Goal: Check status: Check status

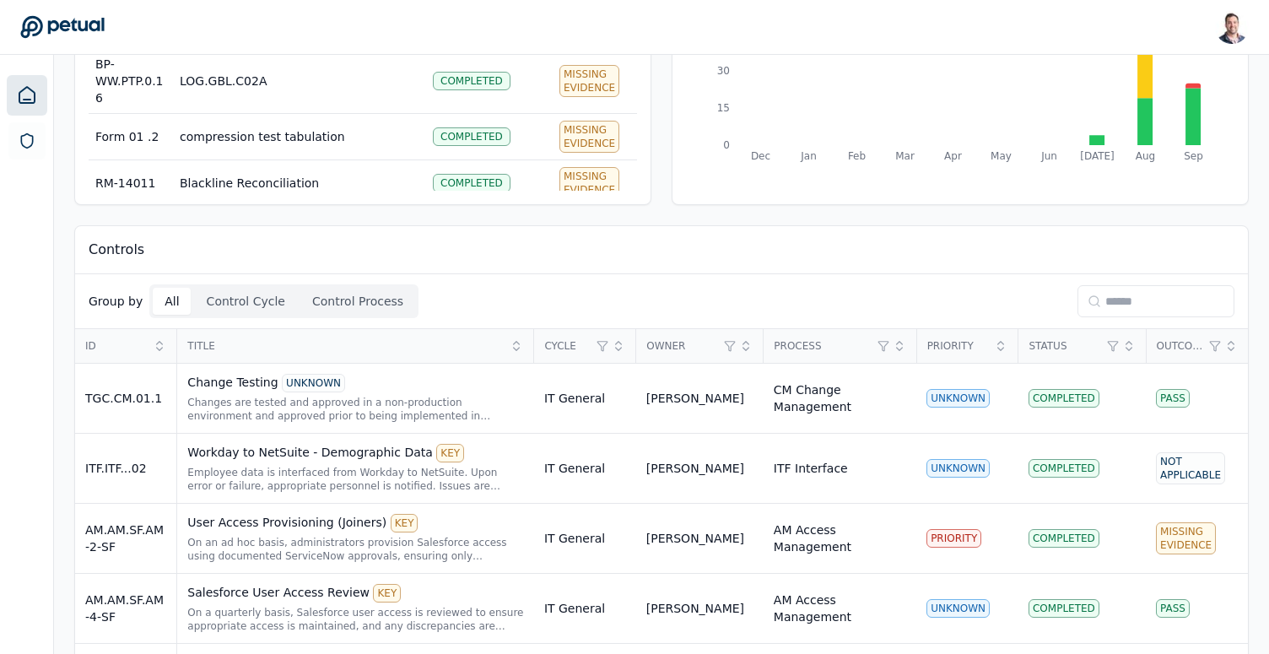
scroll to position [246, 0]
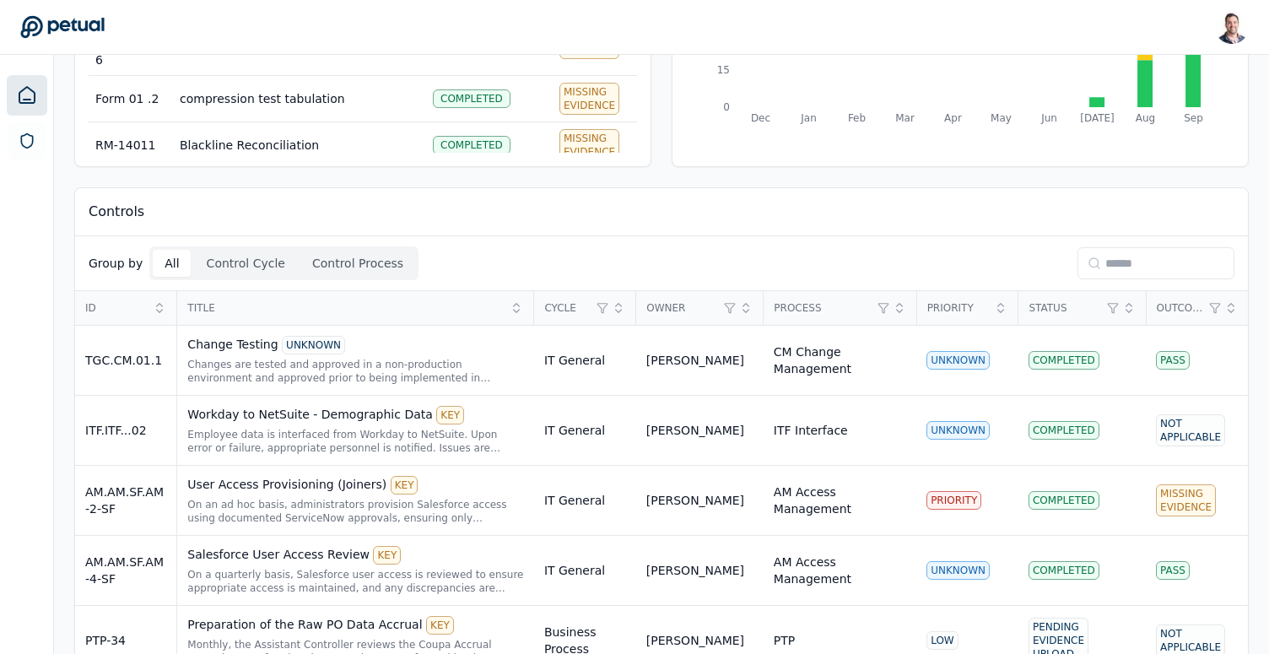
click at [1198, 256] on input at bounding box center [1156, 263] width 157 height 32
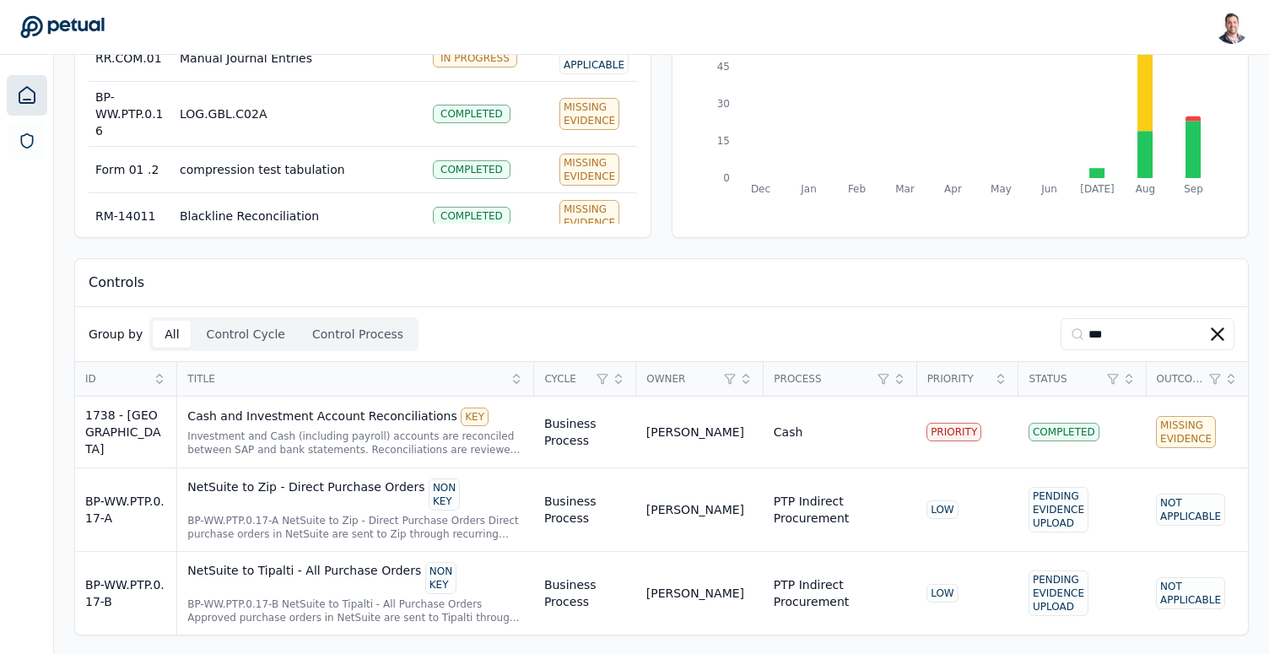
scroll to position [8, 0]
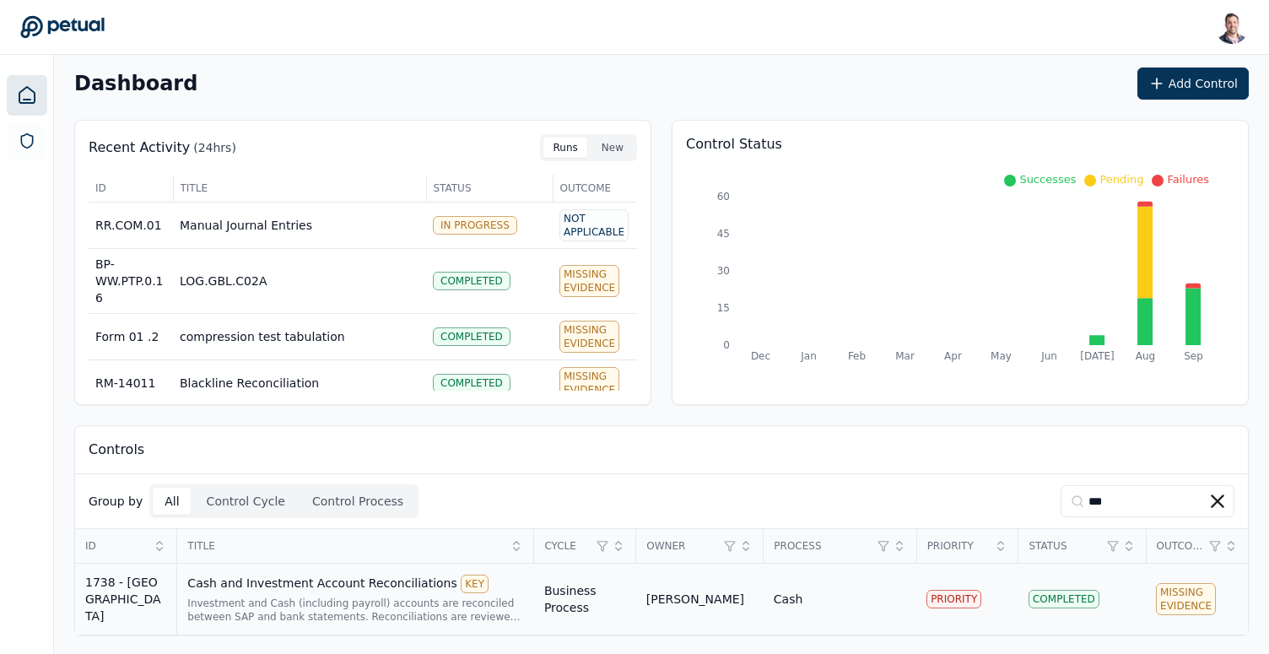
type input "***"
click at [309, 581] on div "Cash and Investment Account Reconciliations KEY" at bounding box center [355, 584] width 337 height 19
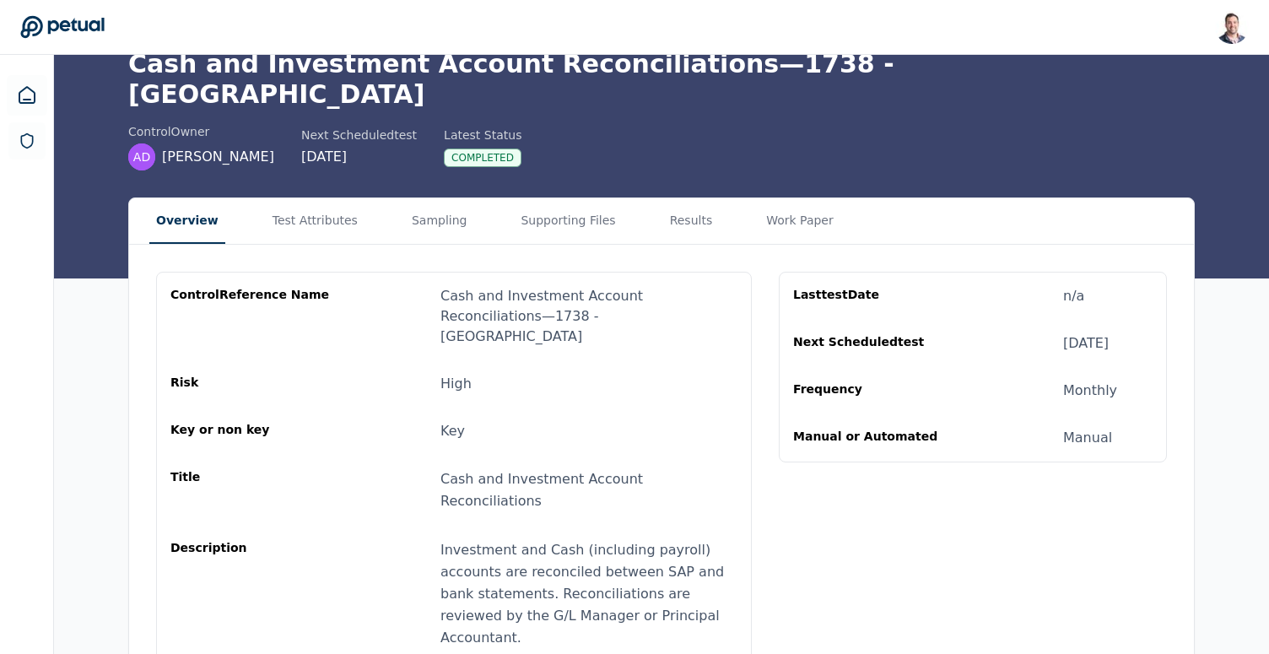
scroll to position [86, 0]
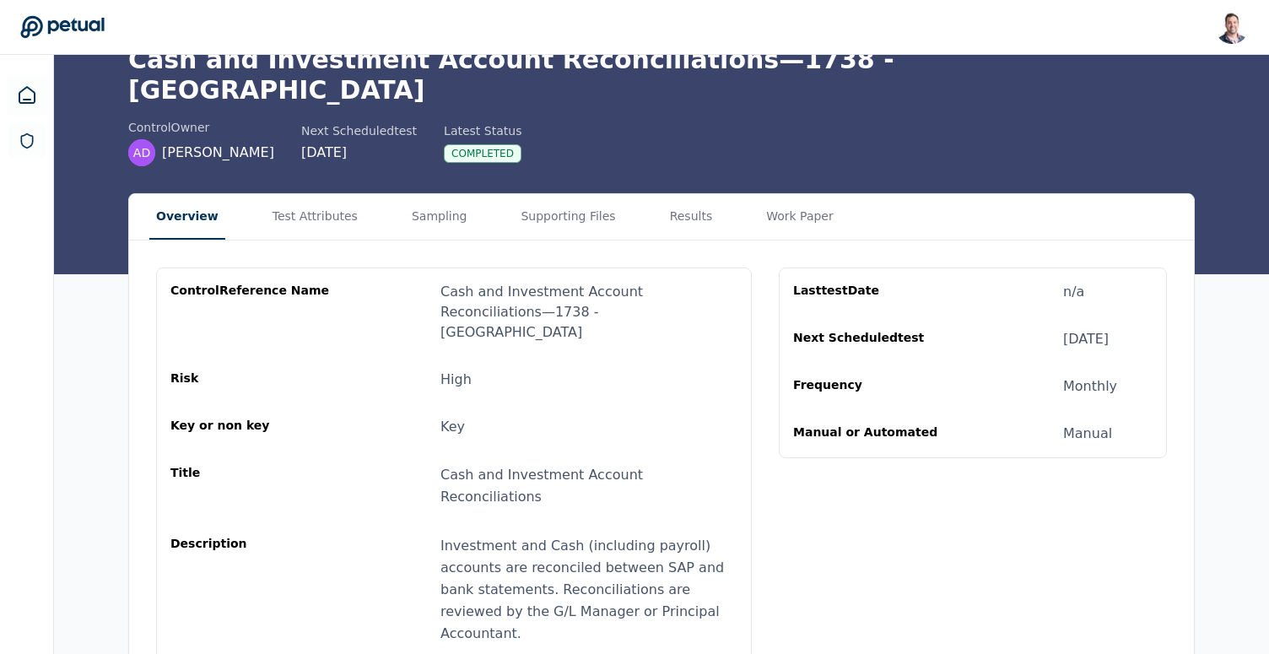
click at [667, 241] on div "control Reference Name Cash and Investment Account Reconciliations — 1738 - CA …" at bounding box center [661, 521] width 1065 height 560
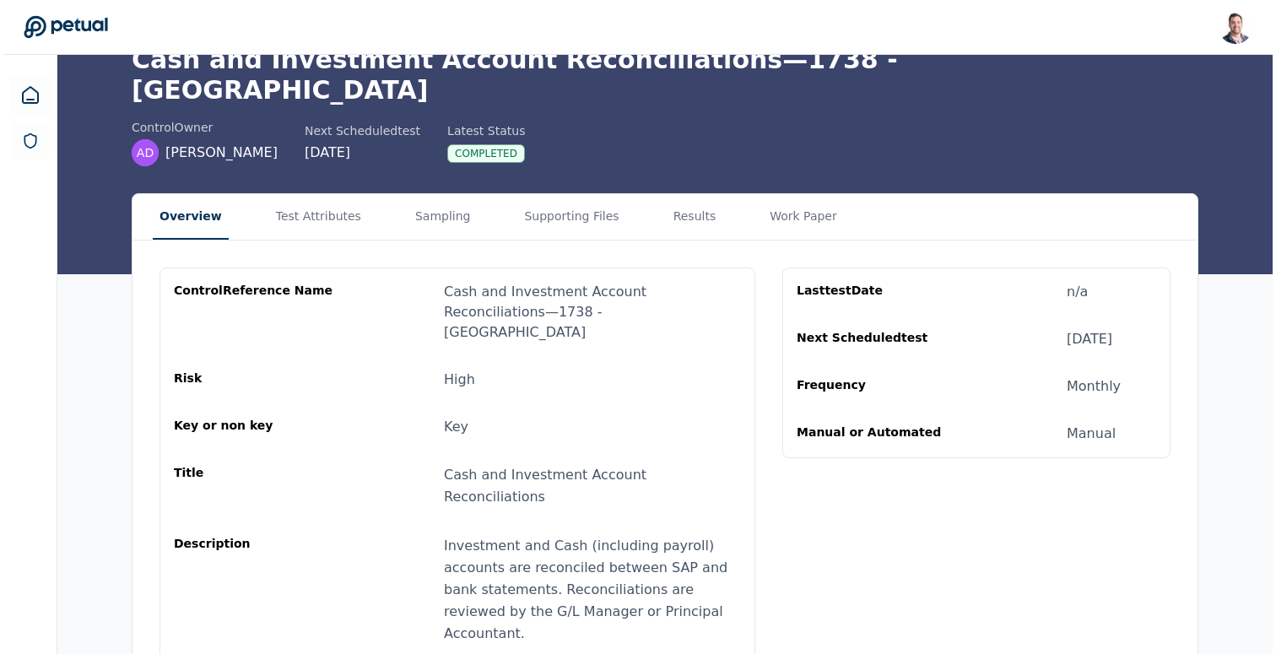
scroll to position [0, 0]
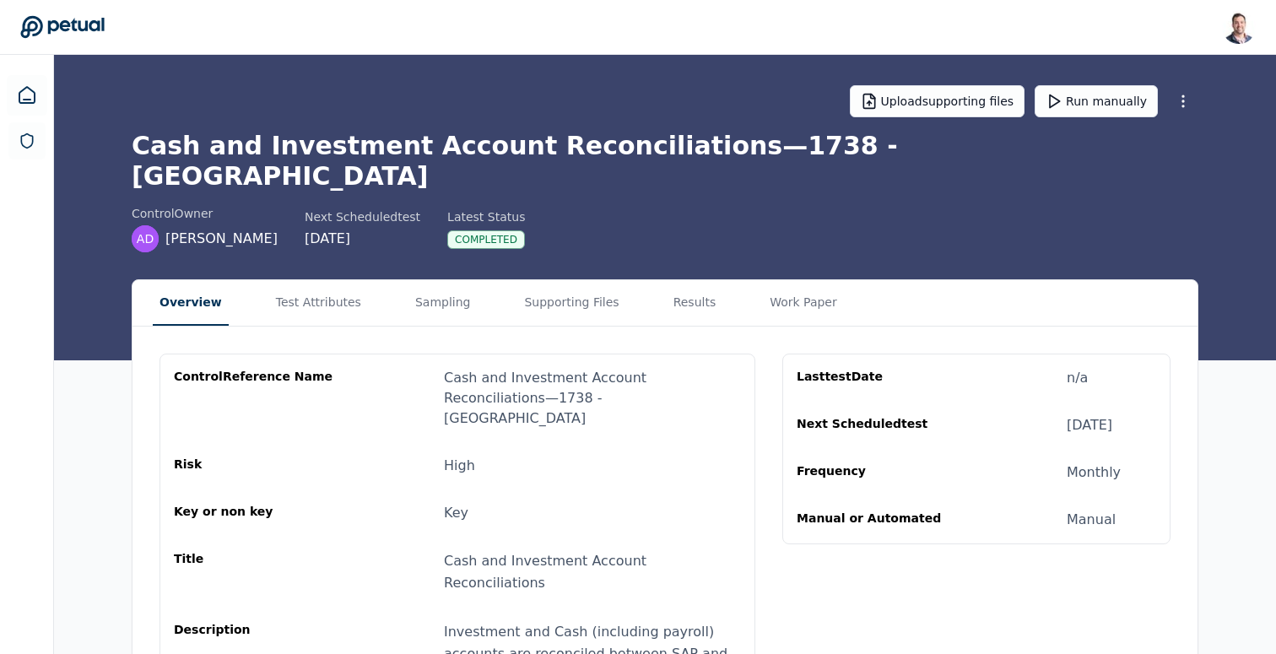
click at [672, 196] on main "Upload supporting files Run manually Cash and Investment Account Reconciliation…" at bounding box center [665, 471] width 1222 height 833
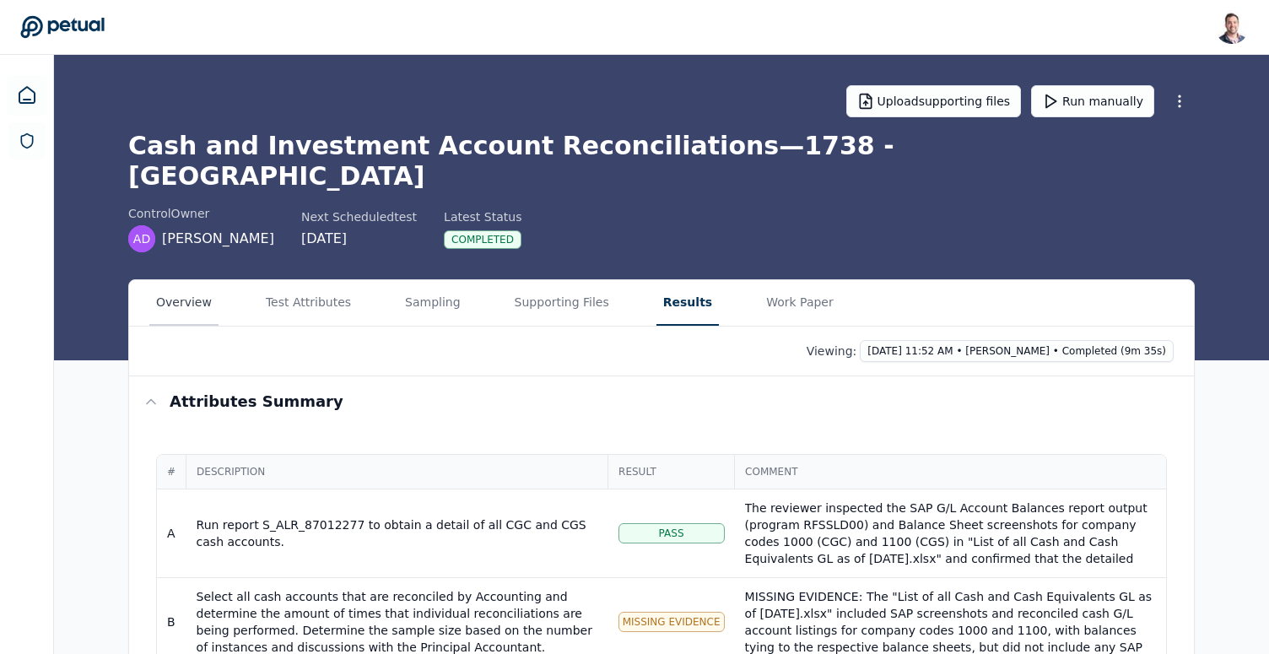
click at [194, 280] on button "Overview" at bounding box center [183, 303] width 69 height 46
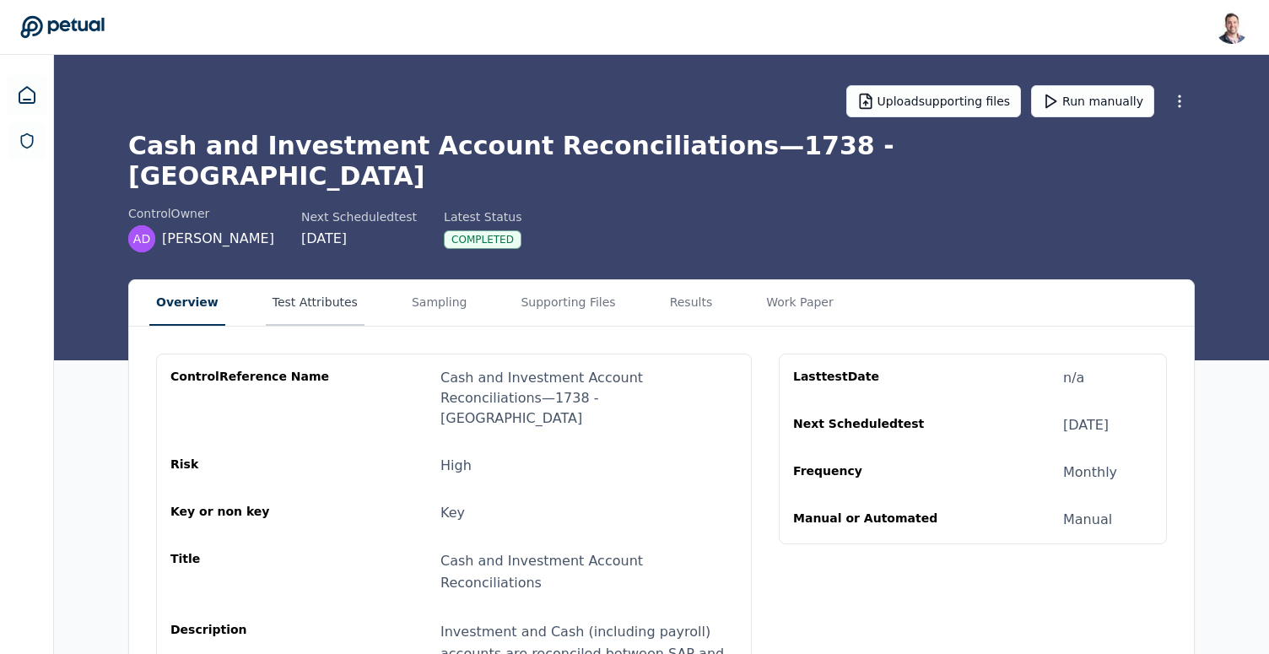
click at [296, 280] on button "Test Attributes" at bounding box center [315, 303] width 99 height 46
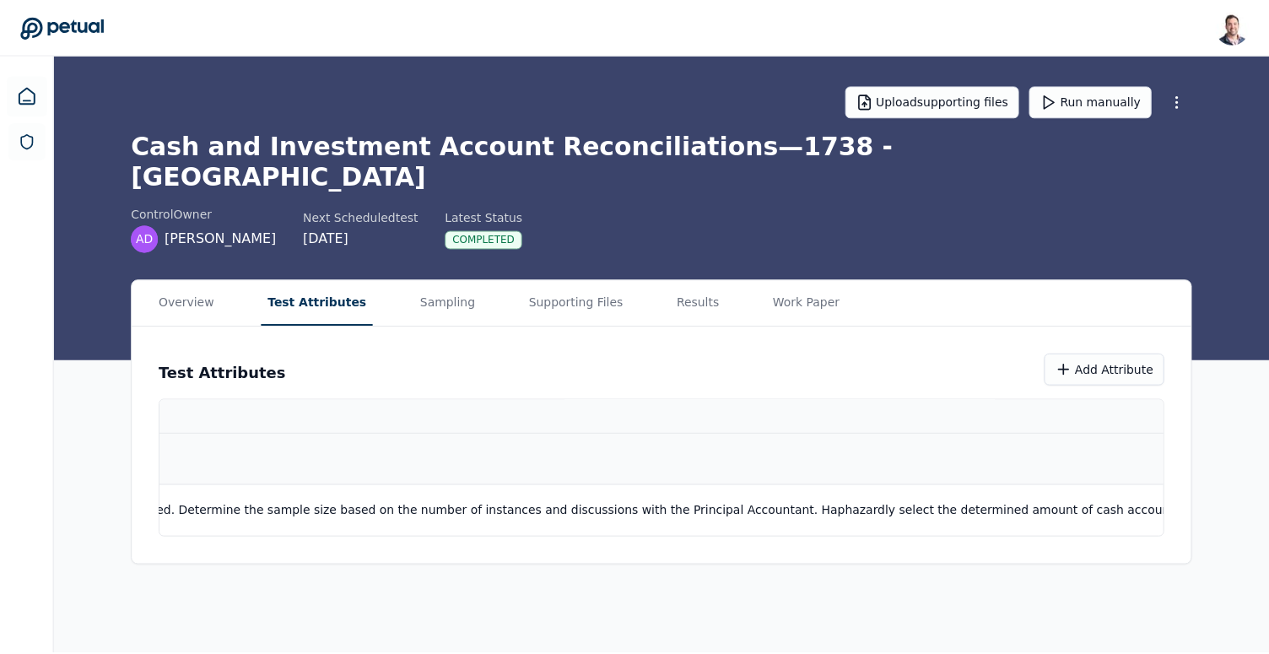
scroll to position [0, 1742]
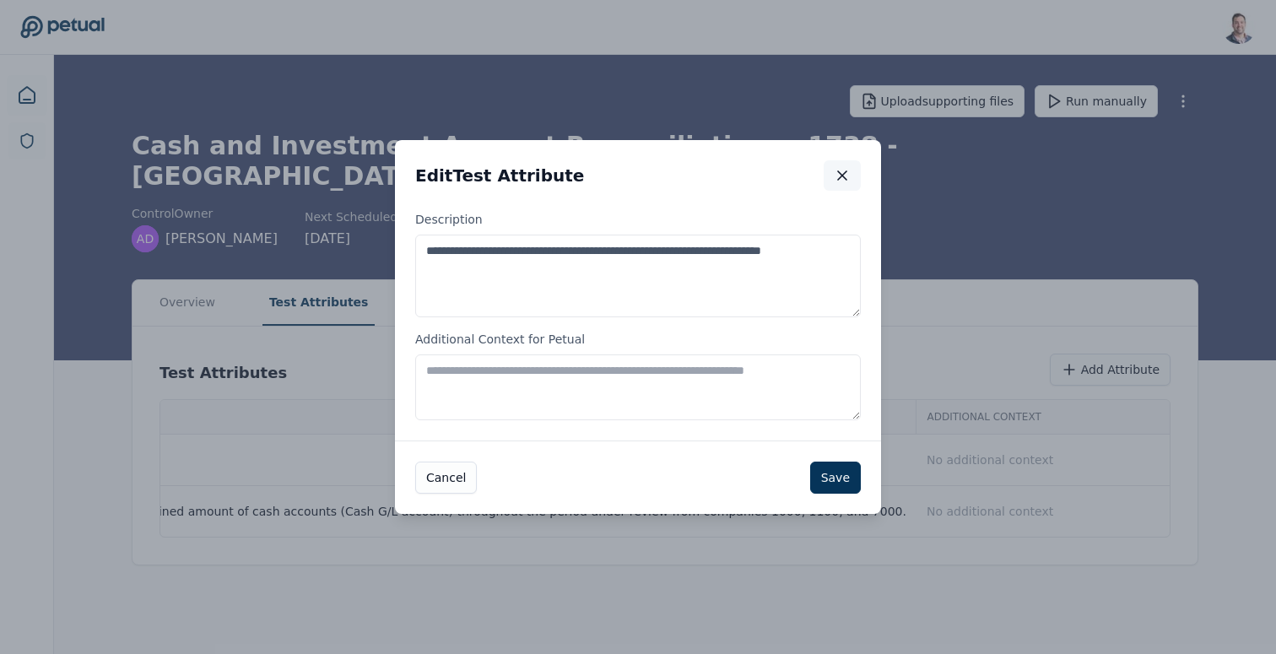
click at [851, 187] on button "button" at bounding box center [842, 175] width 37 height 30
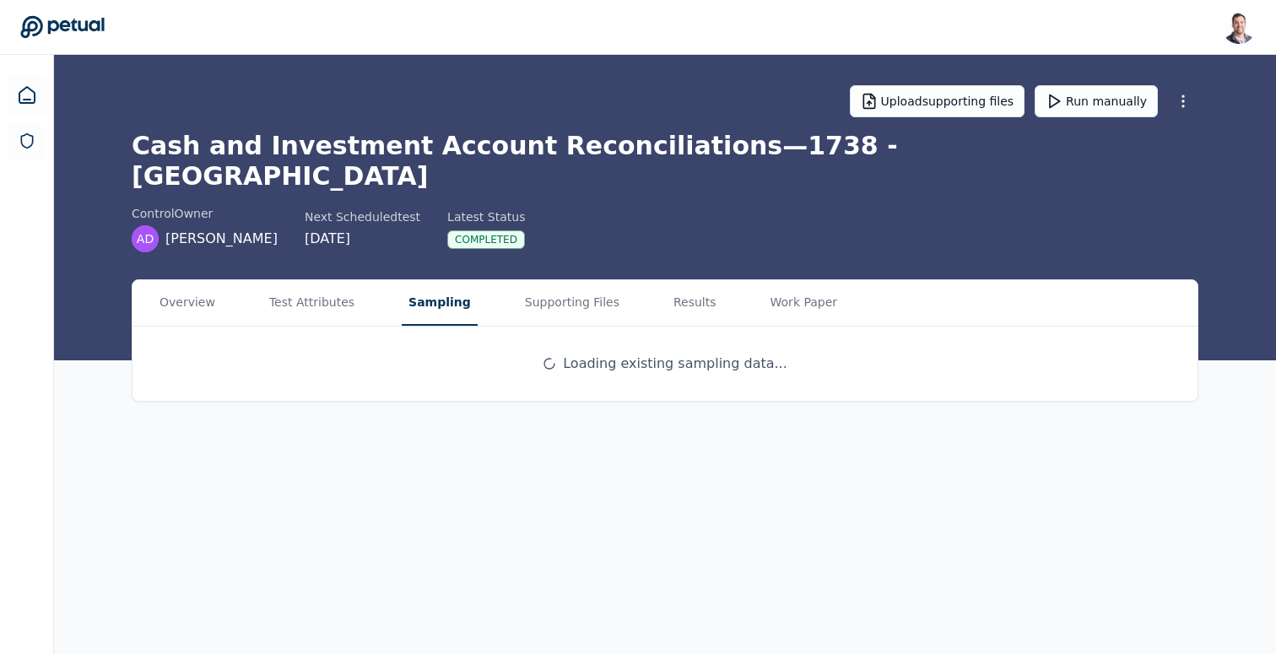
click at [421, 289] on button "Sampling" at bounding box center [440, 303] width 76 height 46
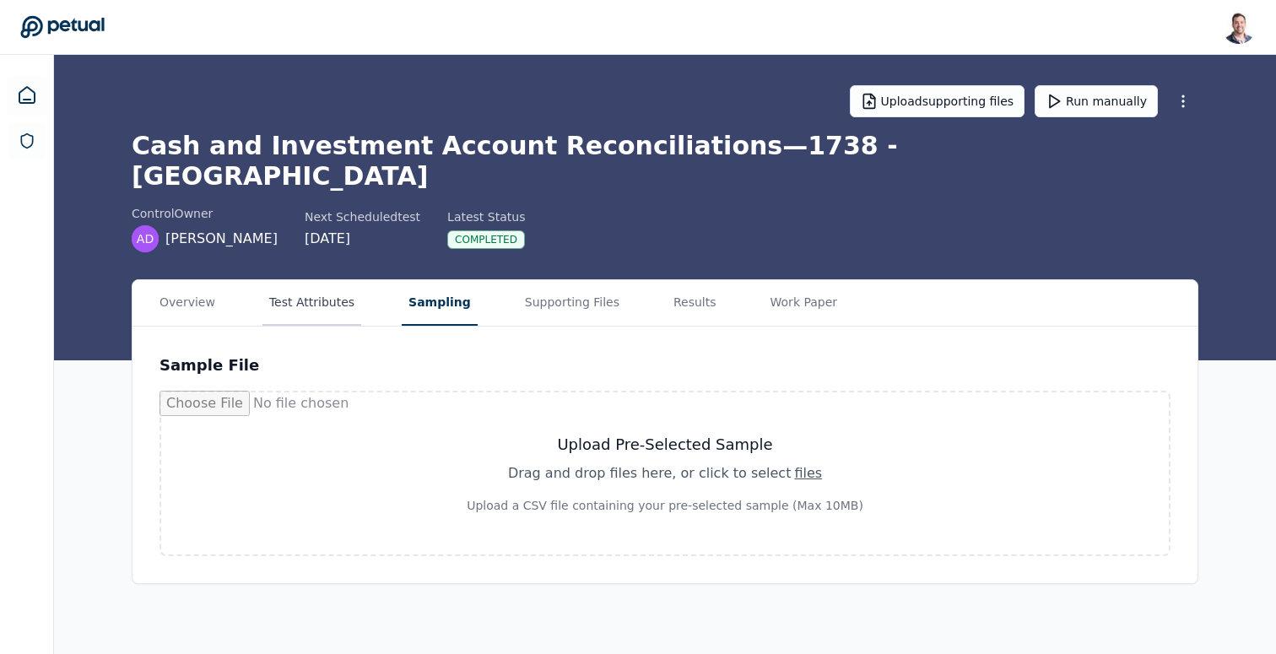
click at [325, 280] on button "Test Attributes" at bounding box center [311, 303] width 99 height 46
click at [462, 283] on div "Overview Test Attributes Sampling Supporting Files Results Work Paper" at bounding box center [665, 303] width 1065 height 46
click at [568, 280] on button "Supporting Files" at bounding box center [572, 303] width 108 height 46
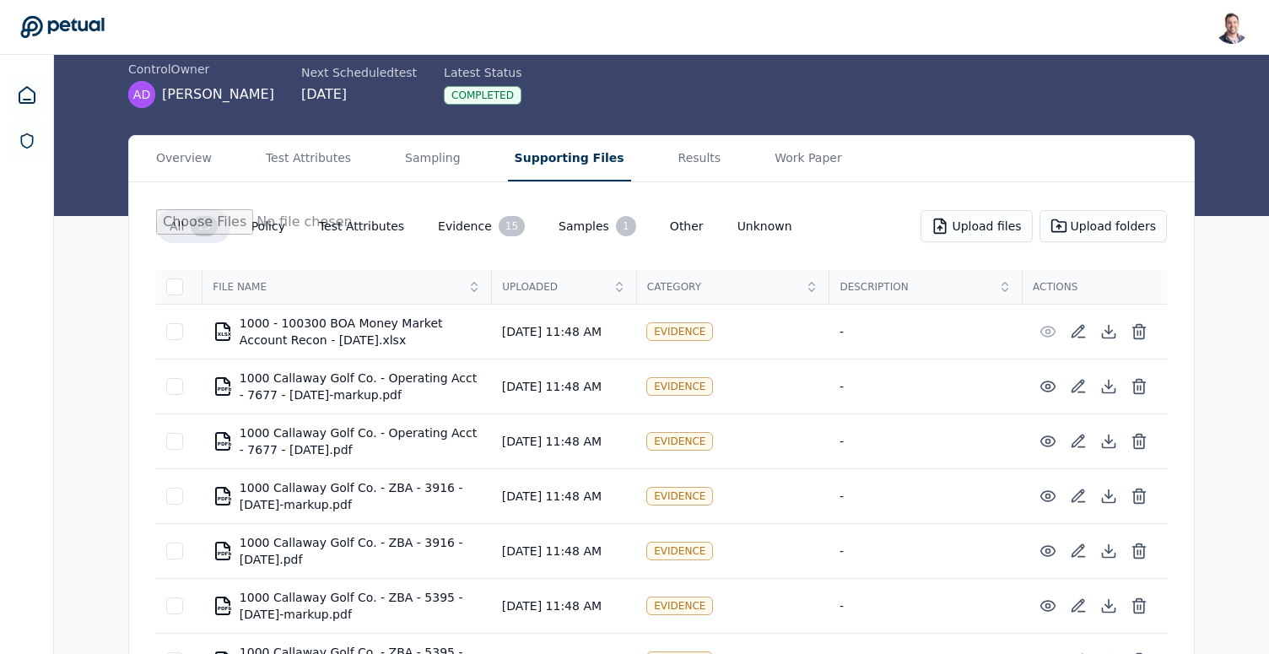
scroll to position [152, 0]
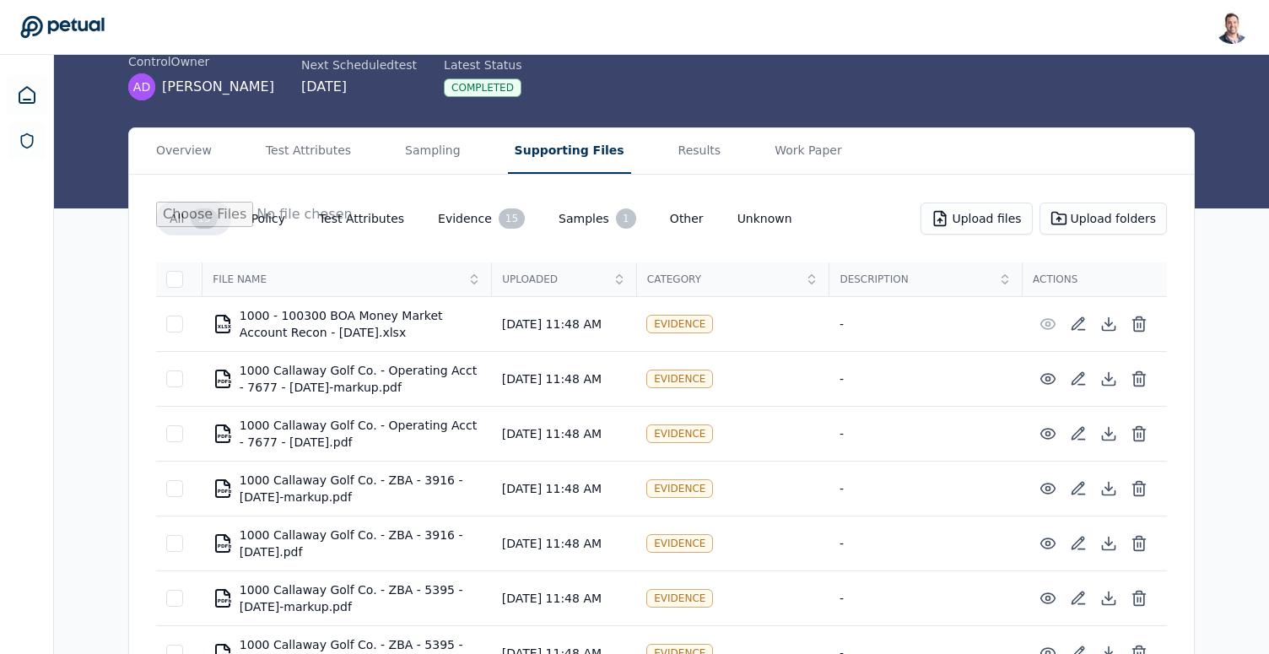
click at [655, 126] on main "Upload supporting files Run manually Cash and Investment Account Reconciliation…" at bounding box center [661, 521] width 1215 height 1237
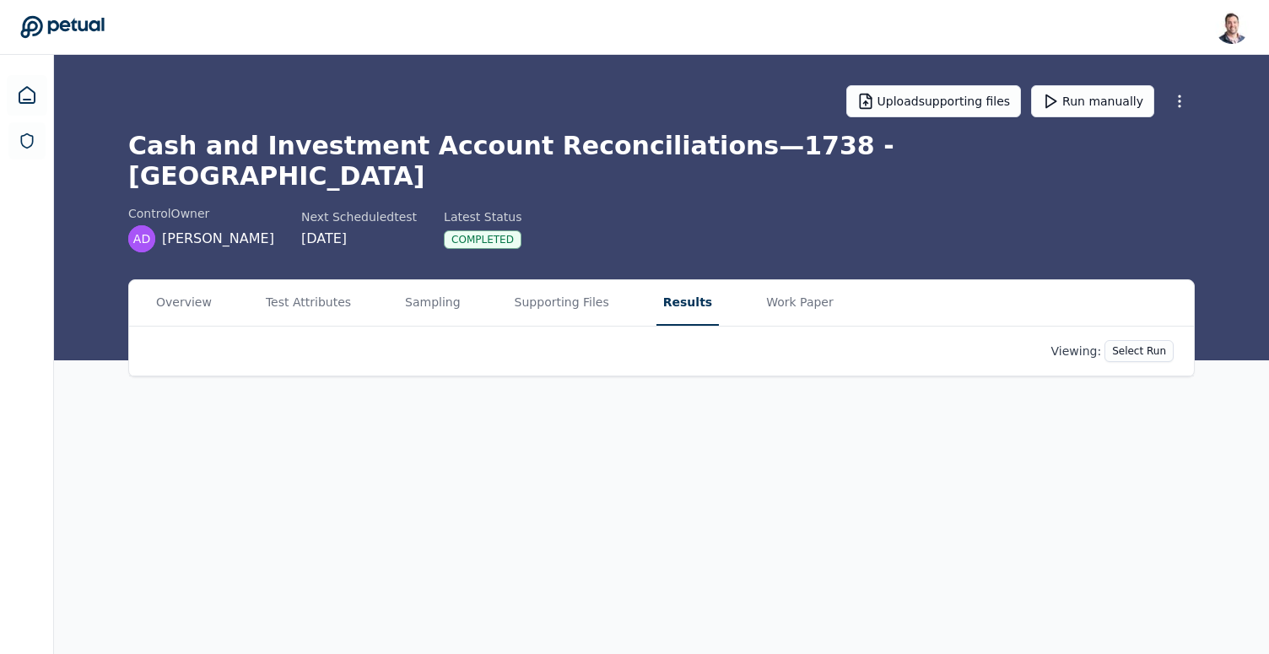
scroll to position [0, 0]
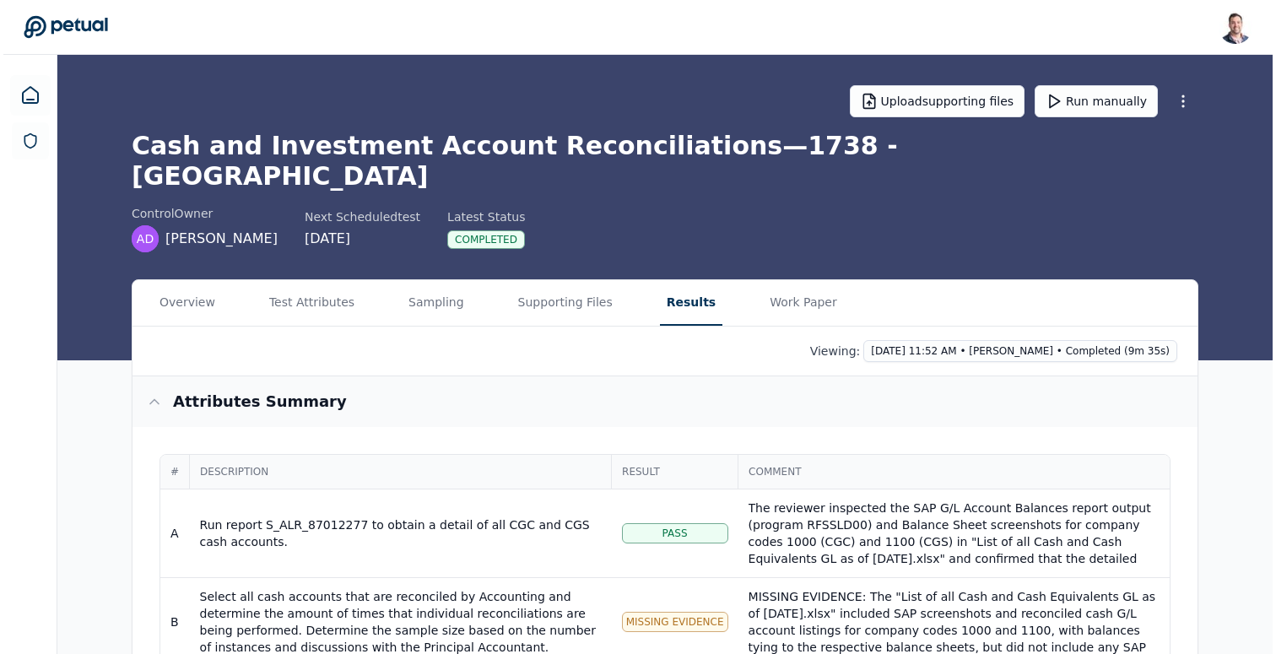
scroll to position [201, 0]
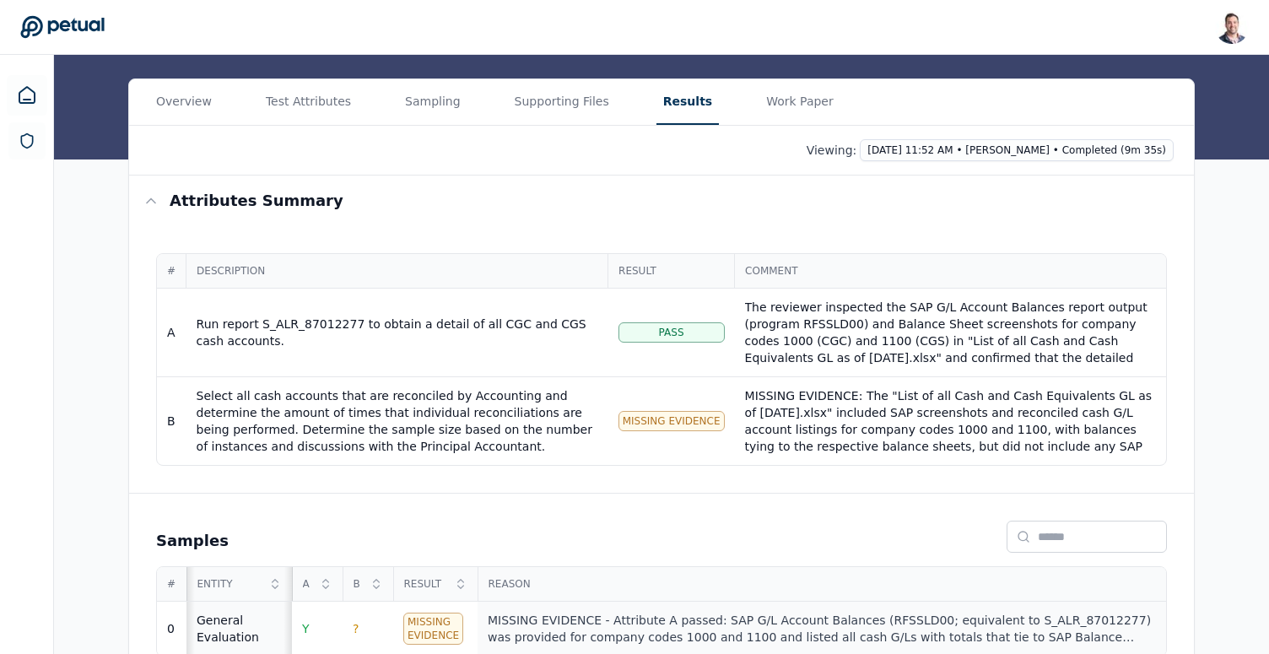
click at [963, 612] on div "MISSING EVIDENCE - Attribute A passed: SAP G/L Account Balances (RFSSLD00; equi…" at bounding box center [822, 629] width 668 height 34
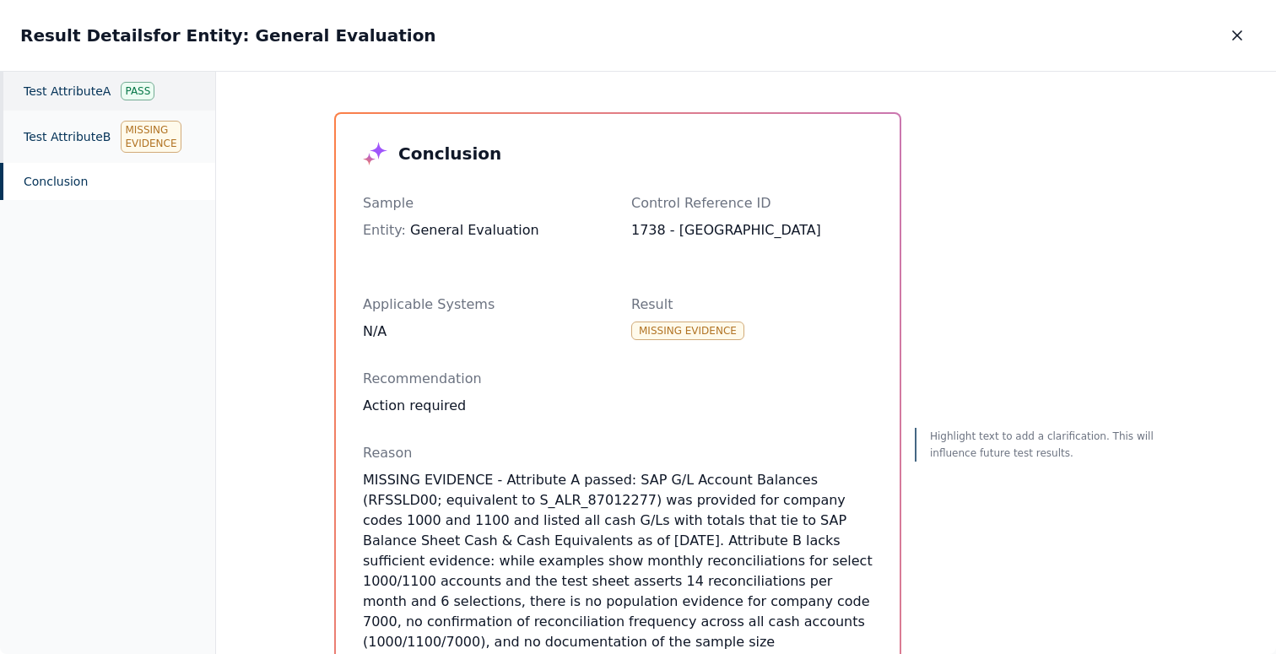
click at [87, 90] on div "Test Attribute A Pass" at bounding box center [107, 91] width 215 height 39
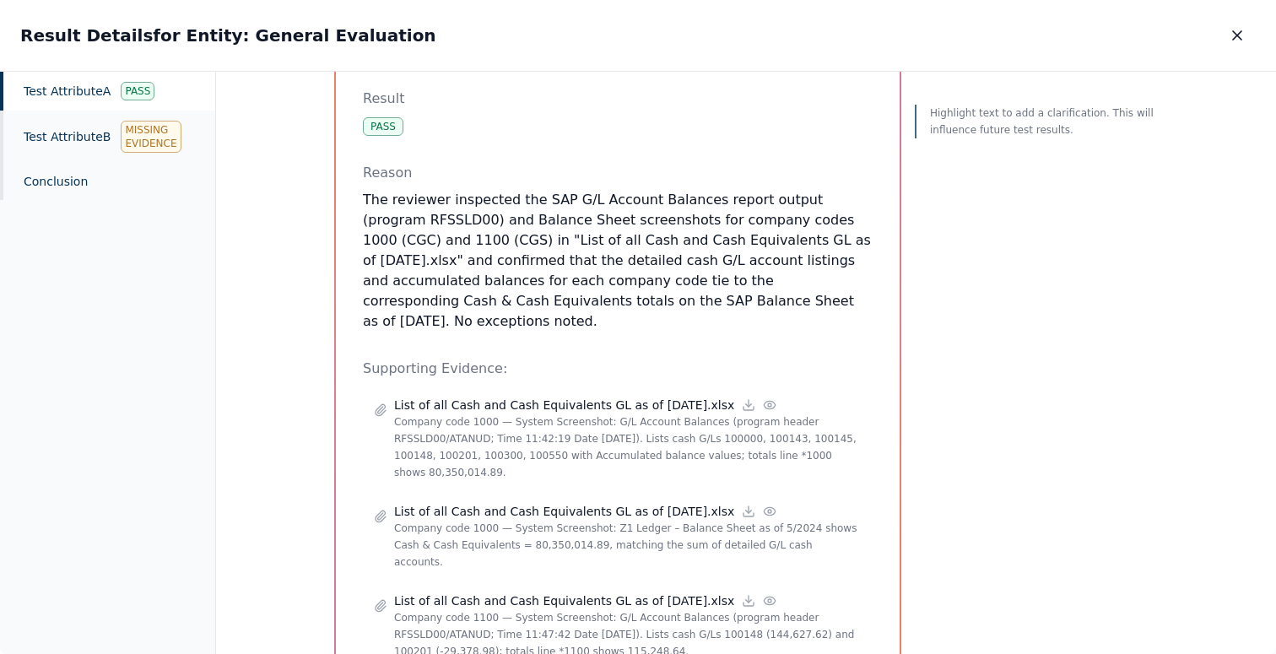
scroll to position [250, 0]
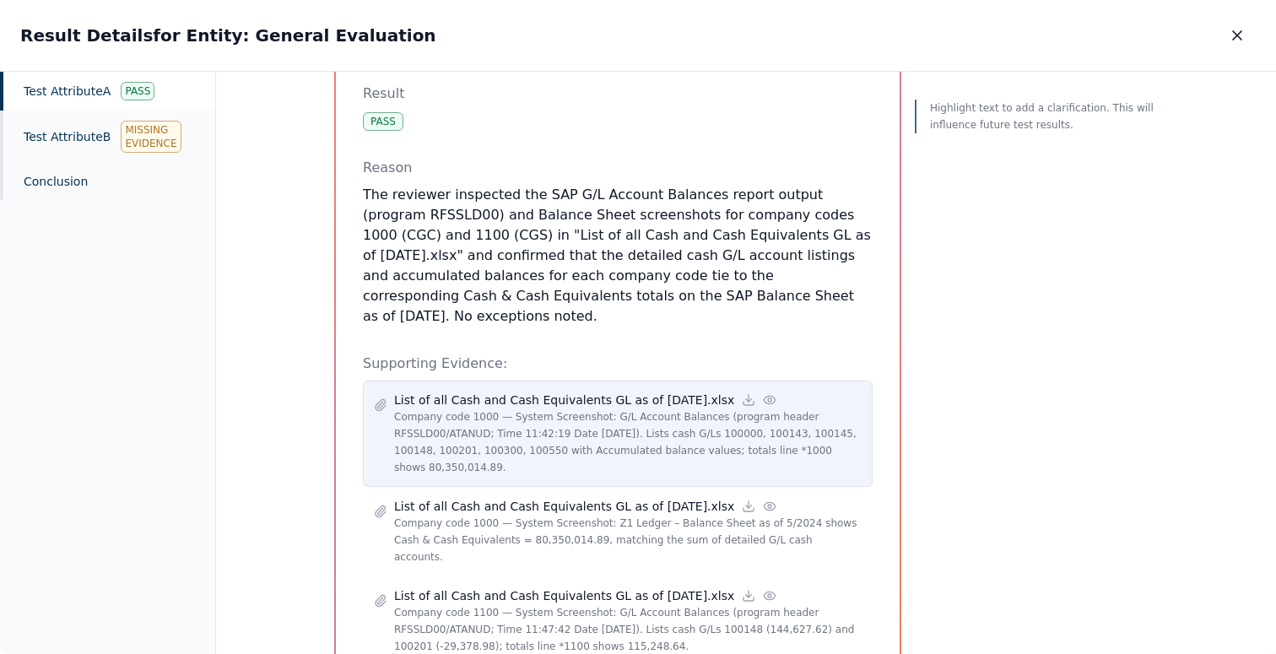
click at [763, 393] on icon at bounding box center [770, 400] width 14 height 14
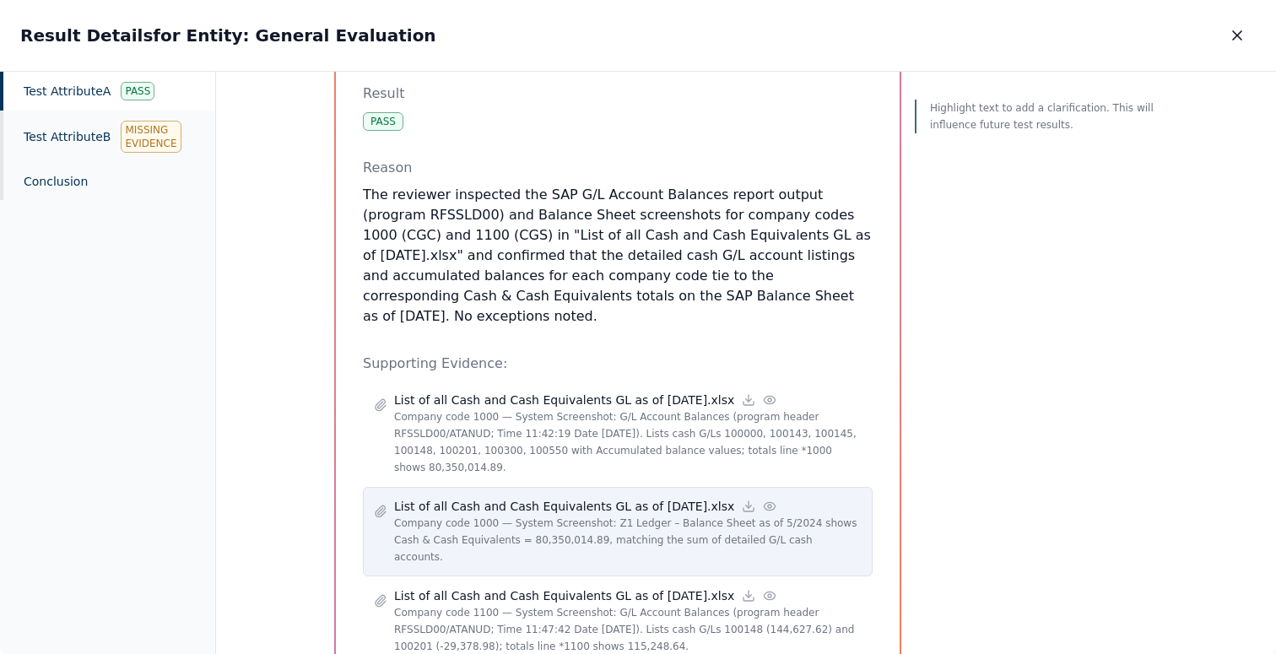
click at [765, 502] on icon at bounding box center [770, 506] width 11 height 8
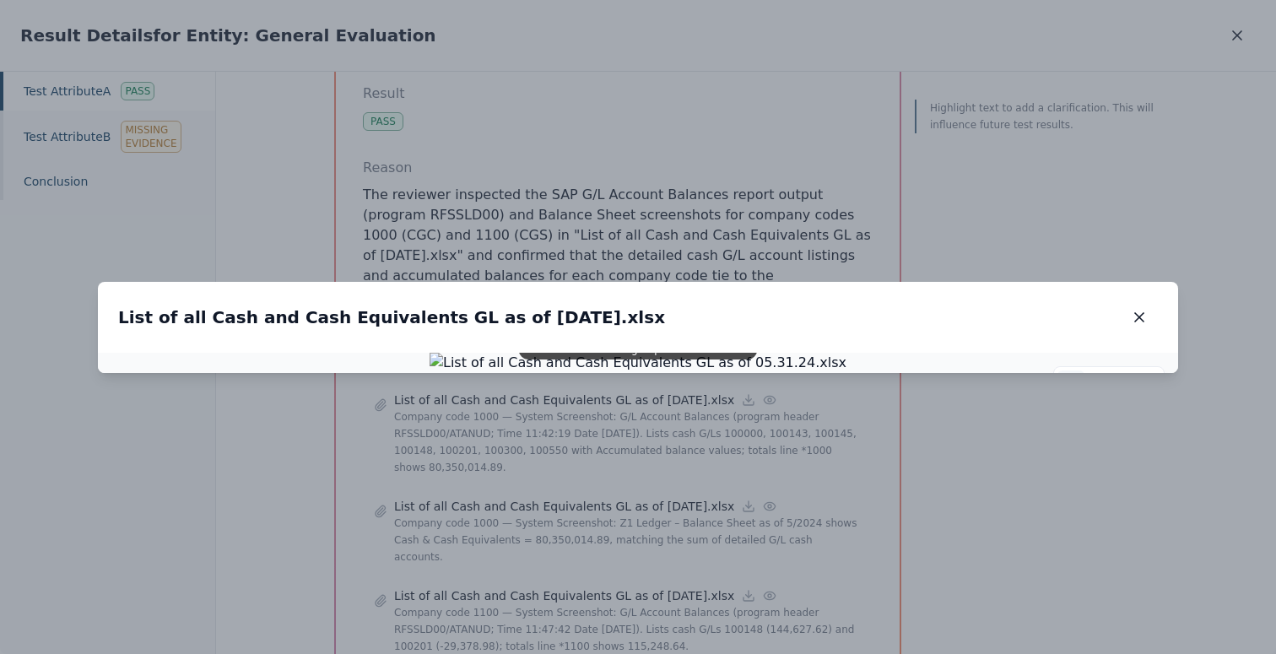
click at [1073, 377] on icon at bounding box center [1071, 384] width 14 height 14
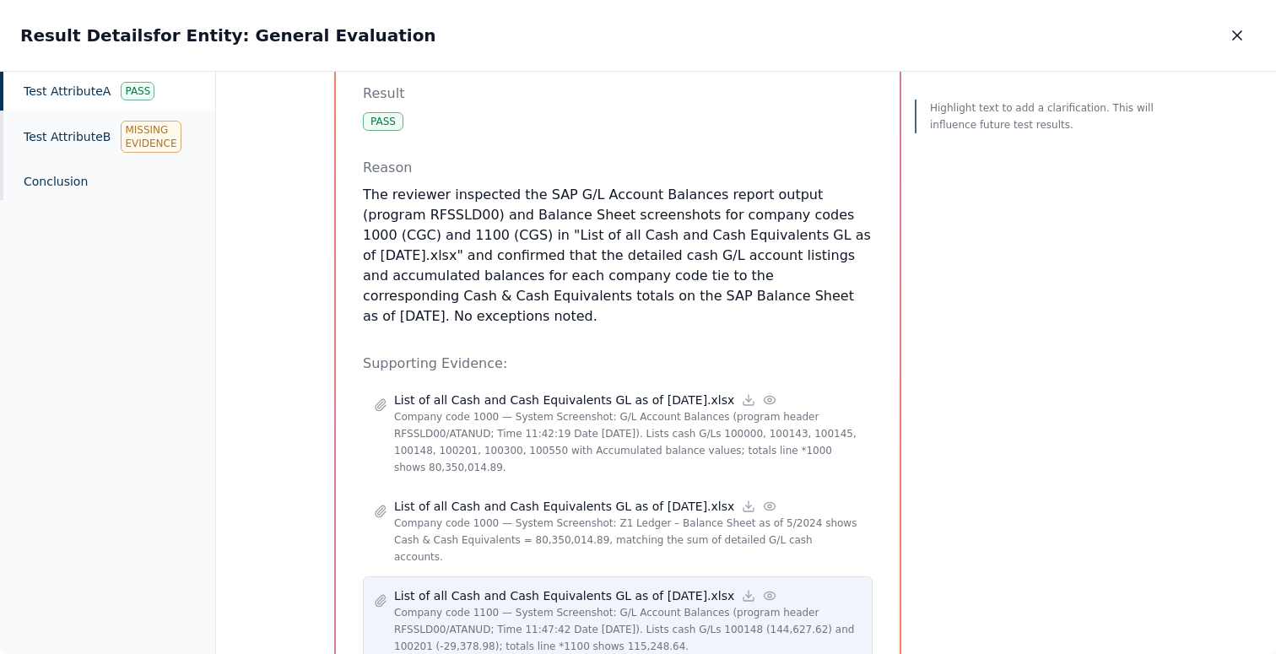
scroll to position [328, 0]
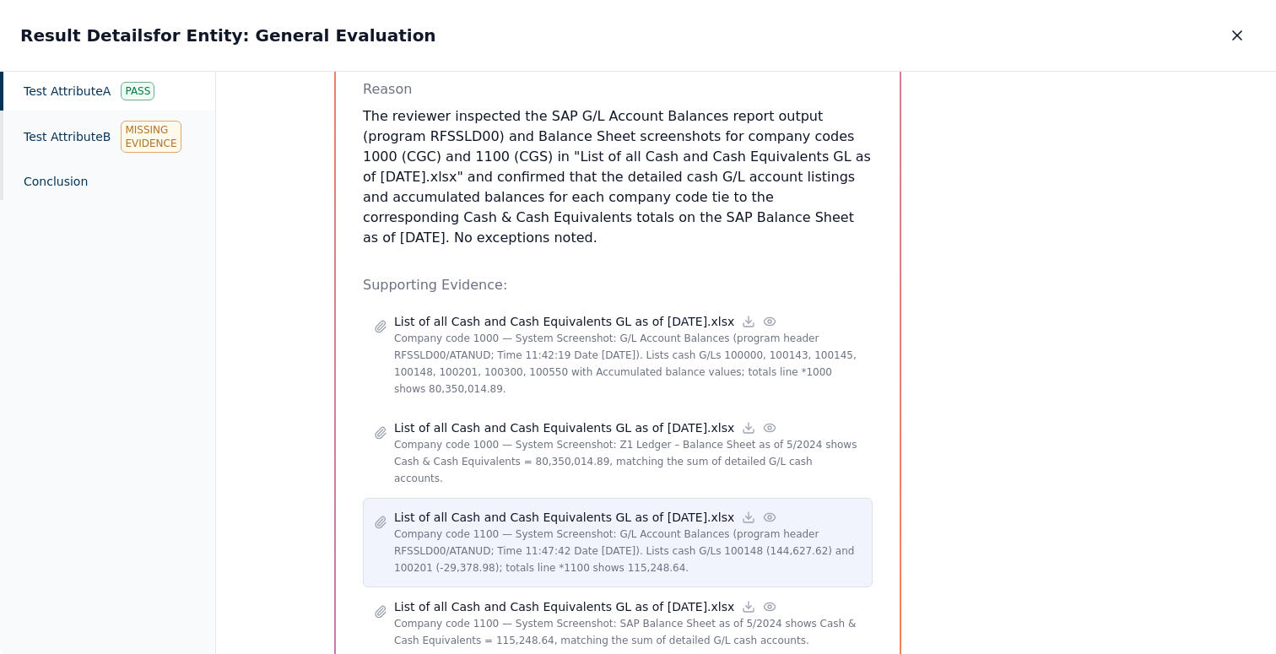
click at [763, 511] on icon at bounding box center [770, 518] width 14 height 14
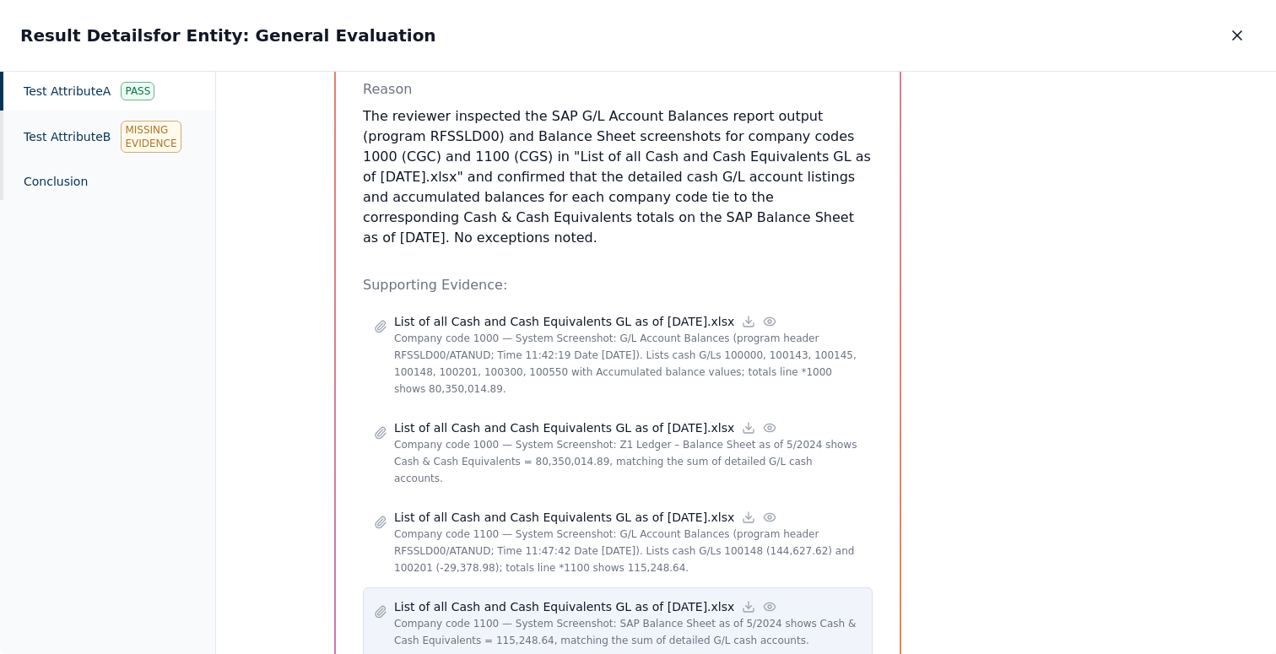
click at [763, 600] on icon at bounding box center [770, 607] width 14 height 14
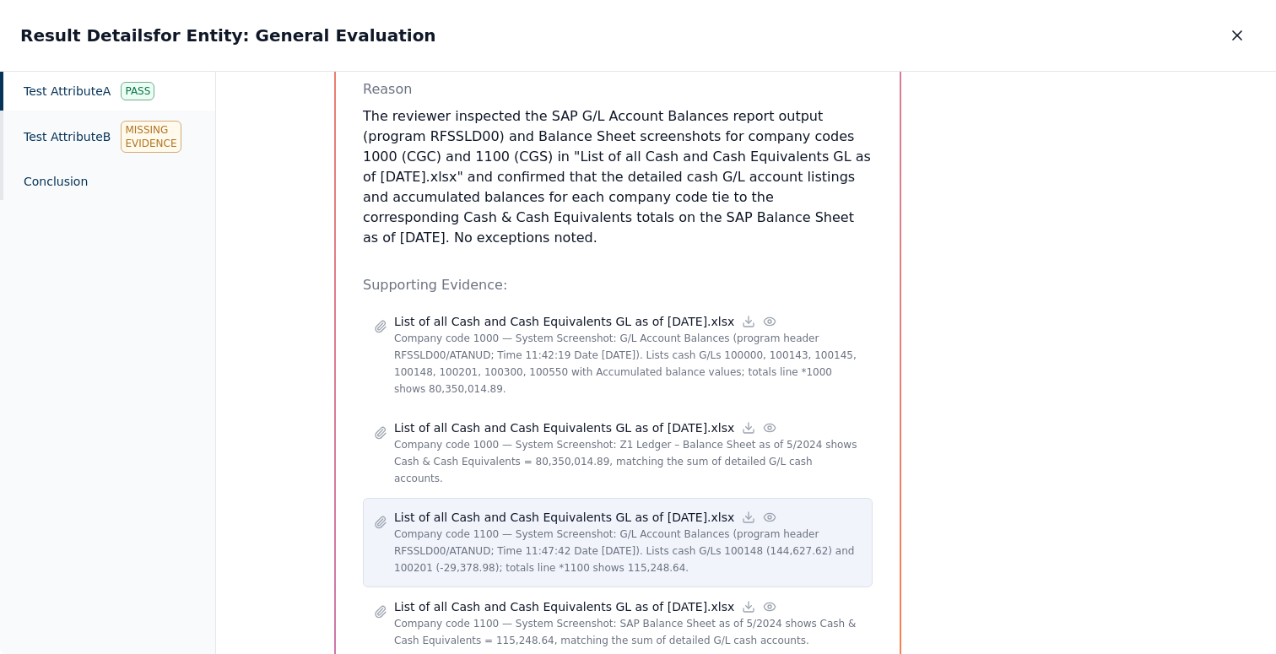
click at [765, 513] on icon at bounding box center [770, 517] width 11 height 8
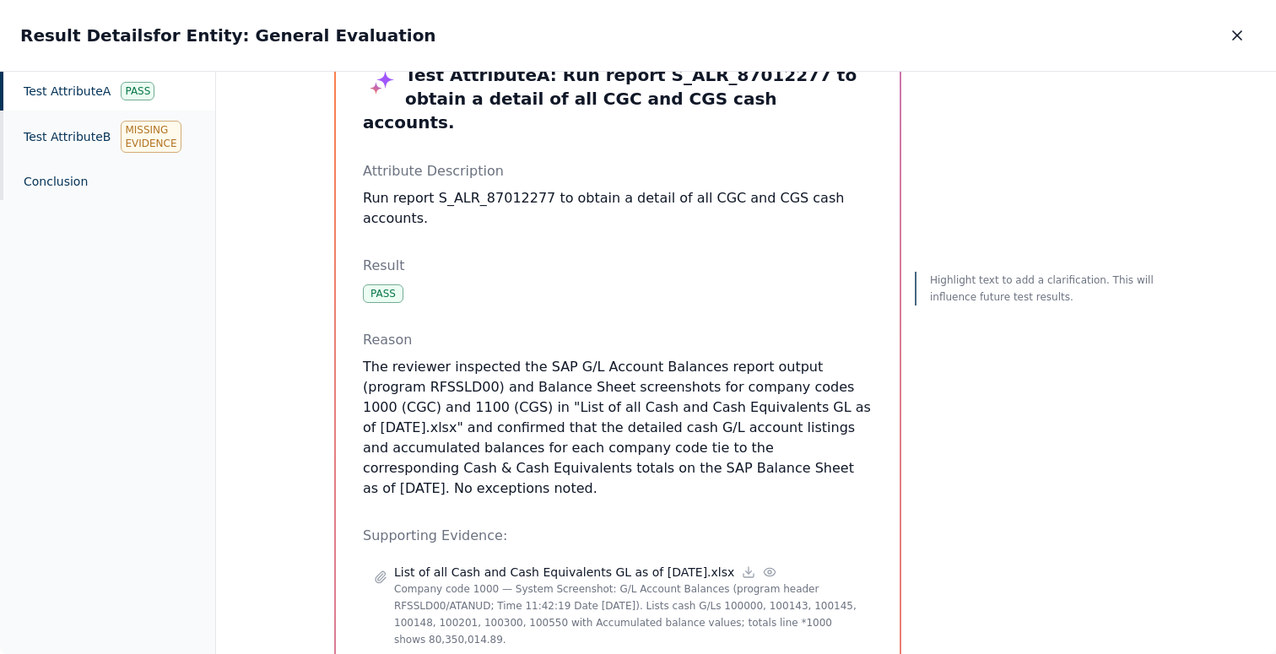
scroll to position [58, 0]
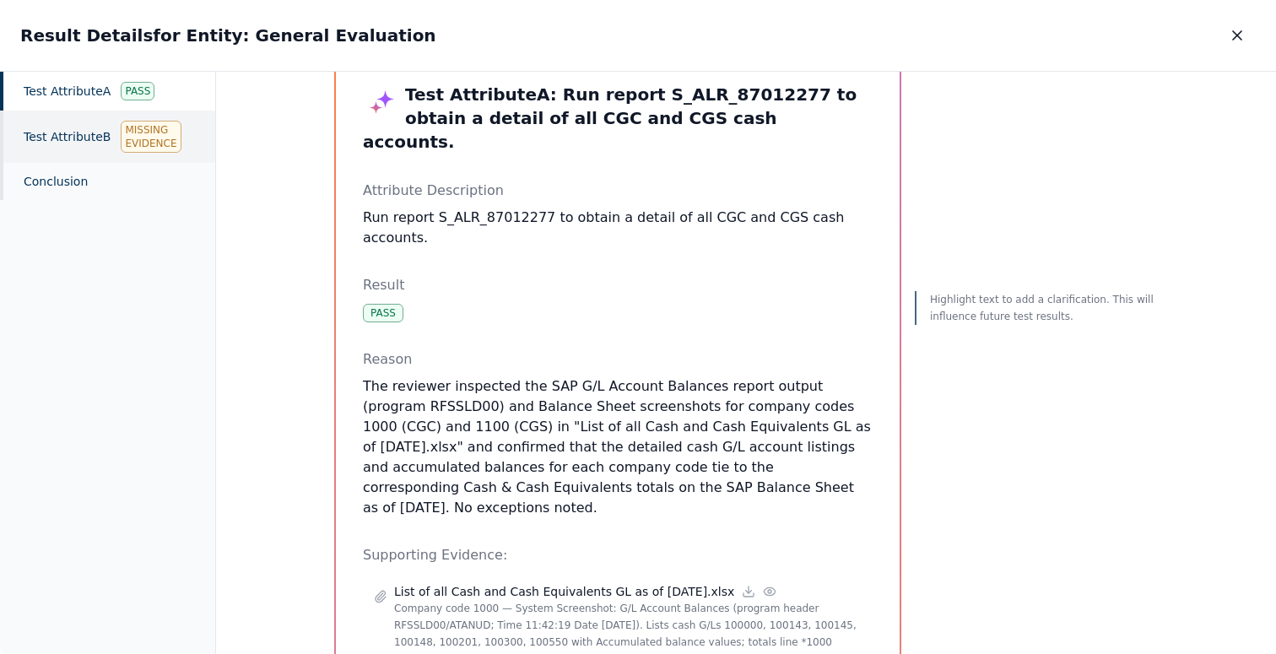
click at [96, 149] on div "Test Attribute B Missing Evidence" at bounding box center [107, 137] width 215 height 52
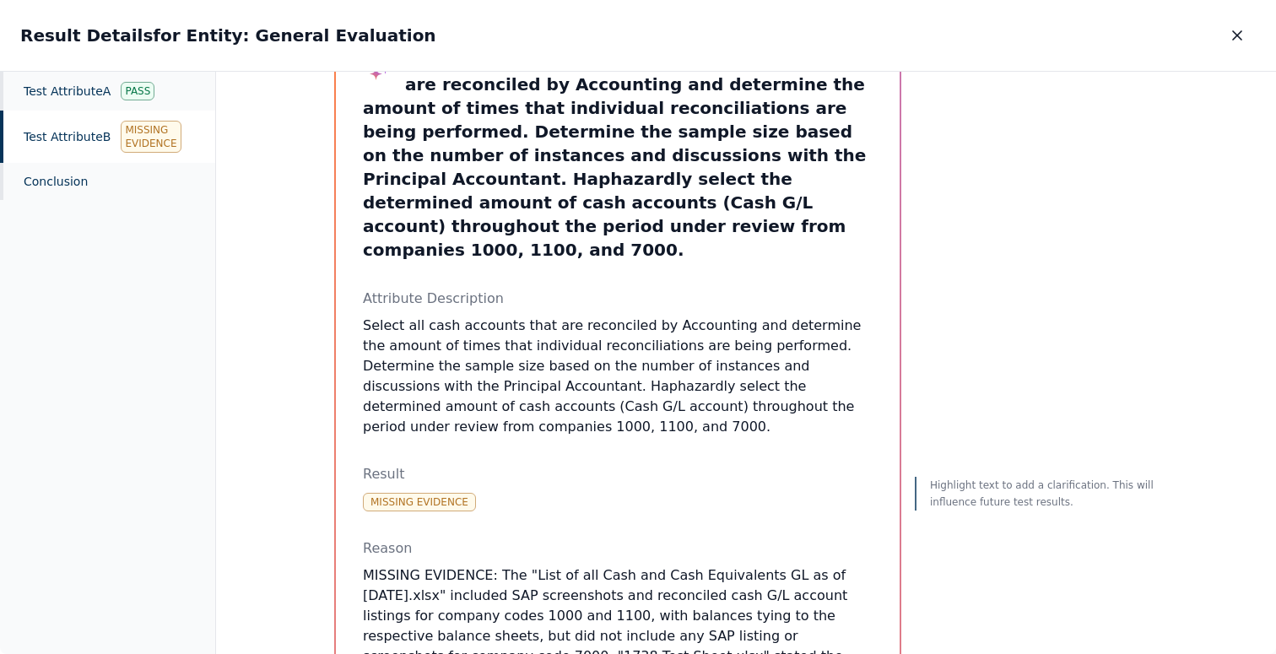
scroll to position [95, 0]
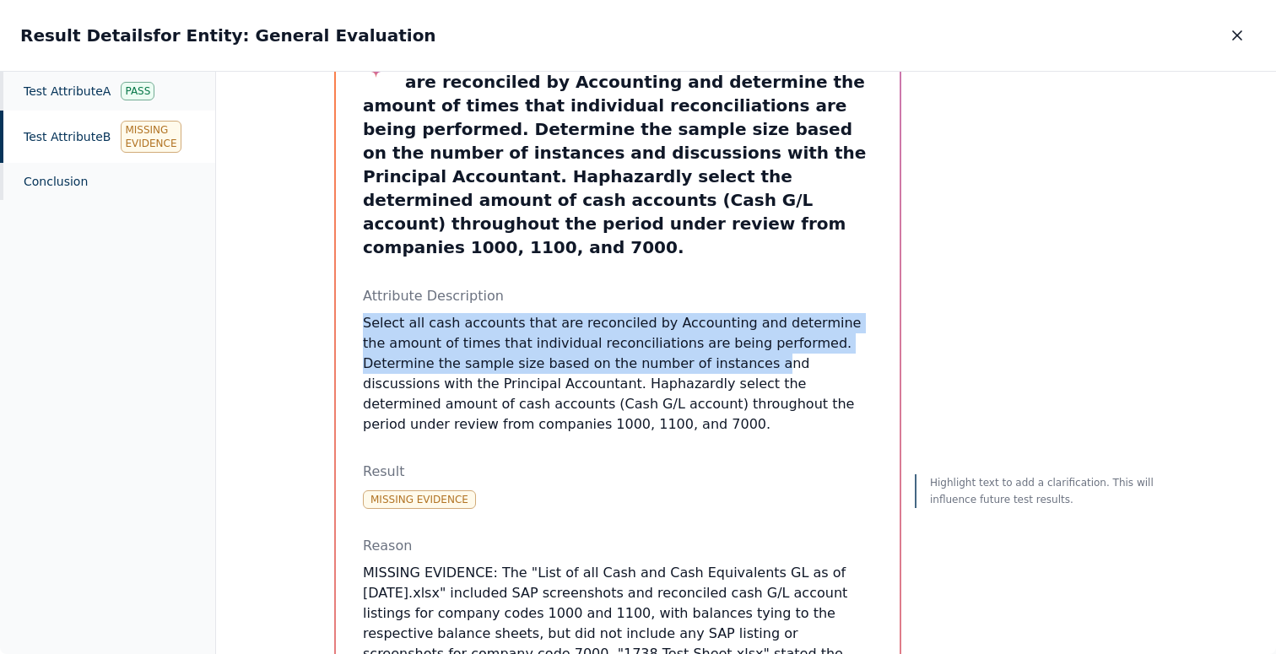
drag, startPoint x: 358, startPoint y: 279, endPoint x: 656, endPoint y: 322, distance: 301.0
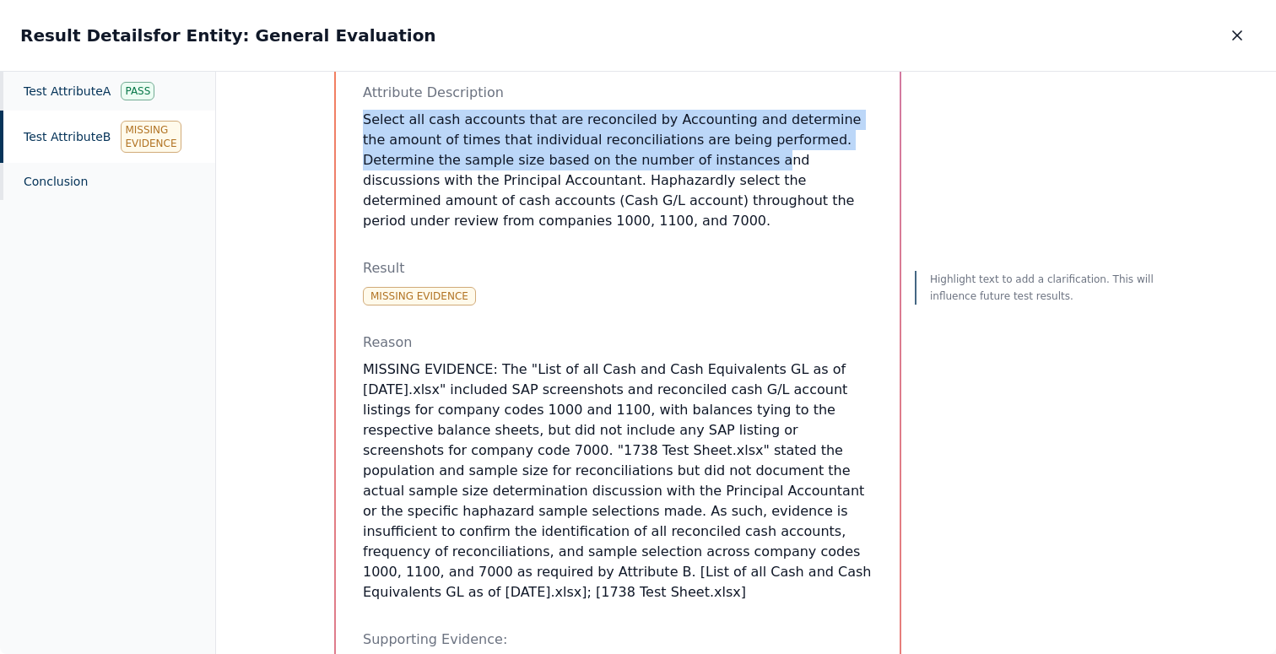
scroll to position [318, 0]
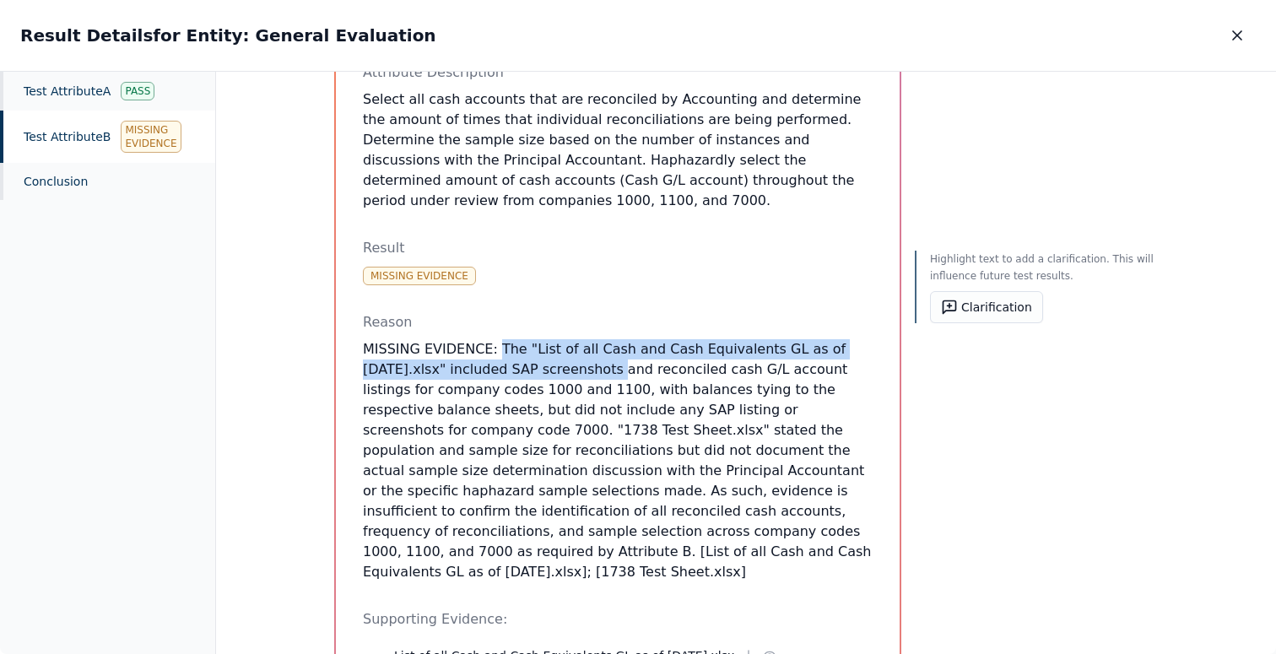
drag, startPoint x: 488, startPoint y: 300, endPoint x: 603, endPoint y: 327, distance: 118.1
click at [603, 339] on p "MISSING EVIDENCE: The "List of all Cash and Cash Equivalents GL as of [DATE].xl…" at bounding box center [618, 460] width 510 height 243
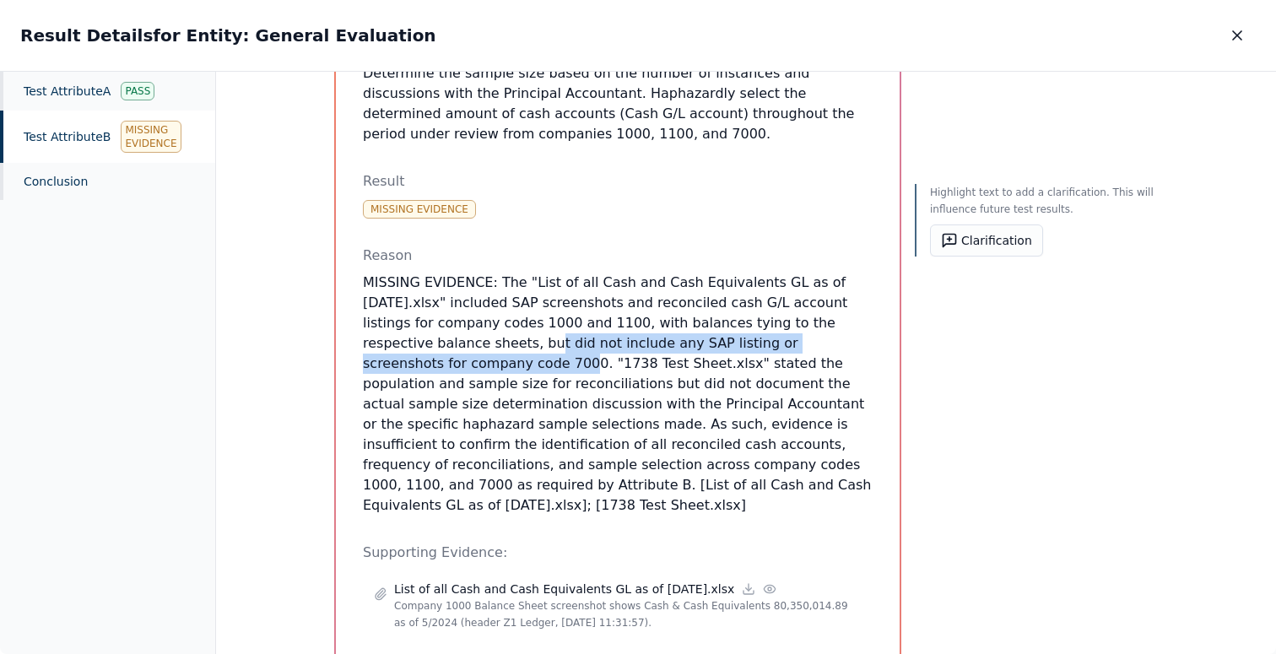
drag, startPoint x: 410, startPoint y: 295, endPoint x: 836, endPoint y: 305, distance: 425.5
click at [836, 305] on p "MISSING EVIDENCE: The "List of all Cash and Cash Equivalents GL as of [DATE].xl…" at bounding box center [618, 394] width 510 height 243
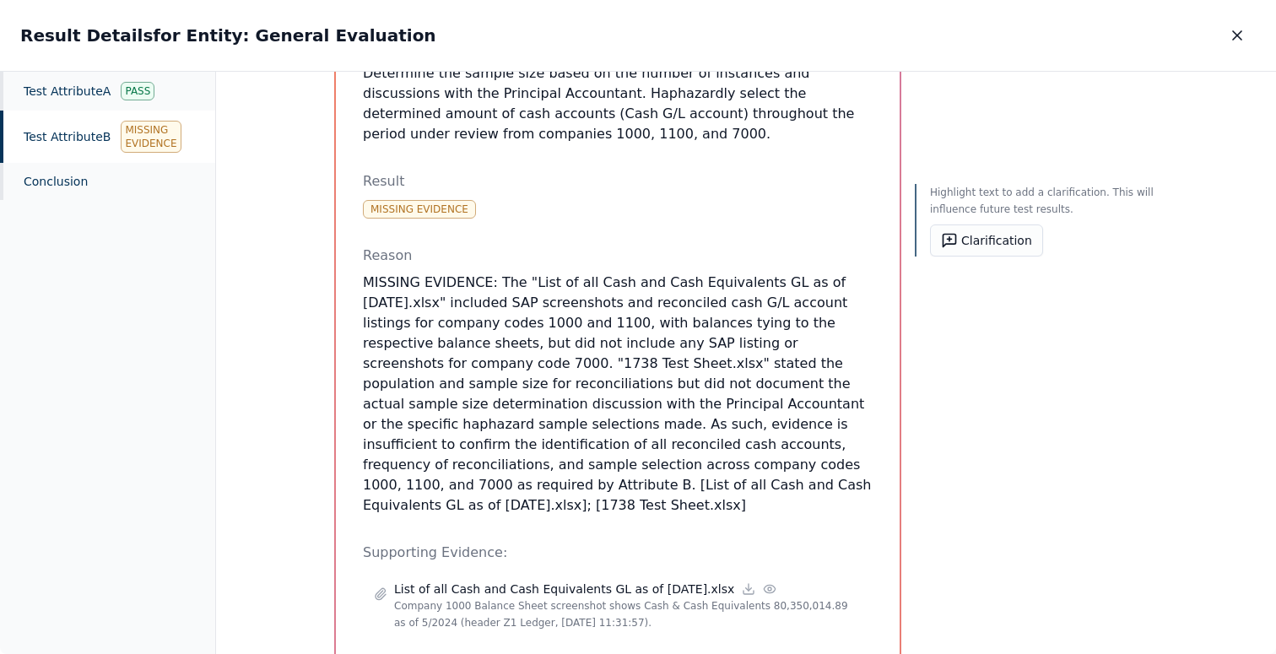
click at [841, 301] on p "MISSING EVIDENCE: The "List of all Cash and Cash Equivalents GL as of [DATE].xl…" at bounding box center [618, 394] width 510 height 243
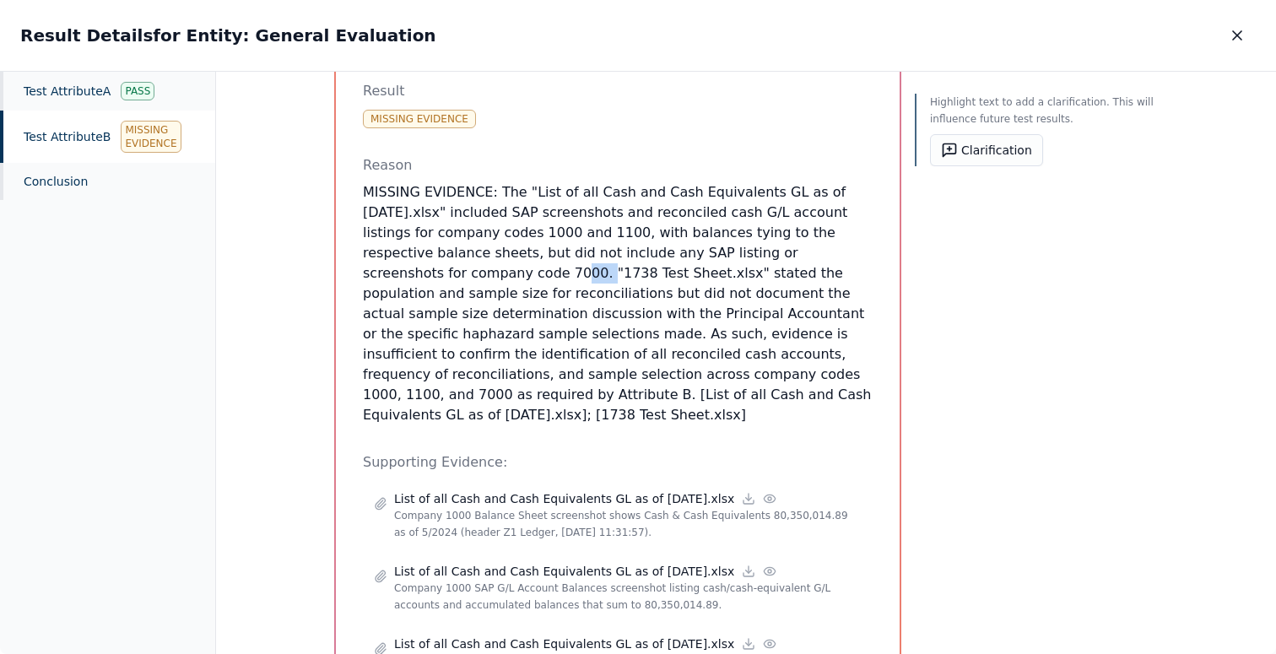
scroll to position [455, 0]
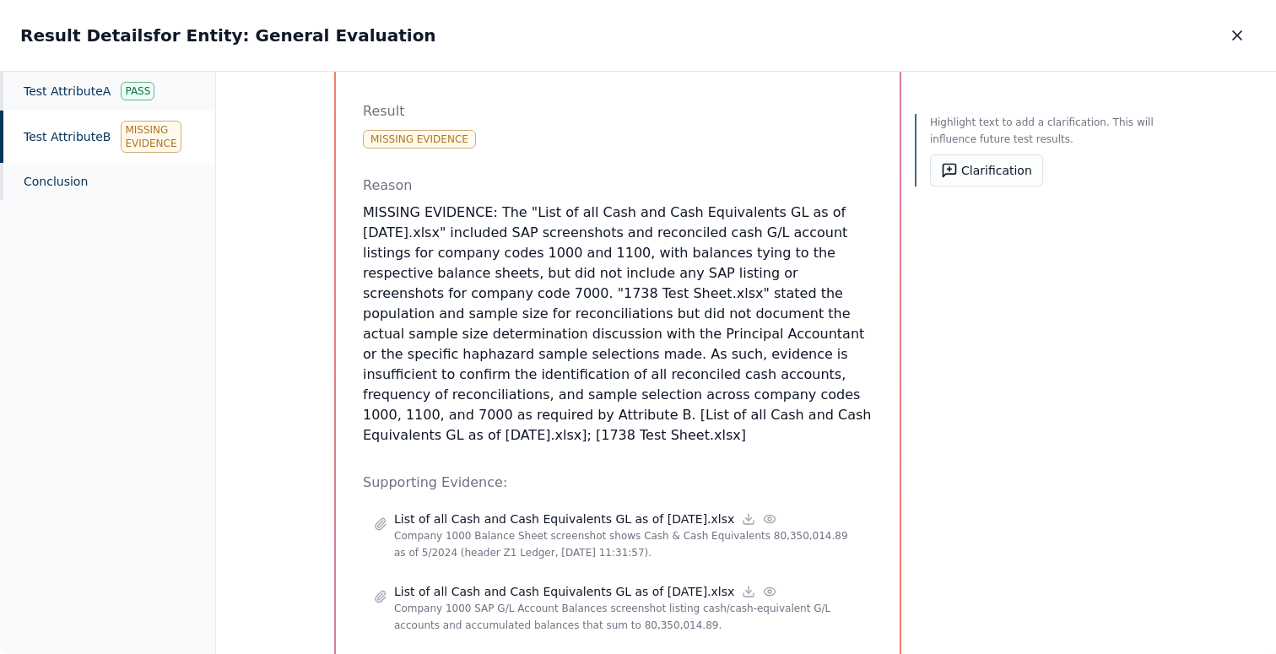
click at [493, 203] on p "MISSING EVIDENCE: The "List of all Cash and Cash Equivalents GL as of [DATE].xl…" at bounding box center [618, 324] width 510 height 243
click at [558, 207] on p "MISSING EVIDENCE: The "List of all Cash and Cash Equivalents GL as of [DATE].xl…" at bounding box center [618, 324] width 510 height 243
click at [446, 351] on p "MISSING EVIDENCE: The "List of all Cash and Cash Equivalents GL as of [DATE].xl…" at bounding box center [618, 324] width 510 height 243
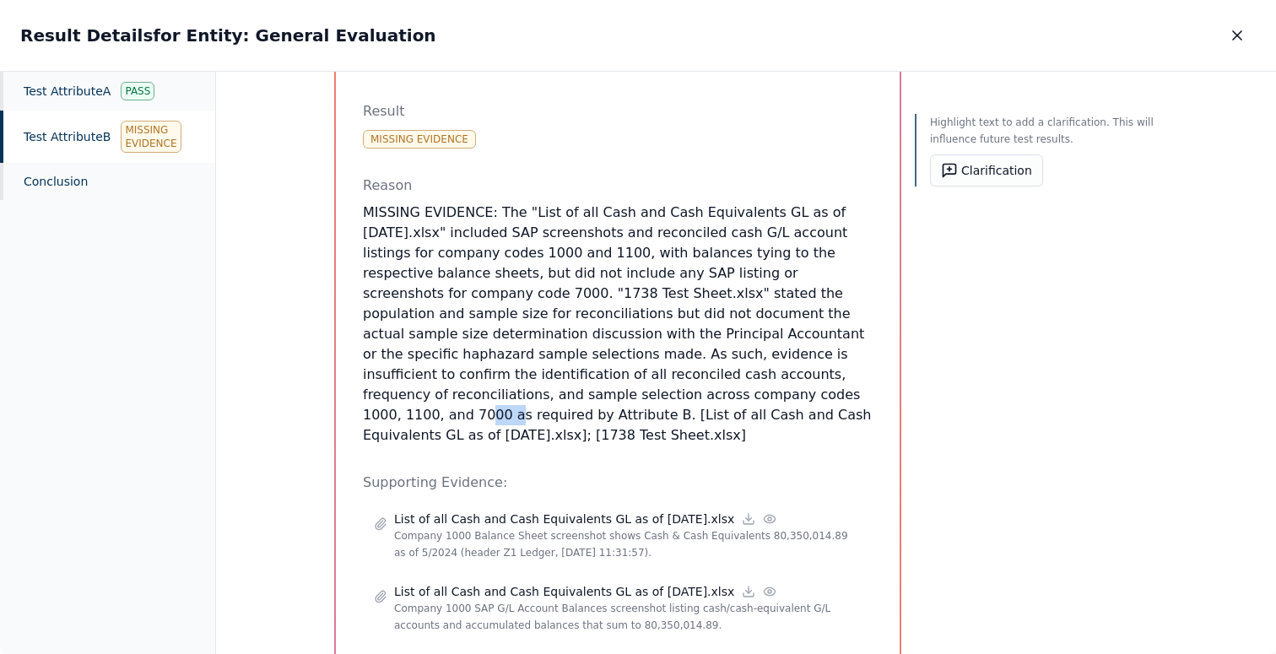
click at [446, 351] on p "MISSING EVIDENCE: The "List of all Cash and Cash Equivalents GL as of [DATE].xl…" at bounding box center [618, 324] width 510 height 243
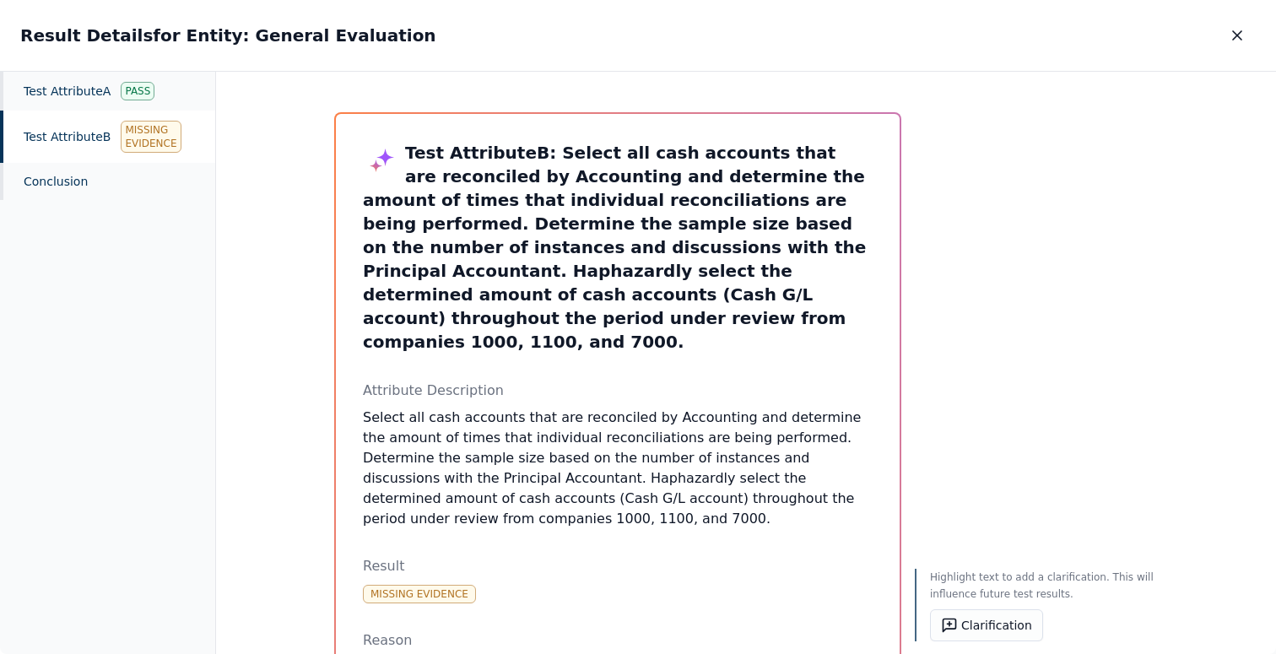
scroll to position [2, 0]
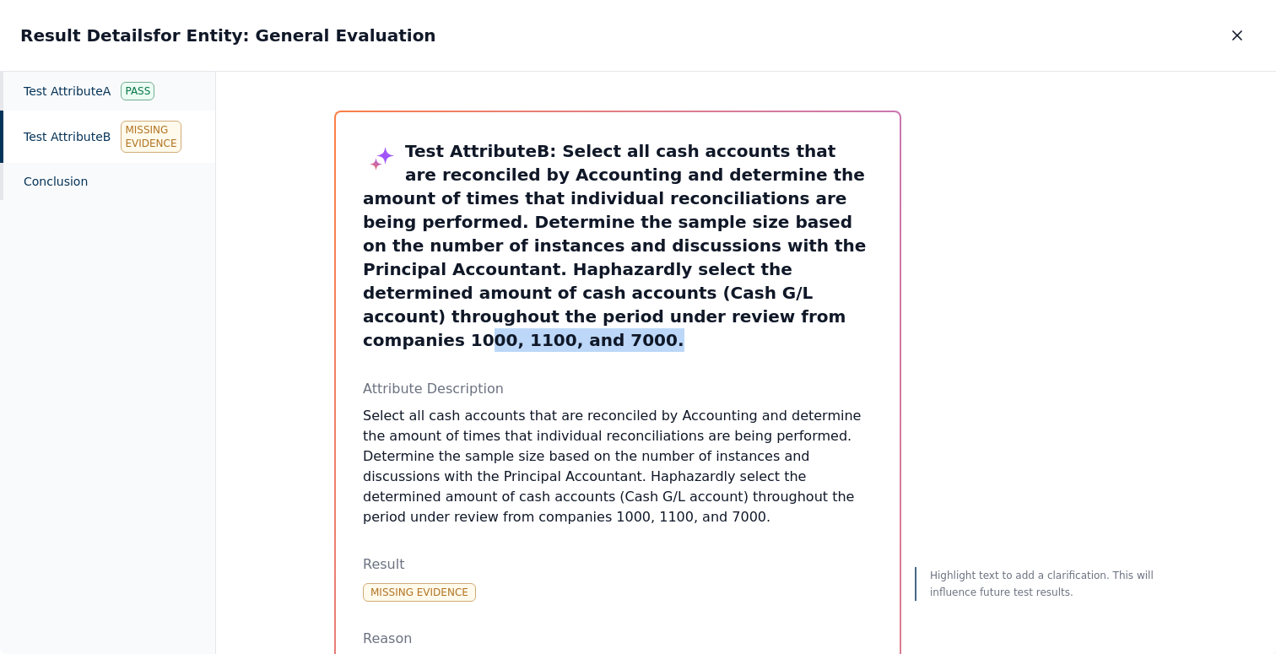
drag, startPoint x: 663, startPoint y: 289, endPoint x: 868, endPoint y: 287, distance: 205.9
click at [868, 287] on h3 "Test Attribute B : Select all cash accounts that are reconciled by Accounting a…" at bounding box center [618, 245] width 510 height 213
click at [803, 301] on h3 "Test Attribute B : Select all cash accounts that are reconciled by Accounting a…" at bounding box center [618, 245] width 510 height 213
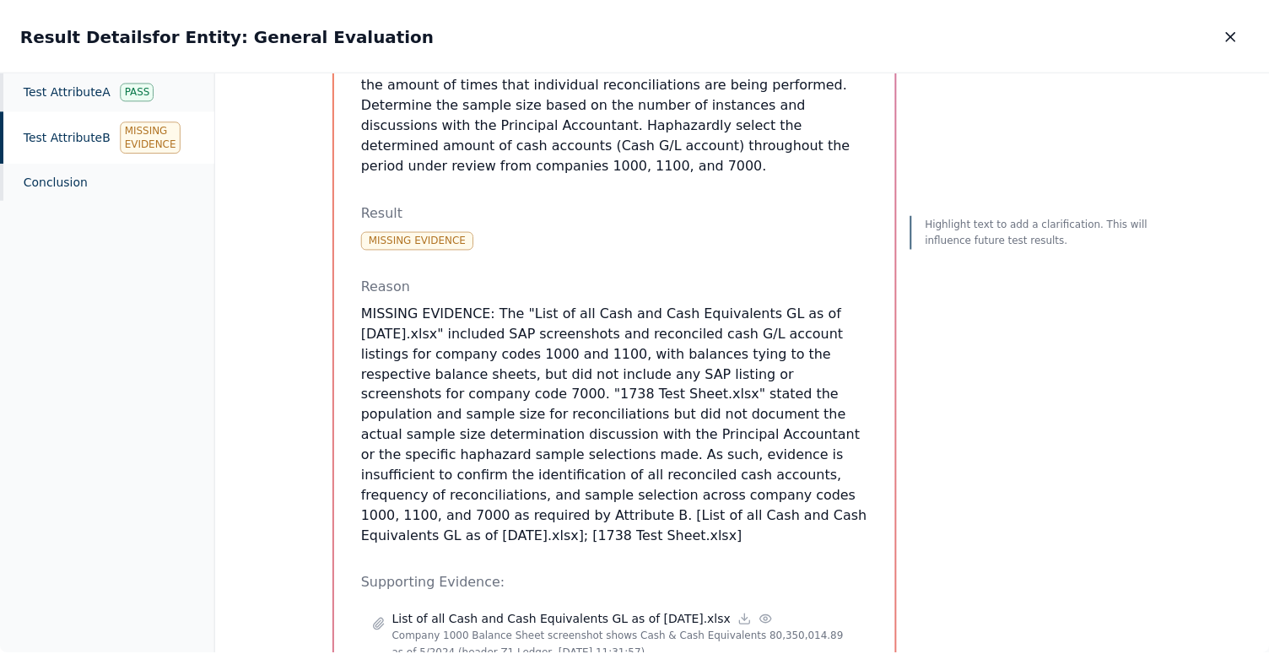
scroll to position [372, 0]
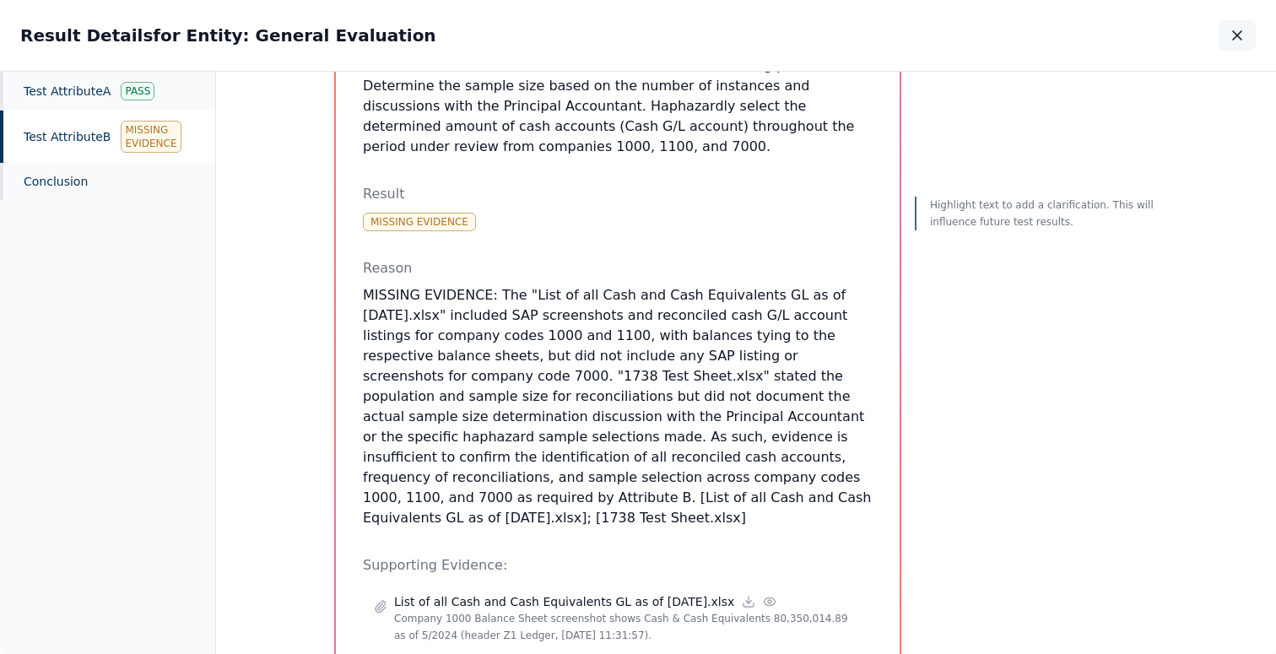
click at [1236, 28] on icon "button" at bounding box center [1237, 35] width 17 height 17
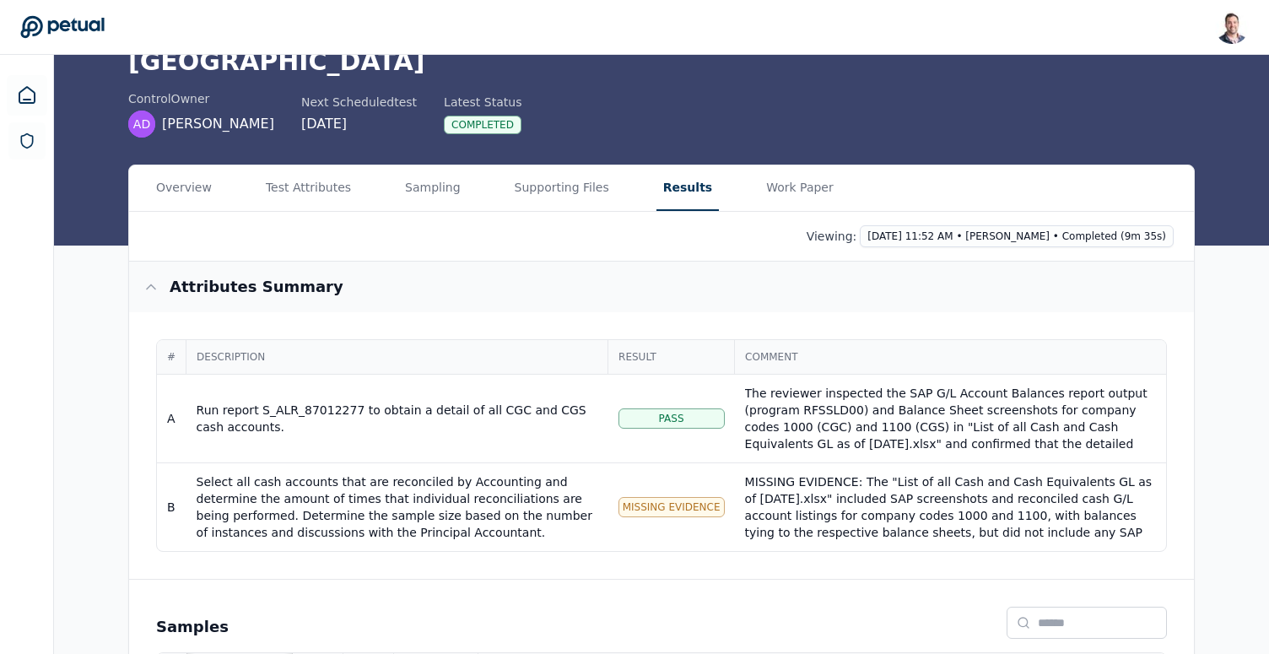
scroll to position [101, 0]
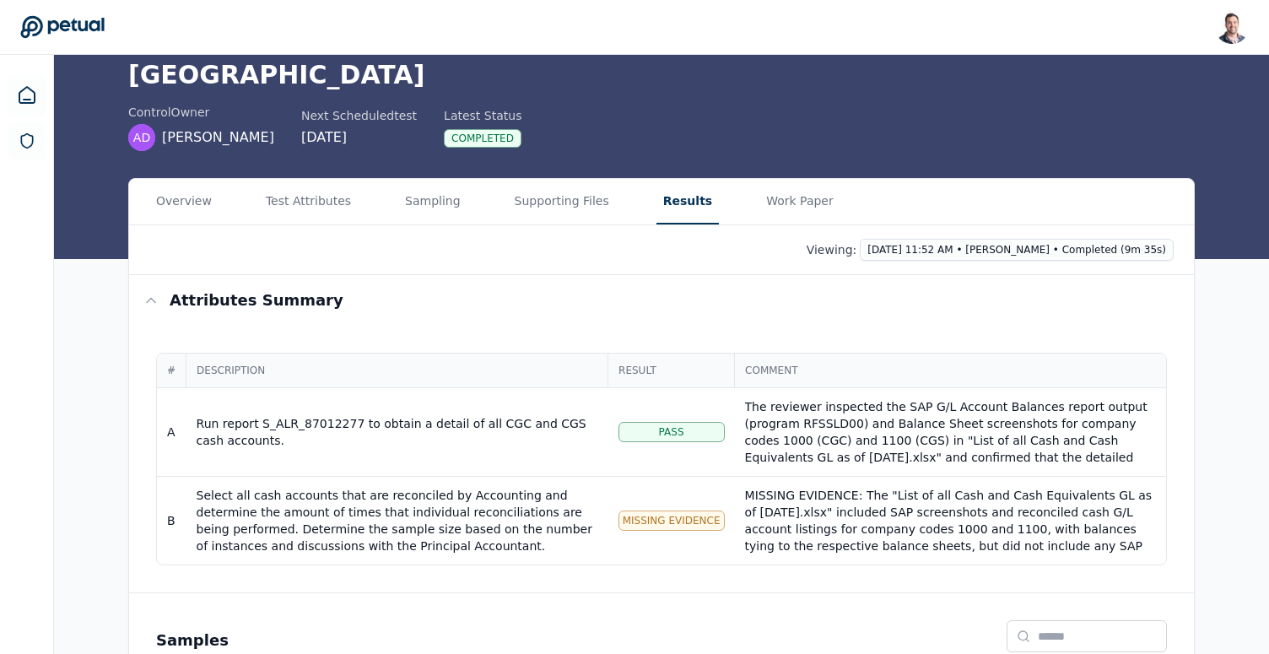
click at [299, 171] on main "Upload supporting files Run manually Cash and Investment Account Reconciliation…" at bounding box center [661, 369] width 1215 height 830
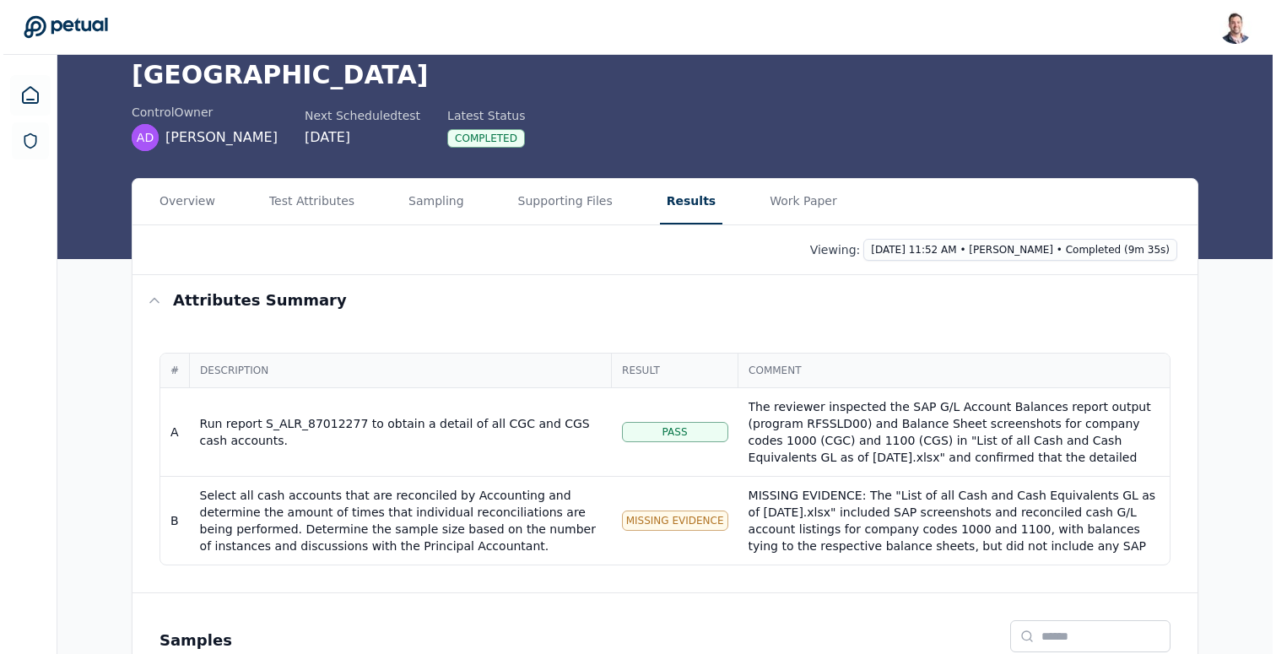
scroll to position [0, 0]
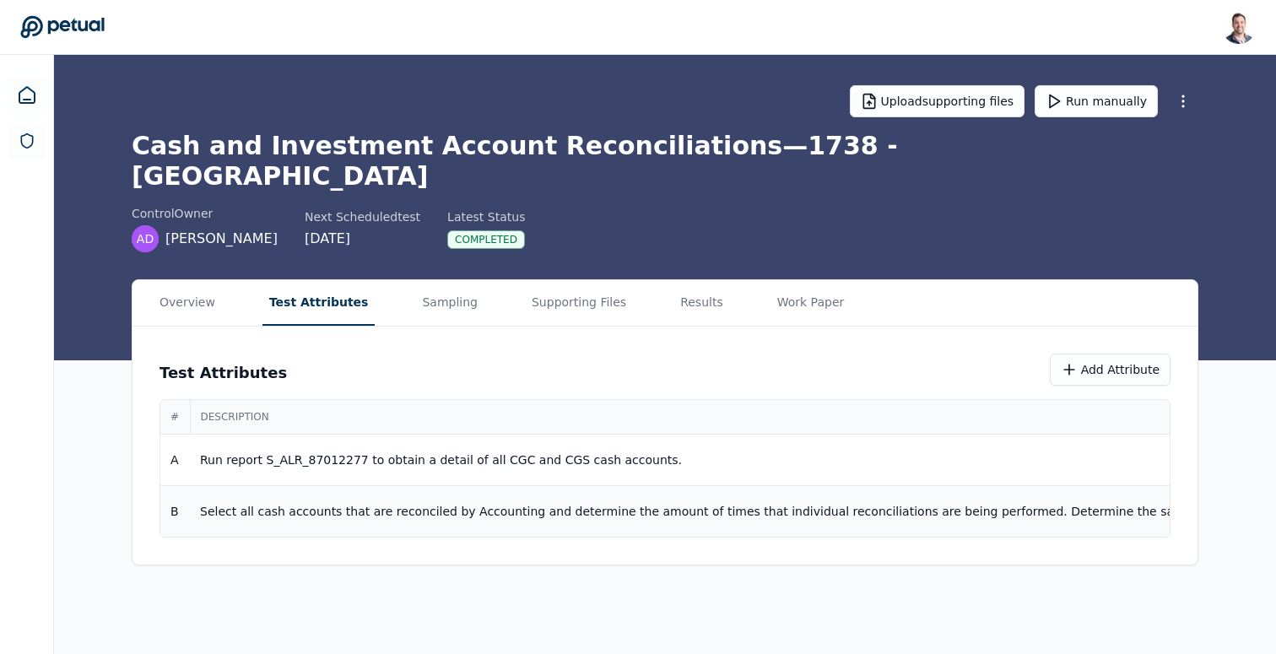
drag, startPoint x: 503, startPoint y: 505, endPoint x: 608, endPoint y: 489, distance: 105.9
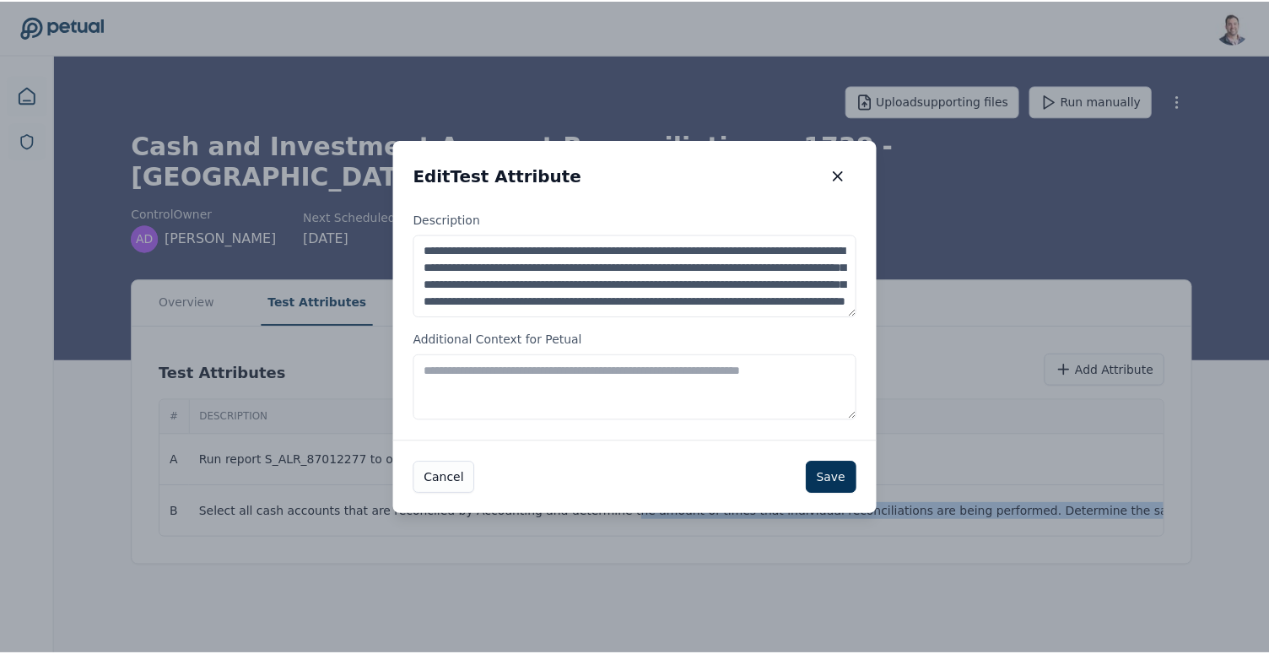
scroll to position [34, 0]
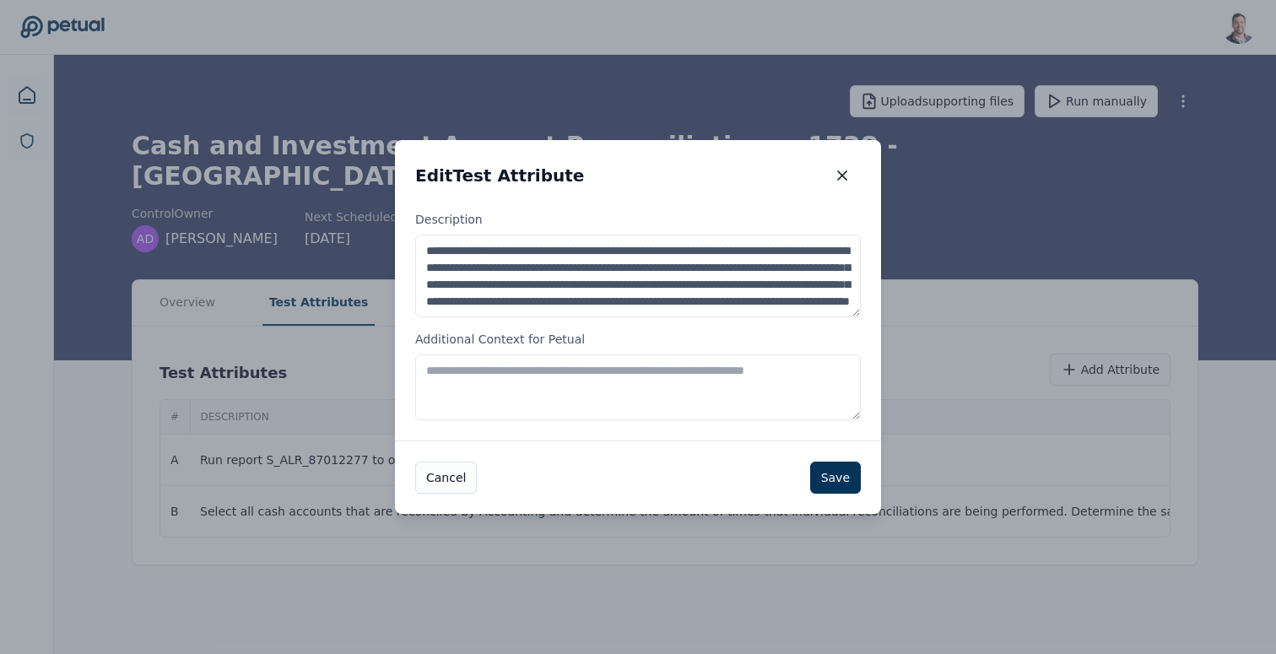
drag, startPoint x: 776, startPoint y: 299, endPoint x: 696, endPoint y: 298, distance: 80.2
click at [696, 298] on textarea "**********" at bounding box center [638, 276] width 446 height 83
click at [688, 389] on textarea "Additional Context for Petual" at bounding box center [638, 387] width 446 height 66
type textarea "**********"
click at [837, 466] on button "Save" at bounding box center [835, 478] width 51 height 32
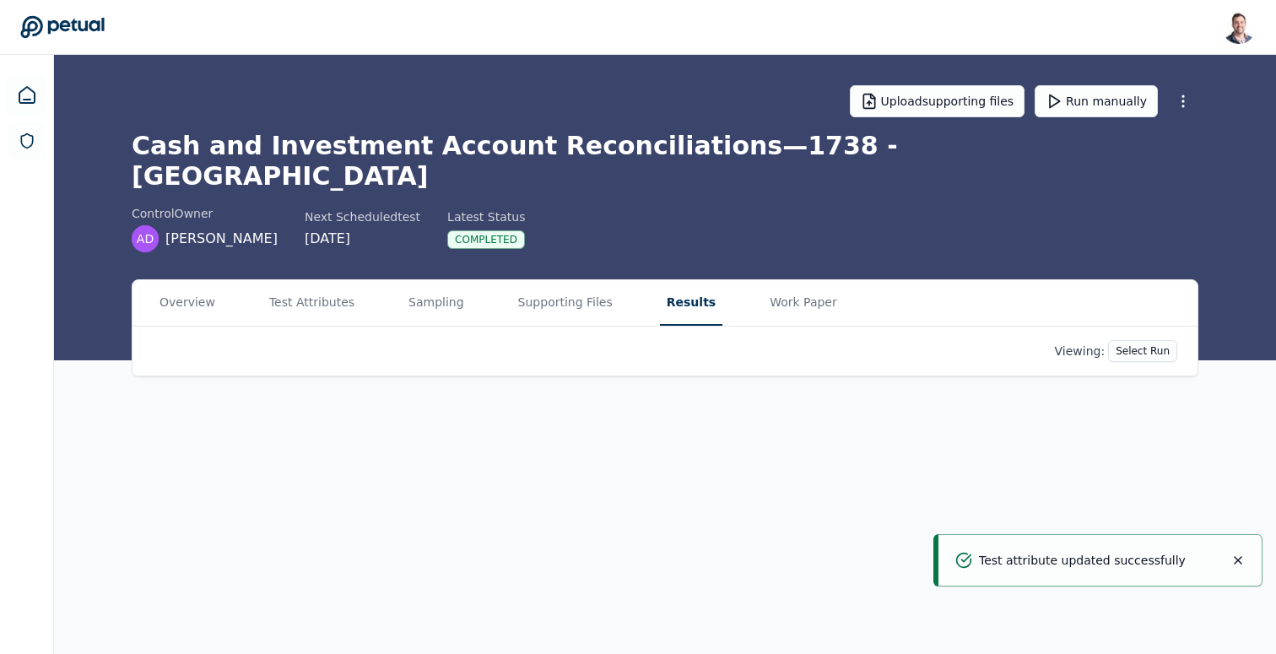
click at [699, 280] on button "Results" at bounding box center [691, 303] width 62 height 46
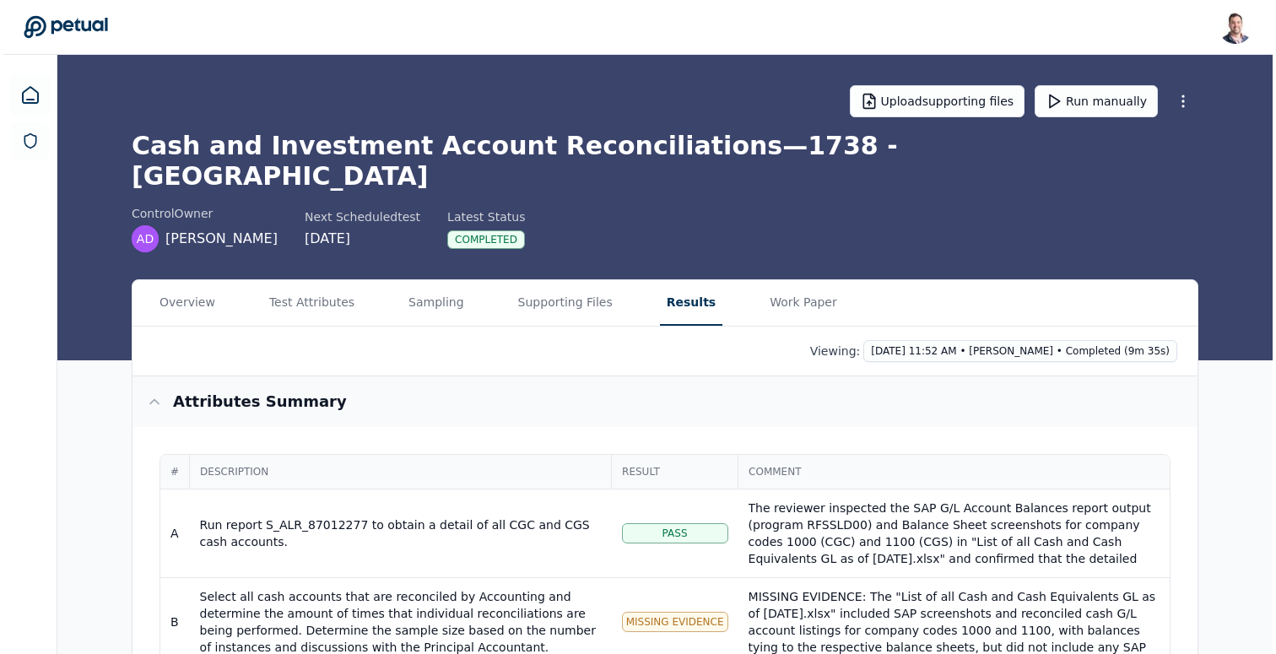
scroll to position [201, 0]
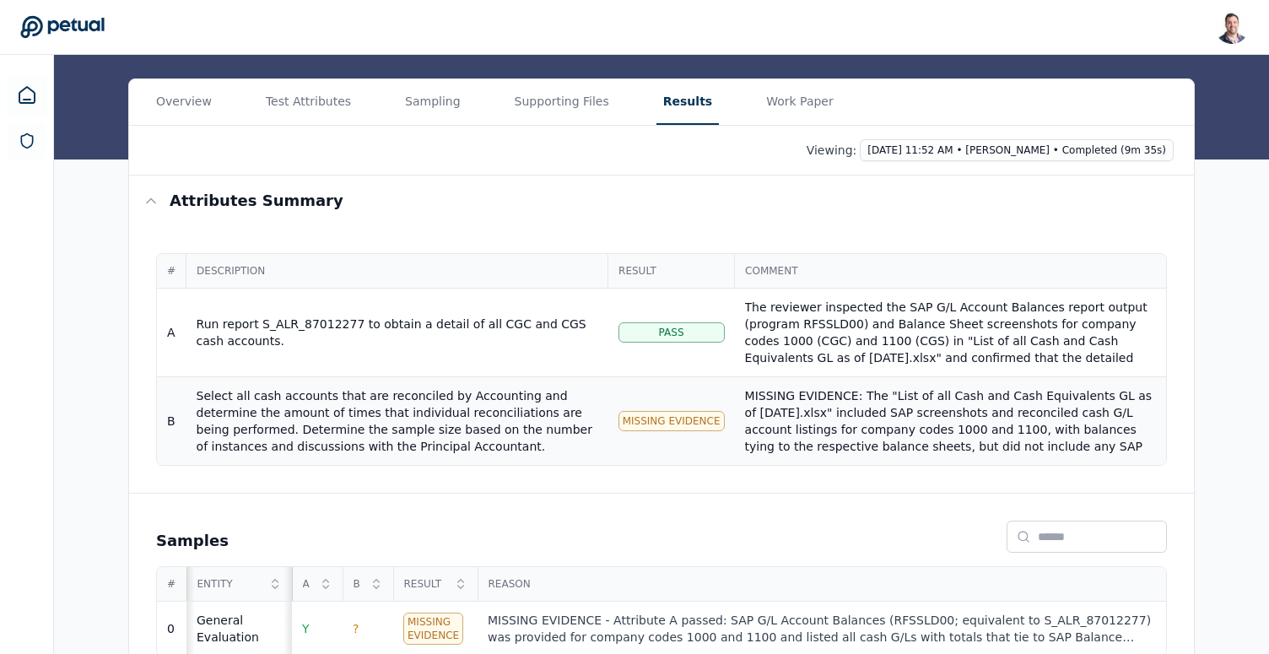
click at [806, 388] on div "MISSING EVIDENCE: The "List of all Cash and Cash Equivalents GL as of [DATE].xl…" at bounding box center [950, 496] width 411 height 219
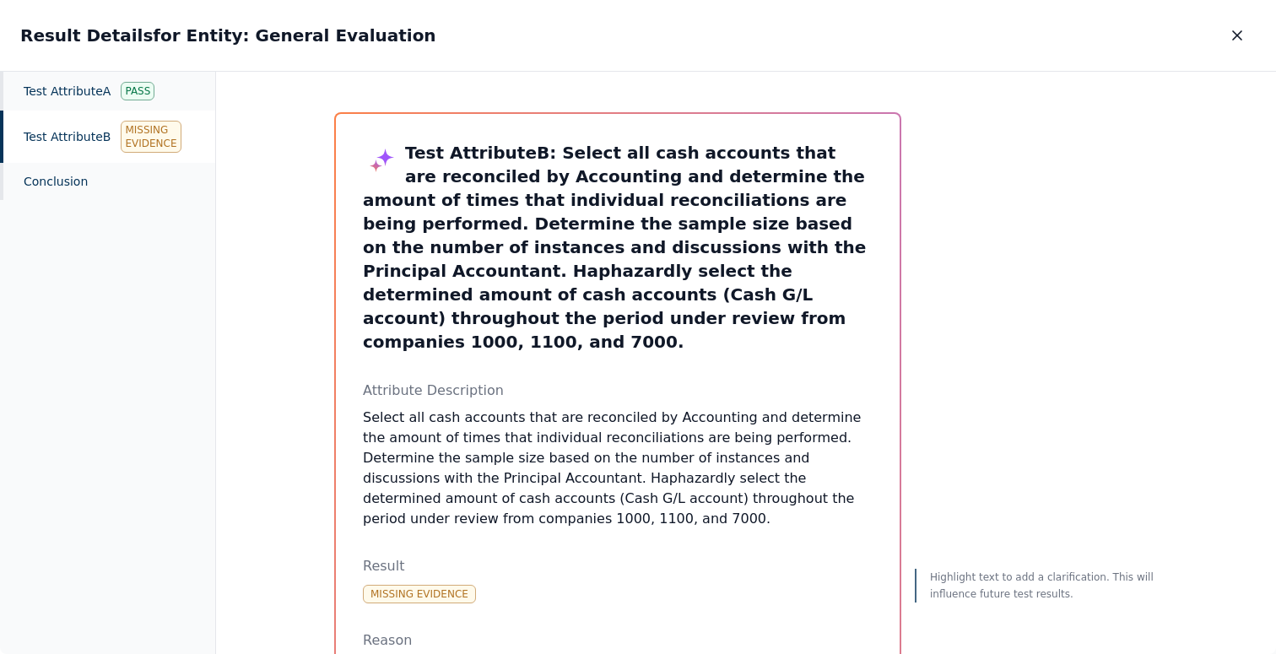
click at [52, 140] on div "Test Attribute B Missing Evidence" at bounding box center [107, 137] width 215 height 52
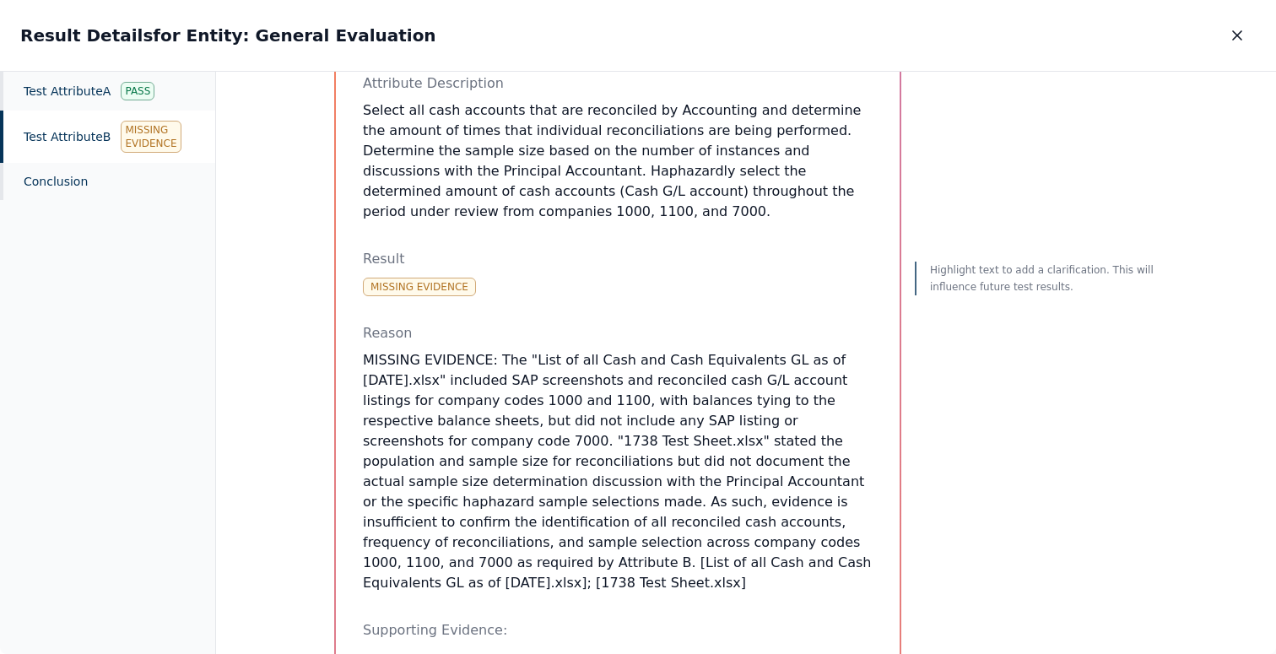
scroll to position [347, 0]
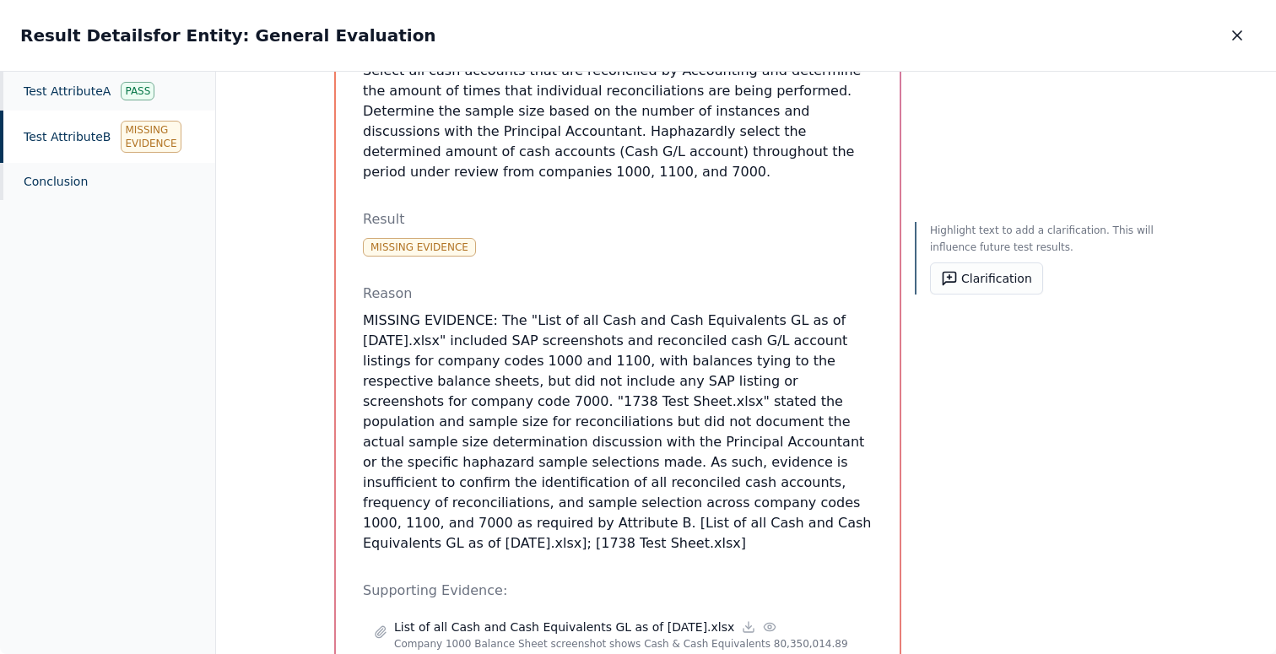
drag, startPoint x: 725, startPoint y: 497, endPoint x: 560, endPoint y: 277, distance: 275.5
click at [560, 277] on div "Test Attribute B : Select all cash accounts that are reconciled by Accounting a…" at bounding box center [618, 471] width 510 height 1355
click at [619, 466] on p "MISSING EVIDENCE: The "List of all Cash and Cash Equivalents GL as of [DATE].xl…" at bounding box center [618, 432] width 510 height 243
click at [429, 448] on p "MISSING EVIDENCE: The "List of all Cash and Cash Equivalents GL as of [DATE].xl…" at bounding box center [618, 432] width 510 height 243
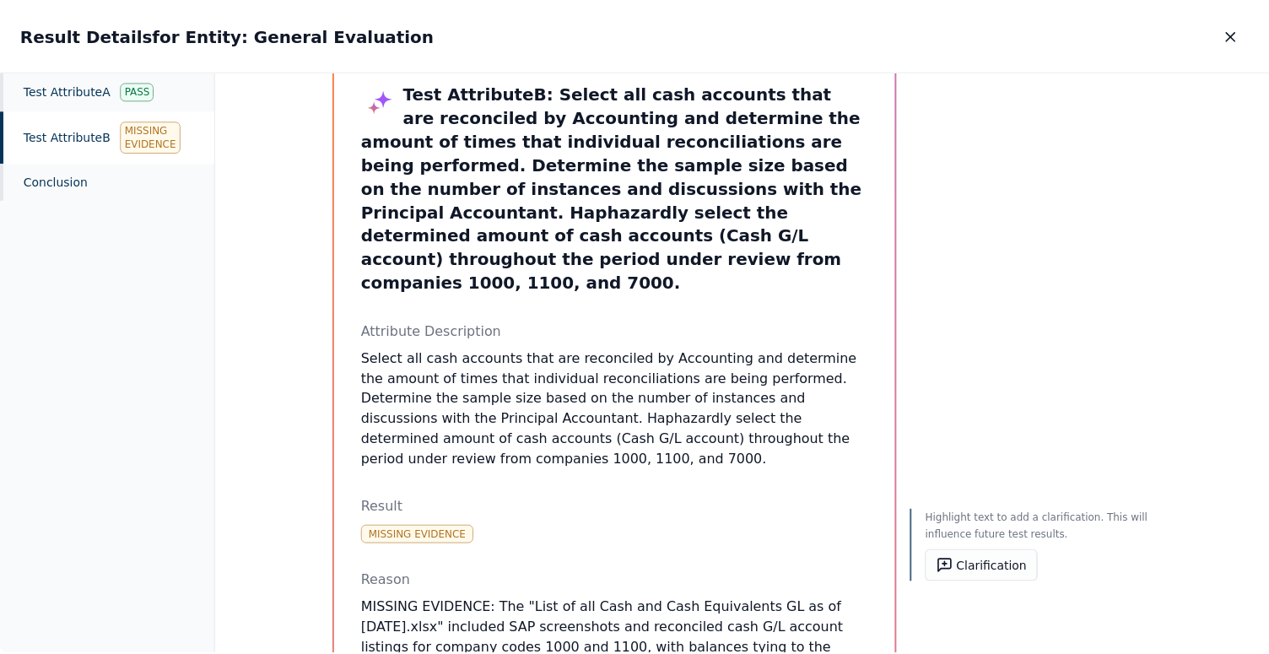
scroll to position [23, 0]
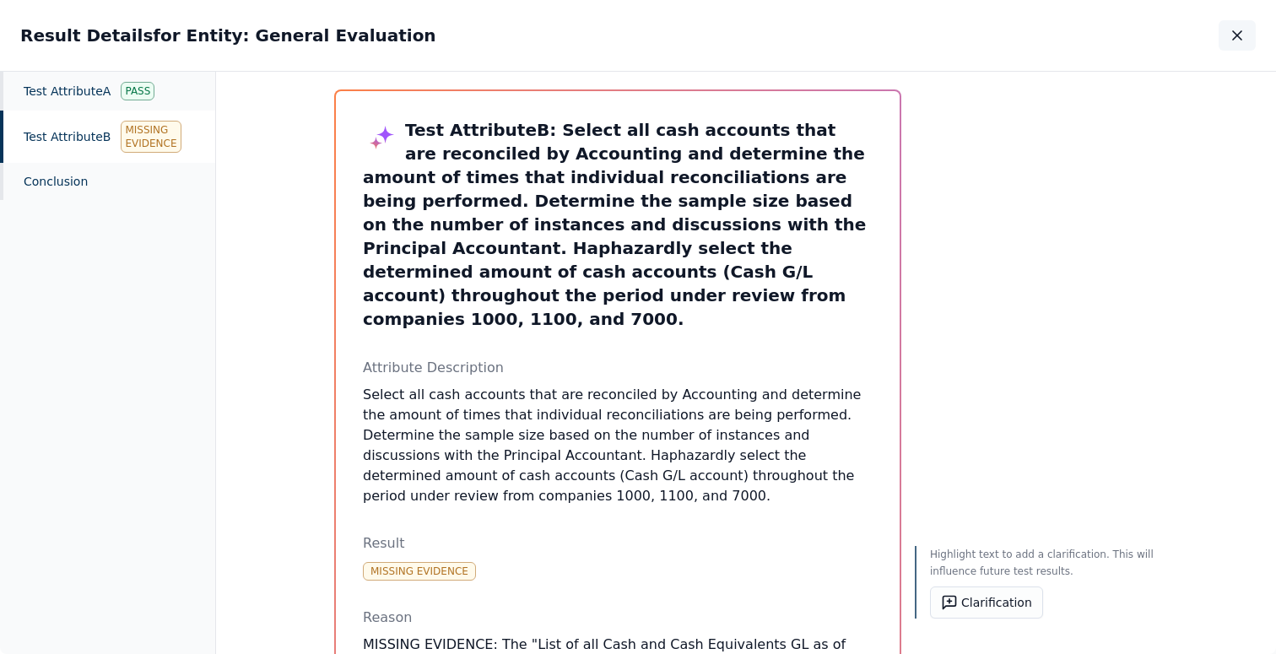
click at [1241, 41] on icon "button" at bounding box center [1237, 35] width 17 height 17
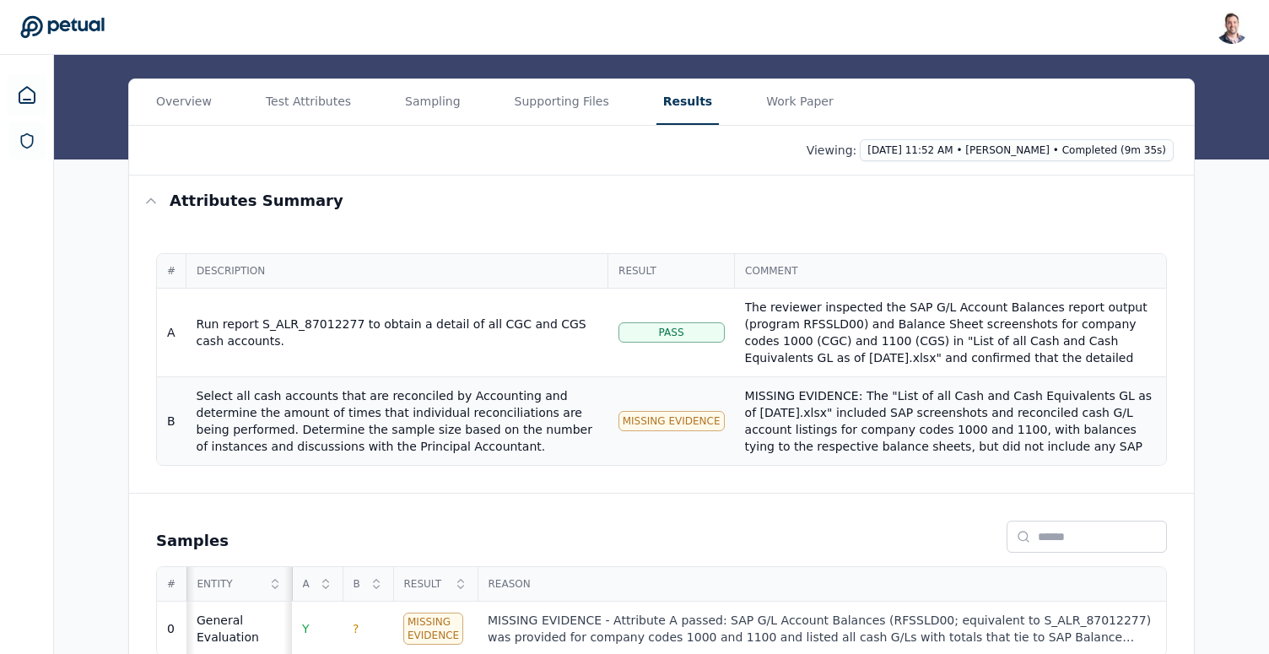
click at [473, 398] on div "Select all cash accounts that are reconciled by Accounting and determine the am…" at bounding box center [398, 446] width 402 height 118
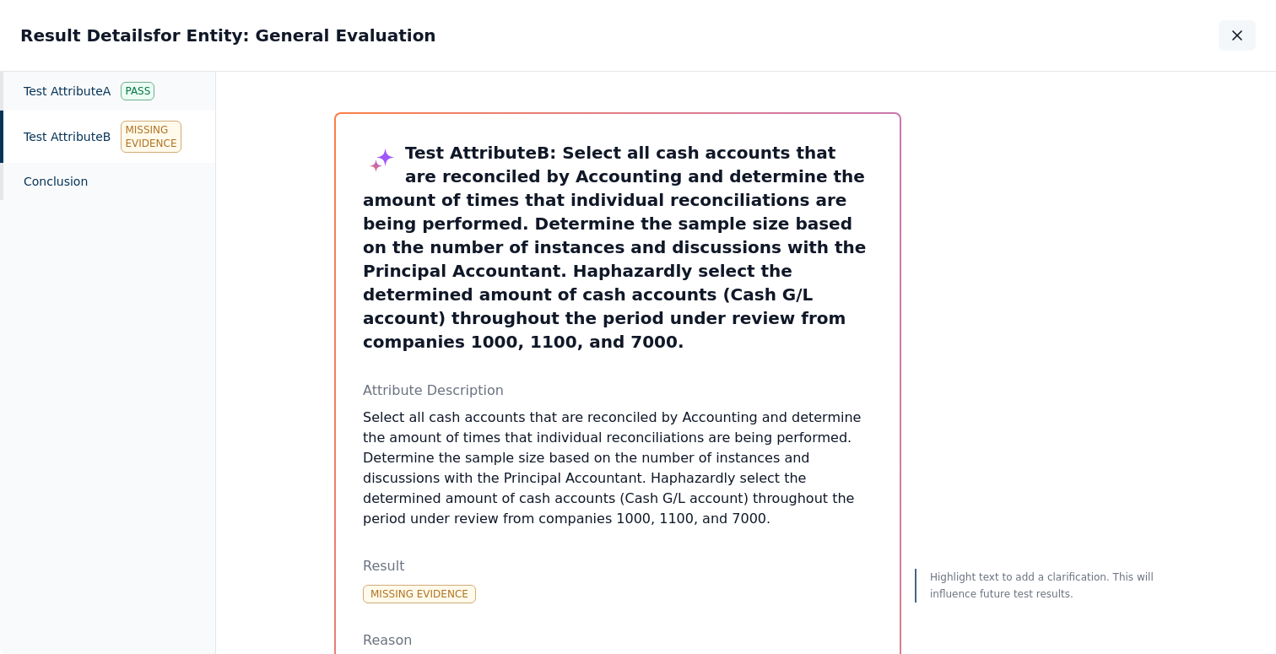
click at [1236, 41] on icon "button" at bounding box center [1237, 35] width 17 height 17
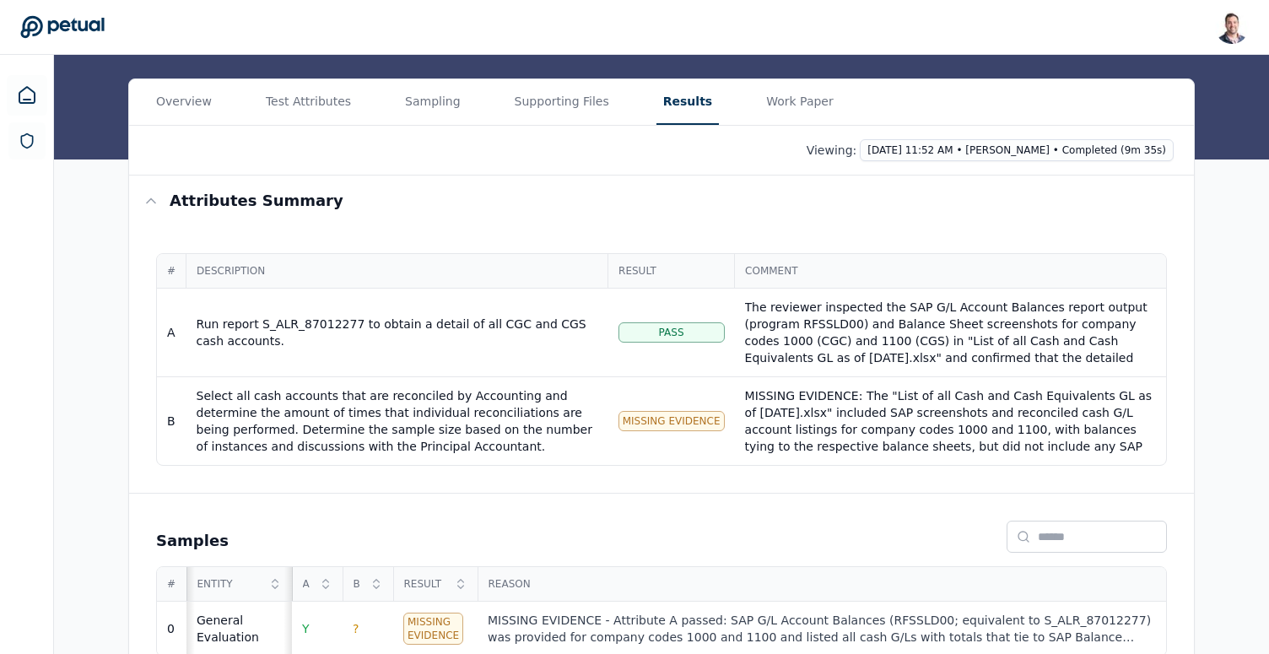
click at [340, 75] on main "Upload supporting files Run manually Cash and Investment Account Reconciliation…" at bounding box center [661, 269] width 1215 height 830
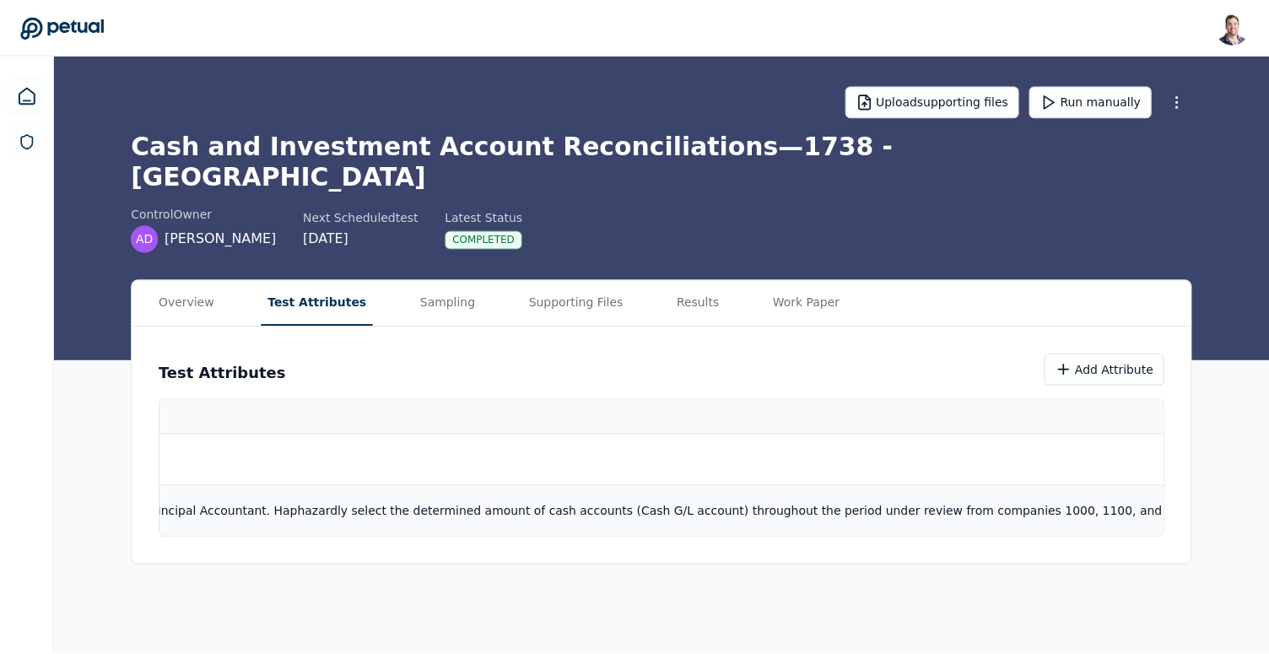
scroll to position [0, 1487]
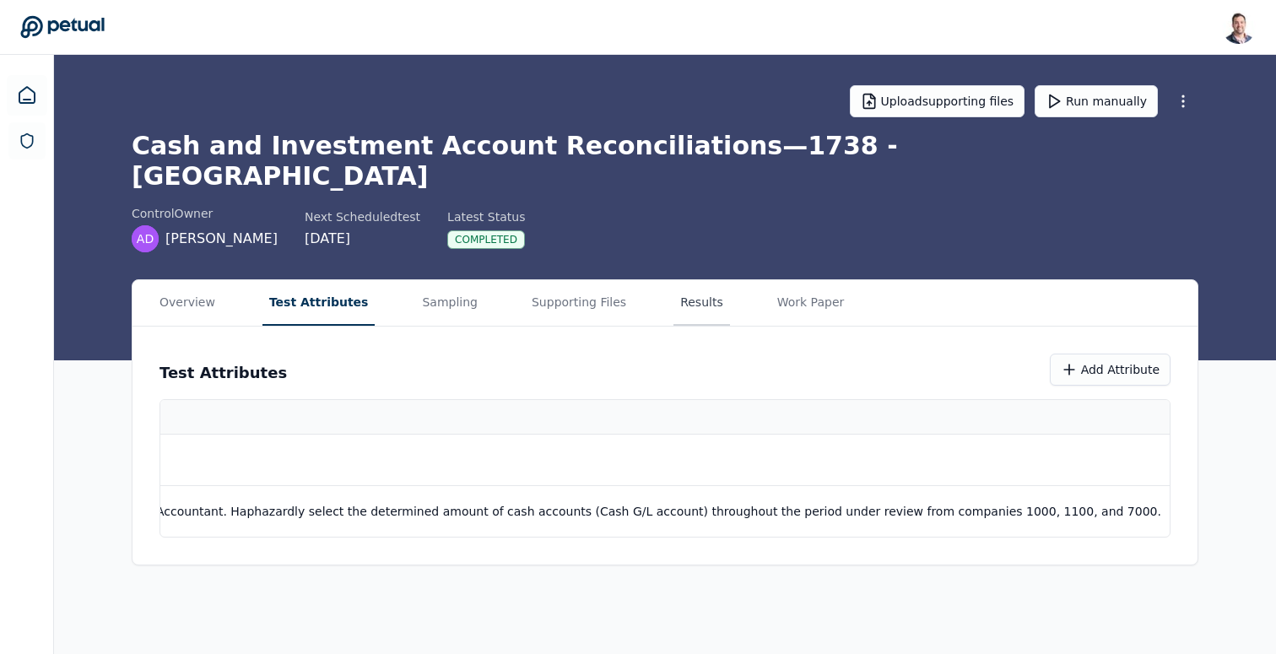
click at [673, 280] on button "Results" at bounding box center [701, 303] width 57 height 46
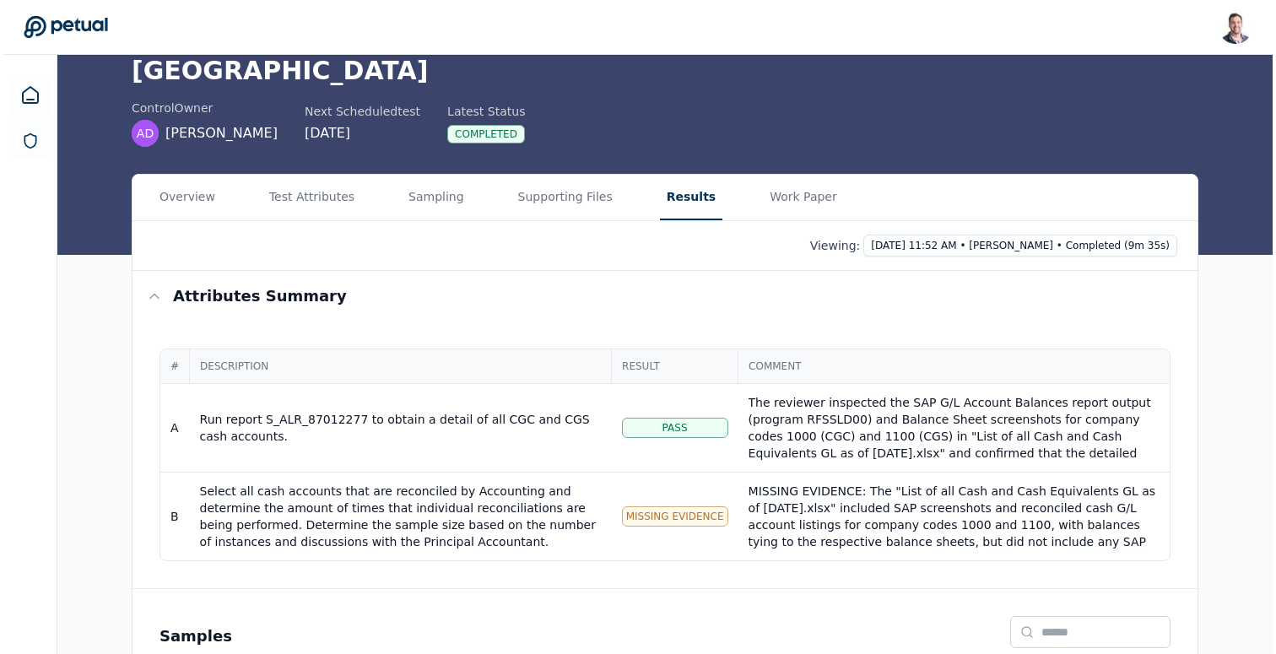
scroll to position [201, 0]
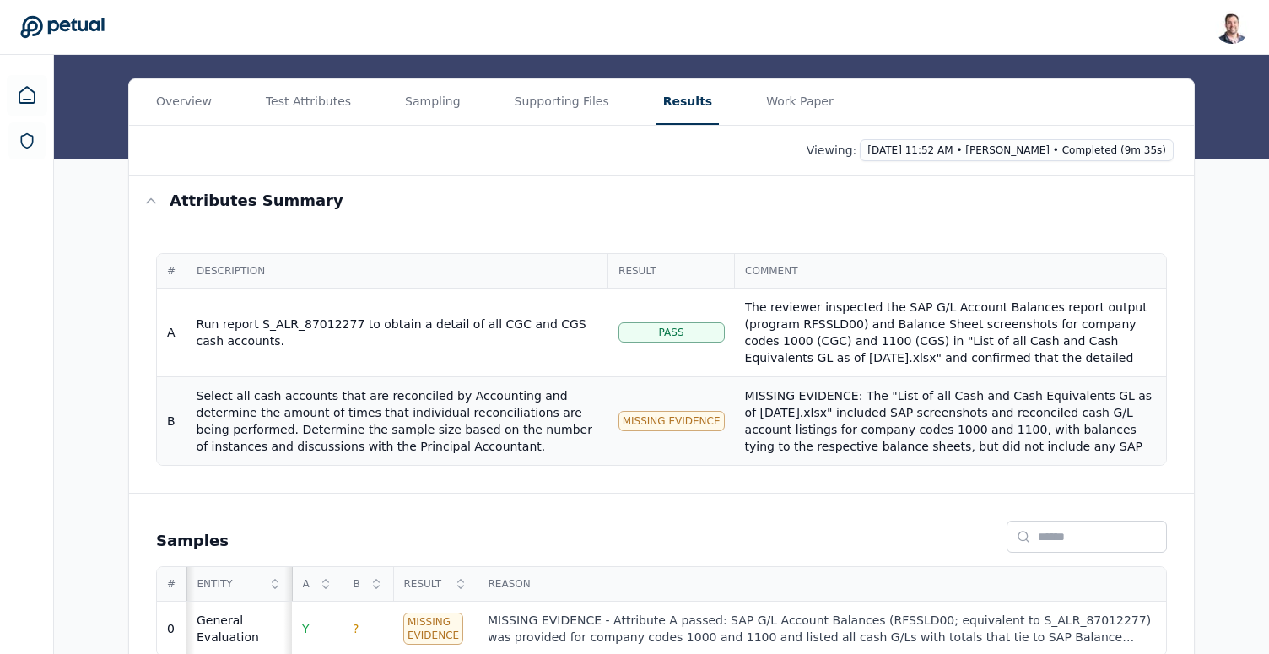
click at [812, 401] on div "MISSING EVIDENCE: The "List of all Cash and Cash Equivalents GL as of [DATE].xl…" at bounding box center [950, 496] width 411 height 219
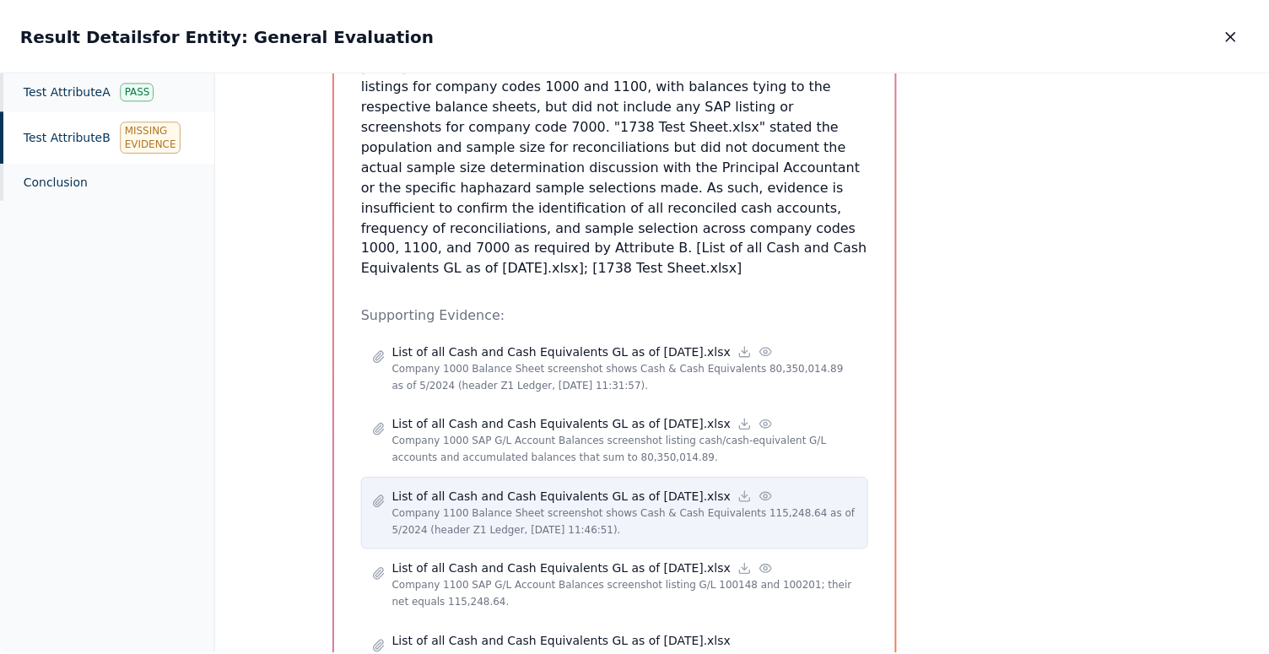
scroll to position [614, 0]
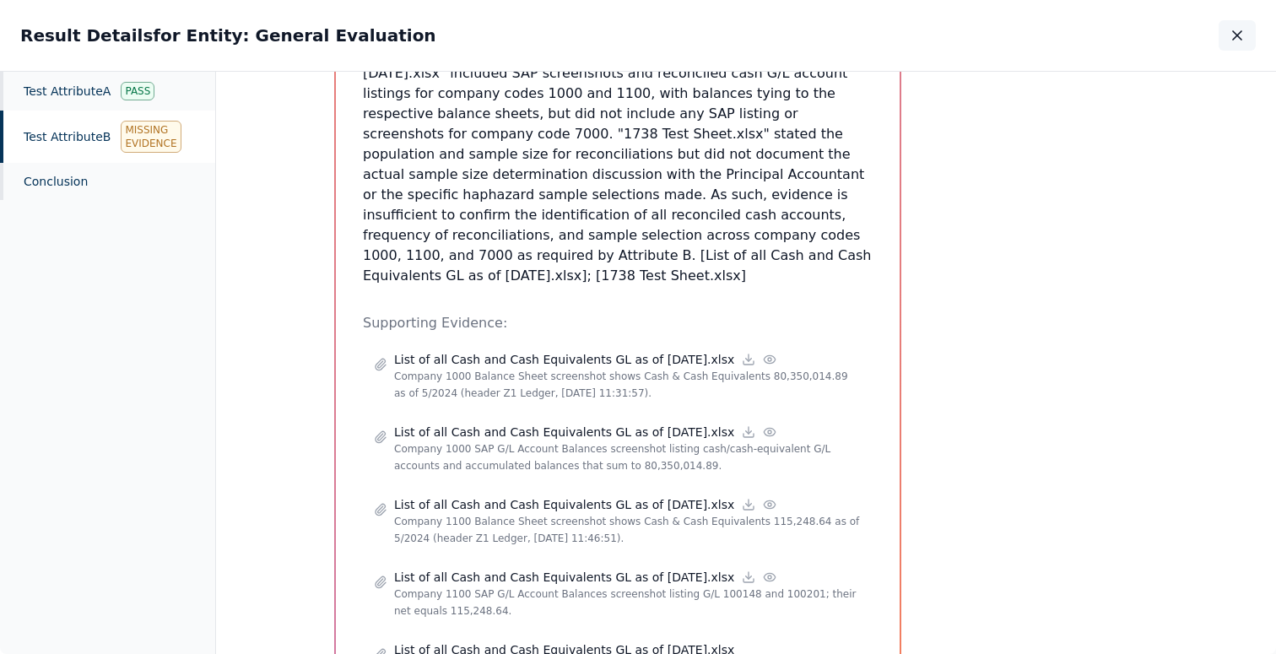
click at [1231, 38] on icon "button" at bounding box center [1237, 35] width 17 height 17
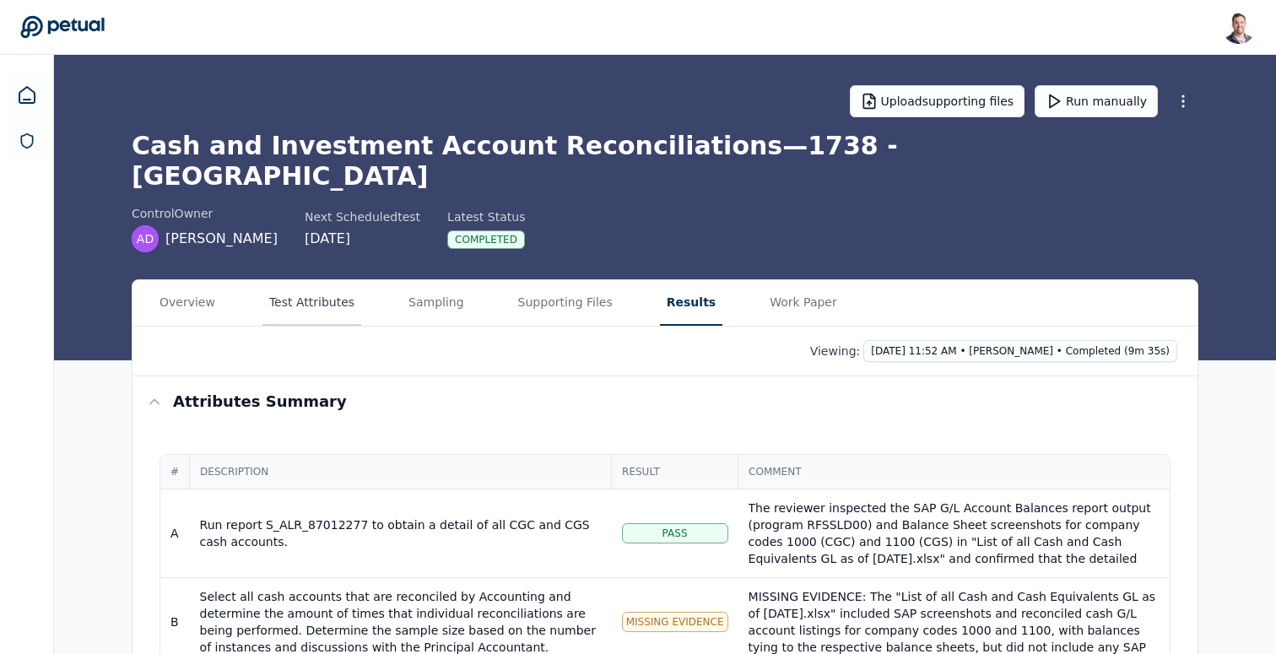
click at [333, 138] on main "Upload supporting files Run manually Cash and Investment Account Reconciliation…" at bounding box center [665, 470] width 1222 height 830
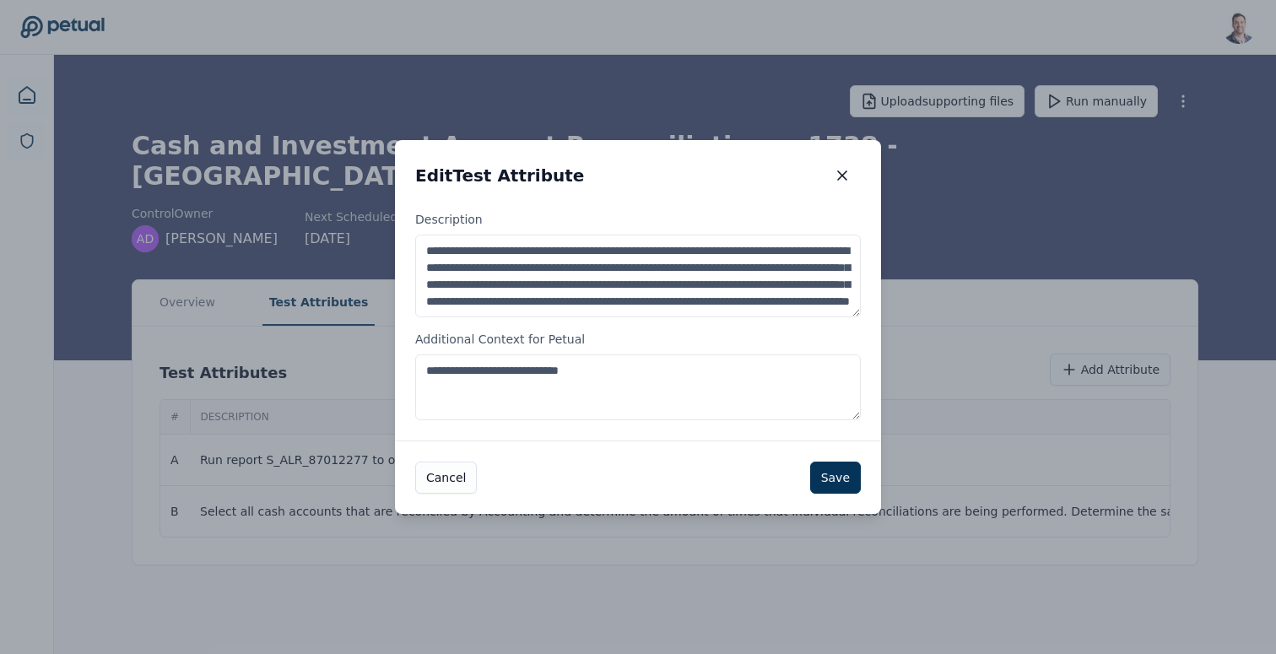
scroll to position [34, 0]
click at [736, 309] on textarea "**********" at bounding box center [638, 276] width 446 height 83
click at [655, 381] on textarea "**********" at bounding box center [638, 387] width 446 height 66
click at [841, 174] on icon "button" at bounding box center [842, 175] width 8 height 8
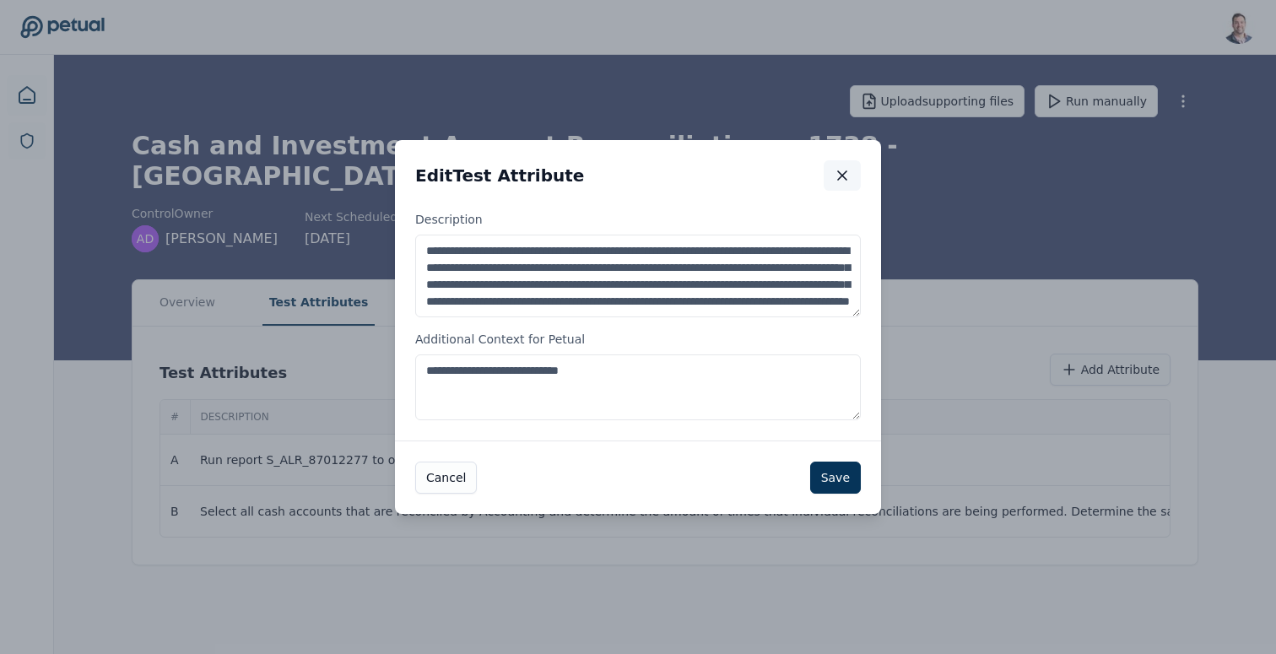
click at [848, 173] on icon "button" at bounding box center [842, 175] width 17 height 17
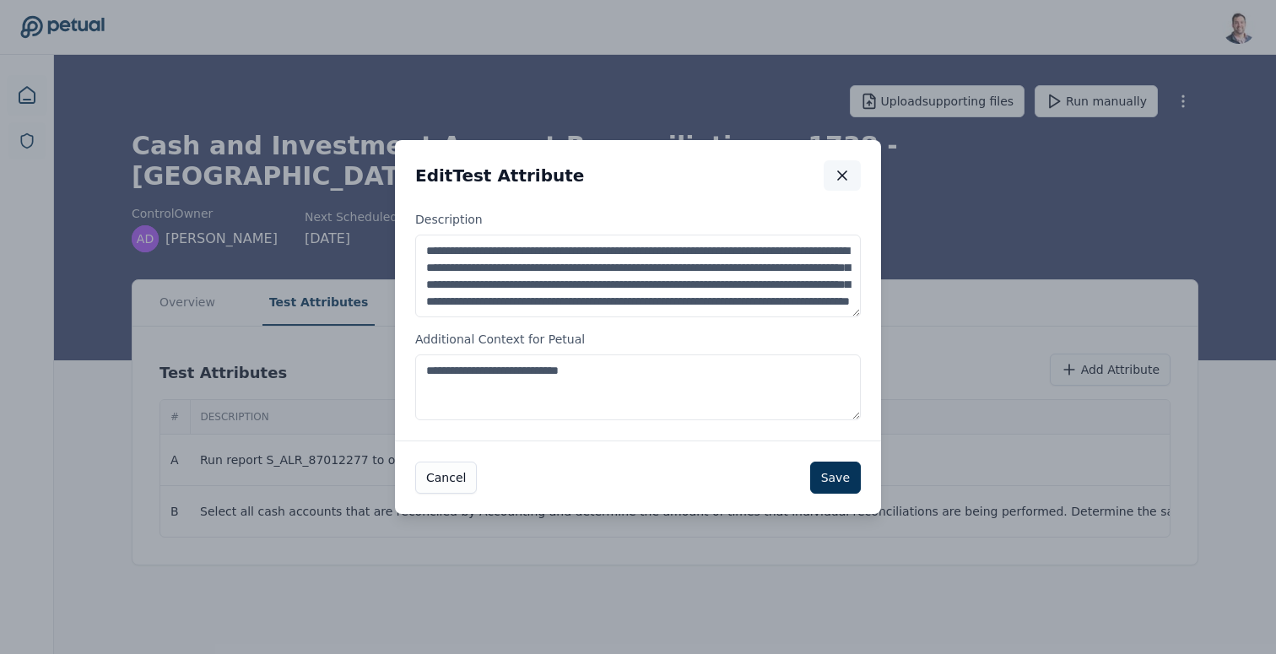
click at [843, 165] on button "button" at bounding box center [842, 175] width 37 height 30
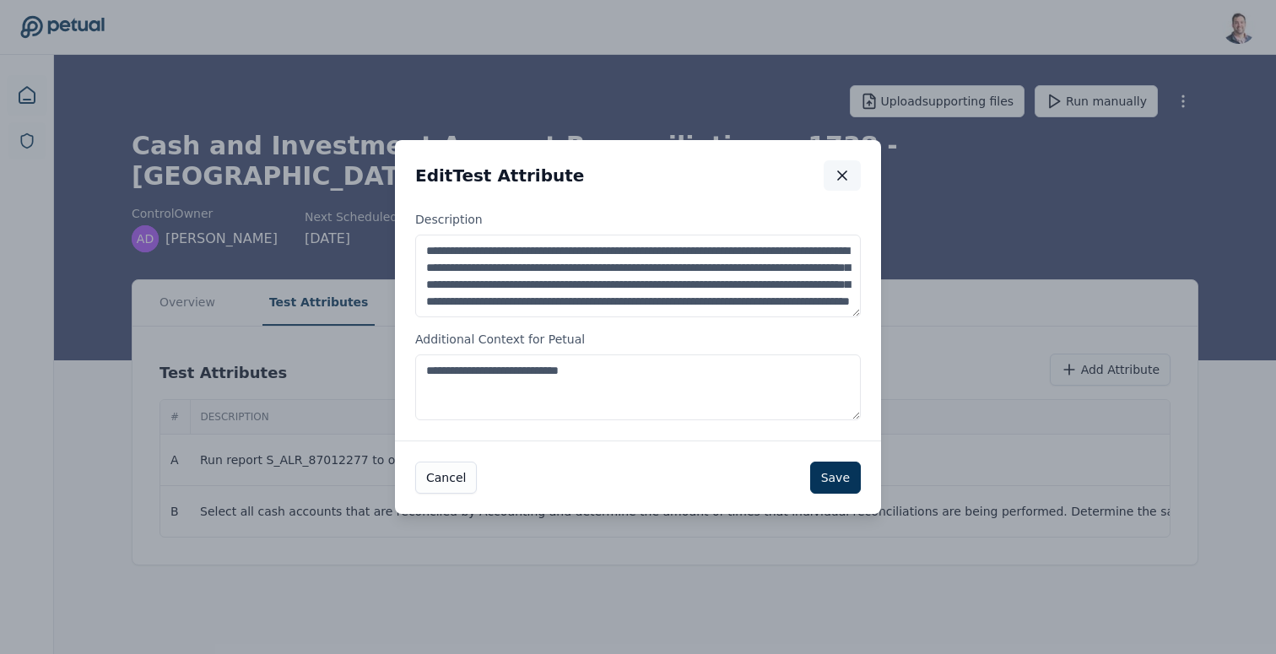
click at [830, 181] on button "button" at bounding box center [842, 175] width 37 height 30
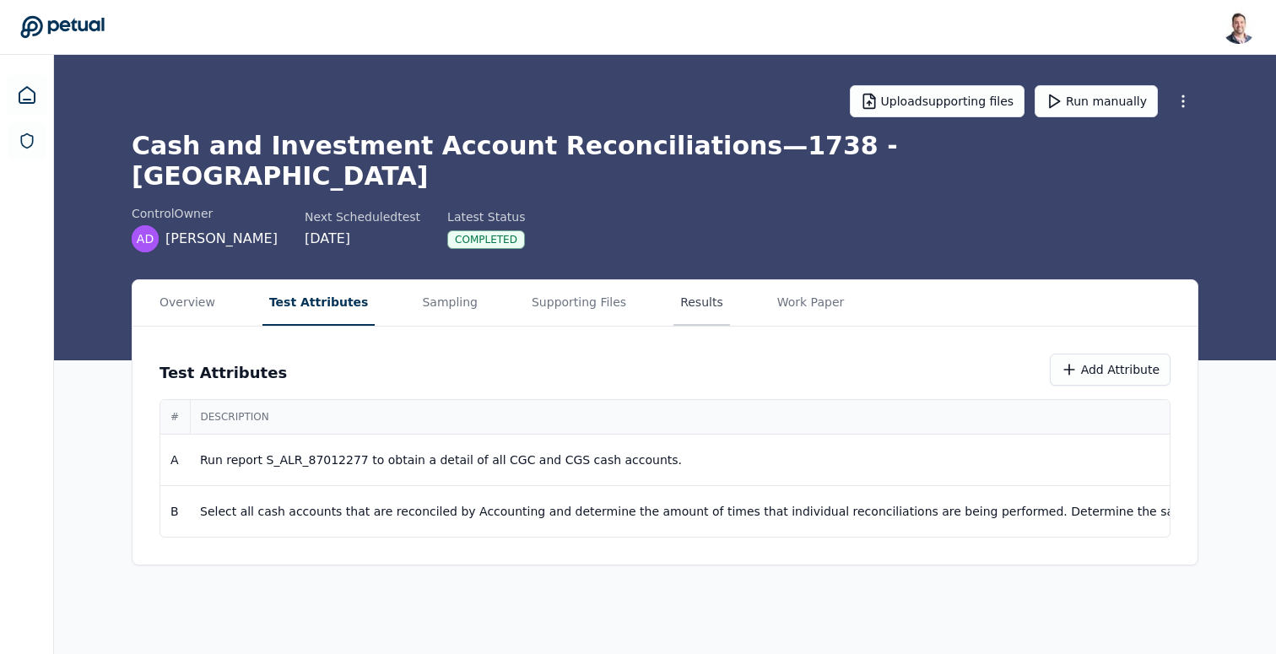
click at [673, 280] on button "Results" at bounding box center [701, 303] width 57 height 46
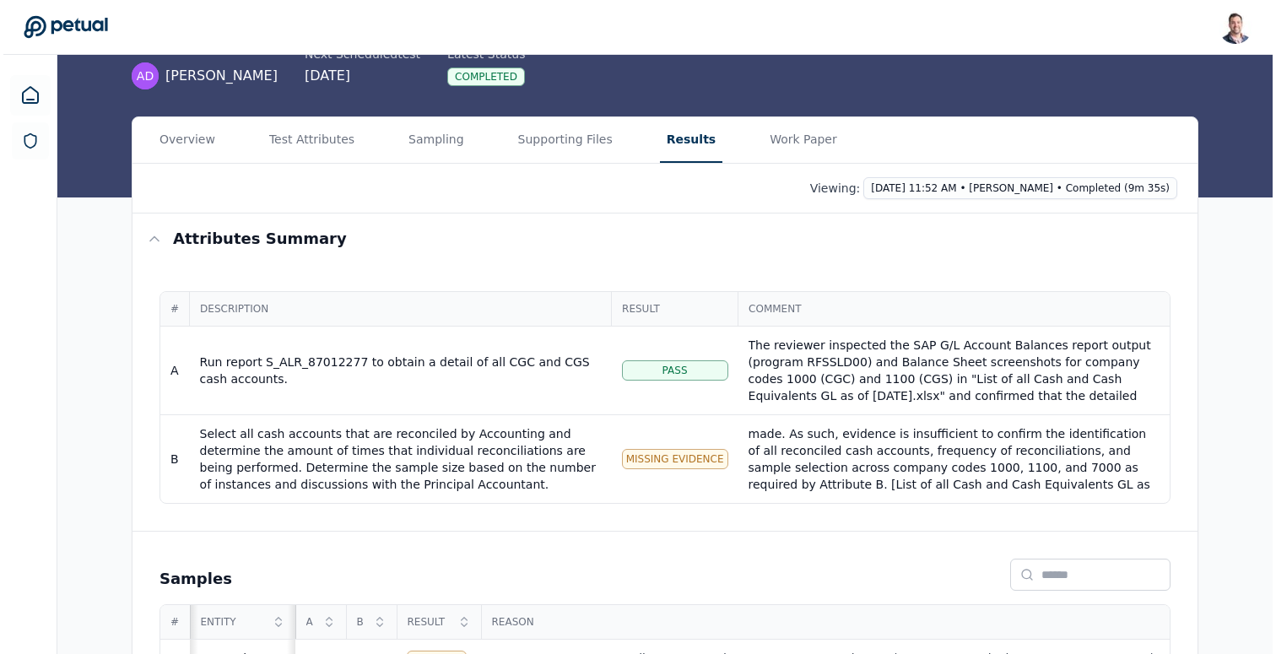
scroll to position [201, 0]
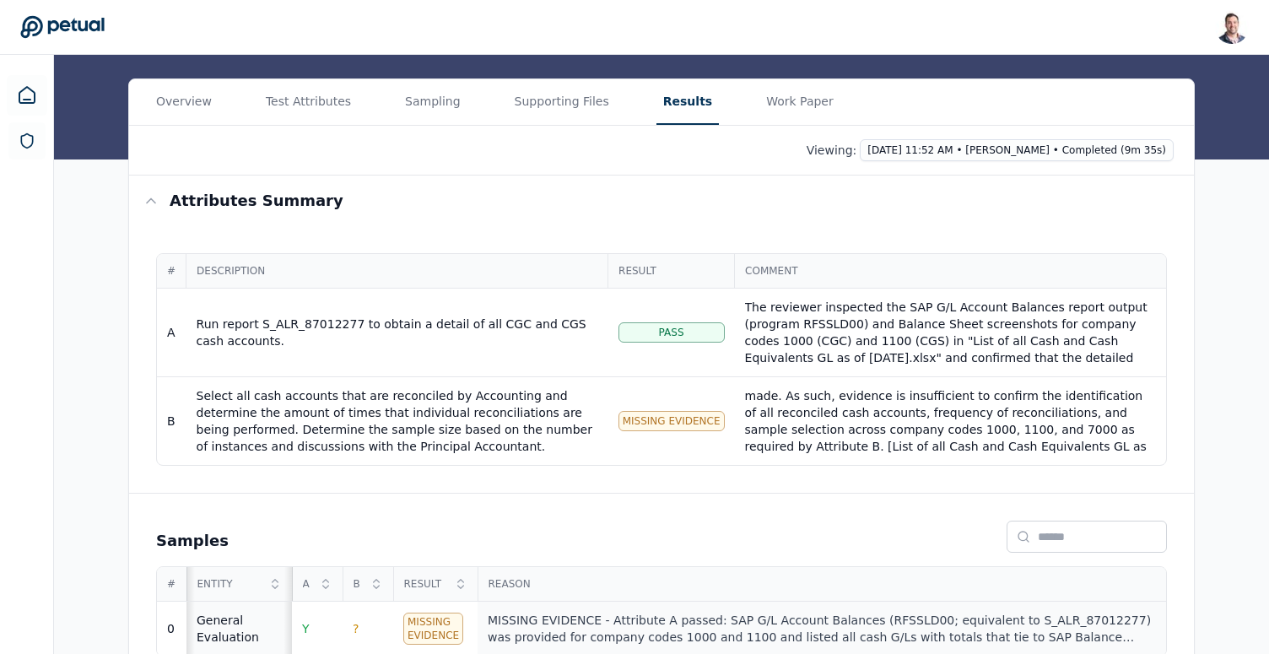
click at [845, 612] on div "MISSING EVIDENCE - Attribute A passed: SAP G/L Account Balances (RFSSLD00; equi…" at bounding box center [822, 629] width 668 height 34
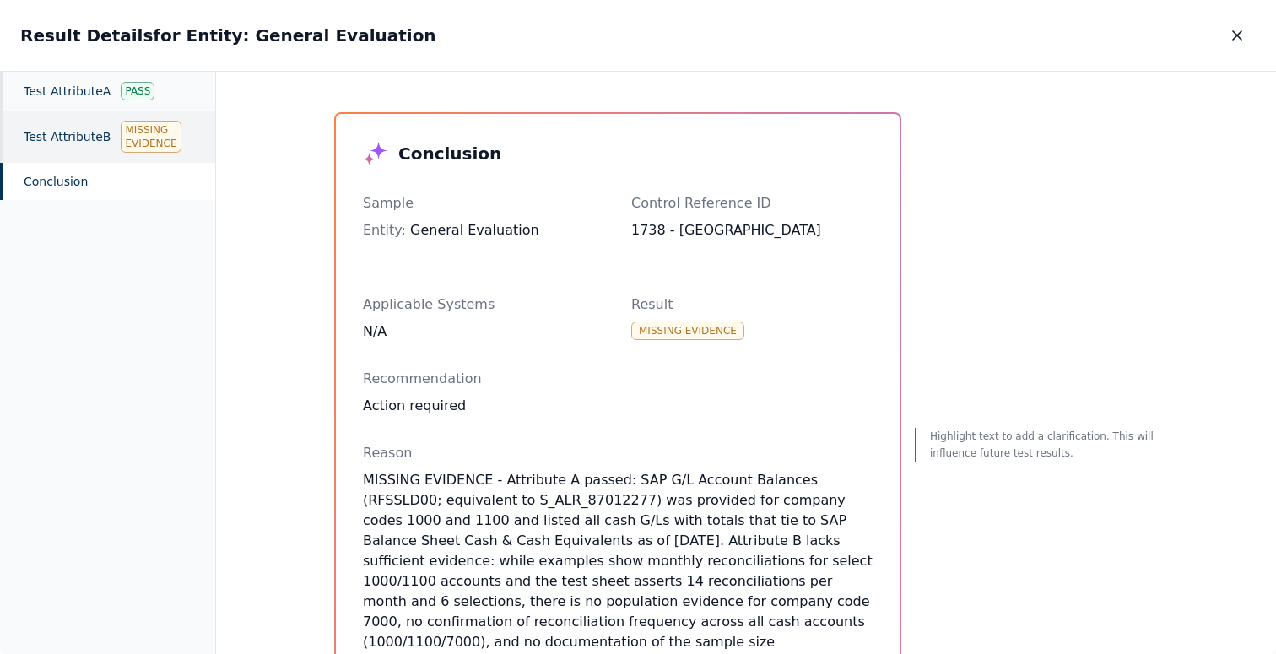
click at [85, 149] on div "Test Attribute B Missing Evidence" at bounding box center [107, 137] width 215 height 52
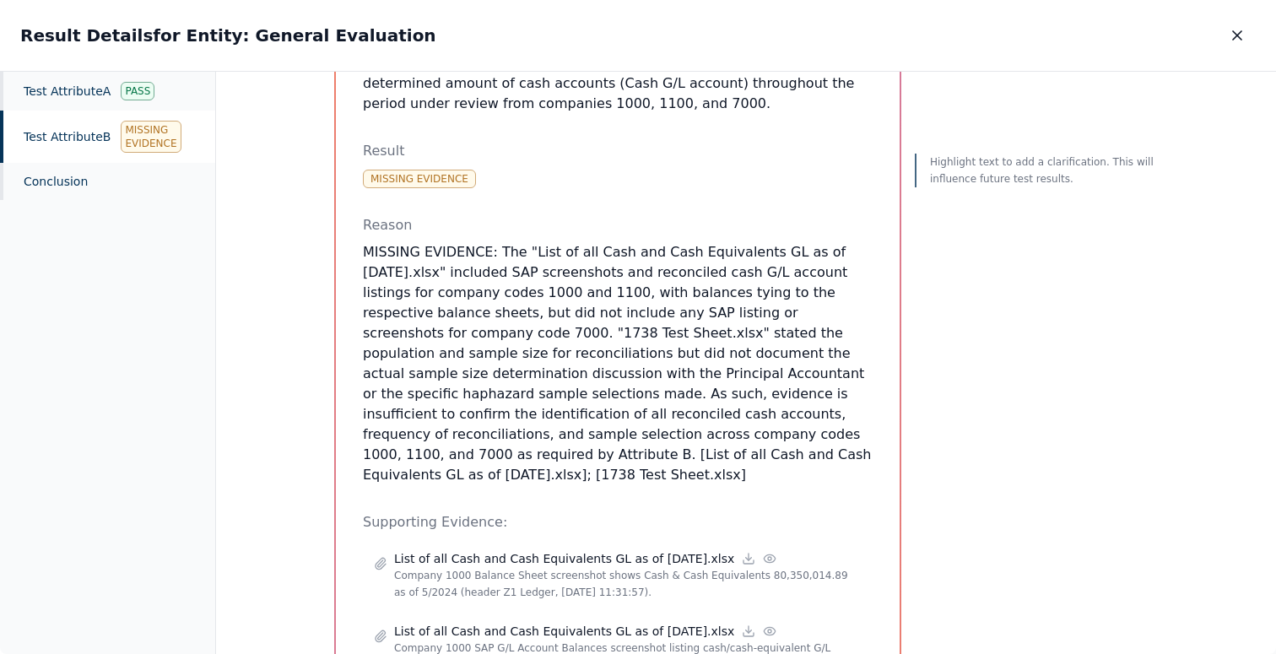
scroll to position [516, 0]
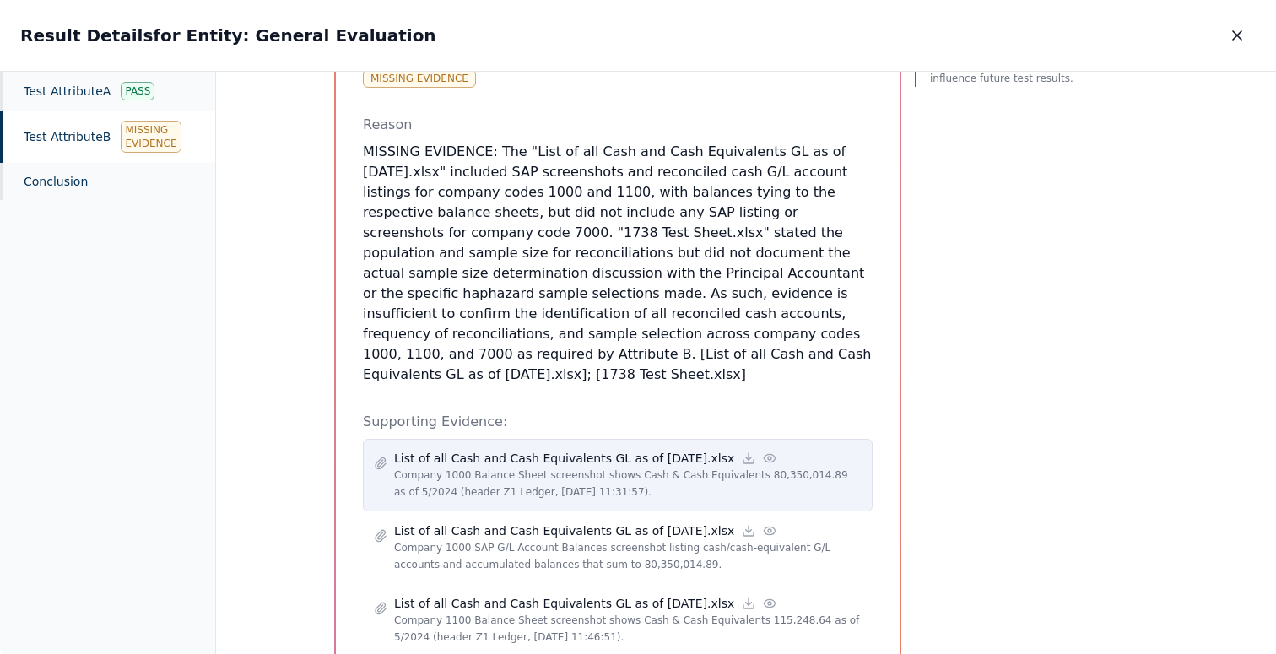
click at [763, 452] on icon at bounding box center [770, 459] width 14 height 14
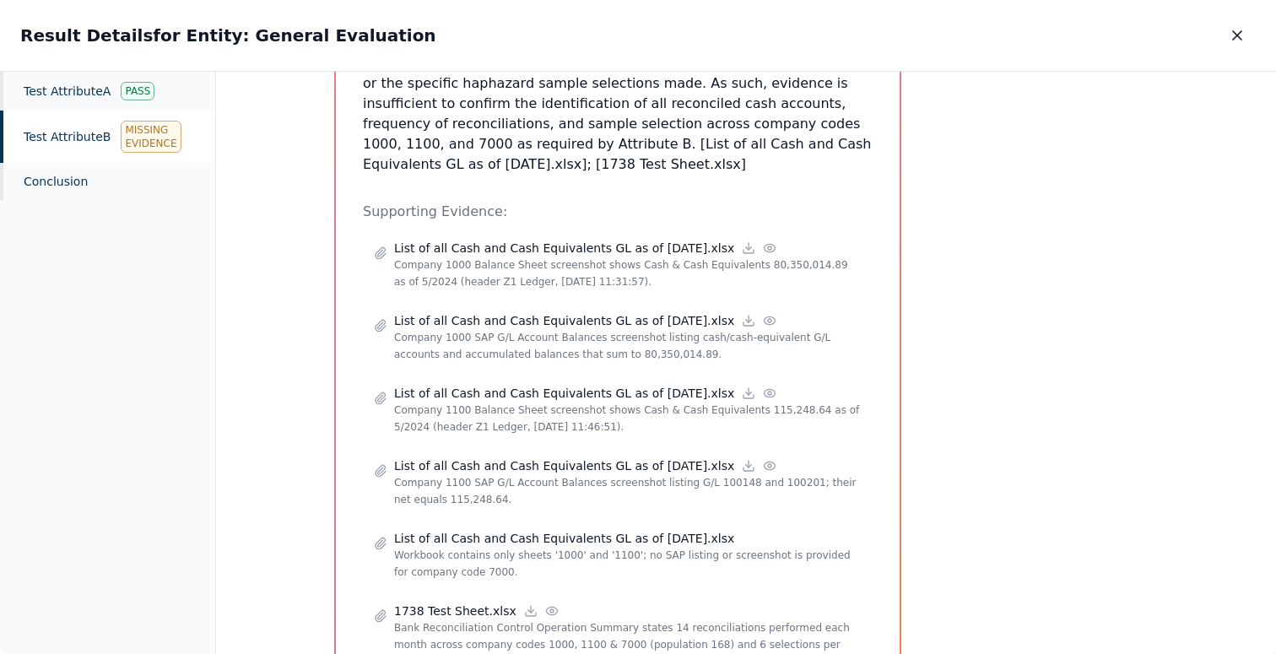
scroll to position [748, 0]
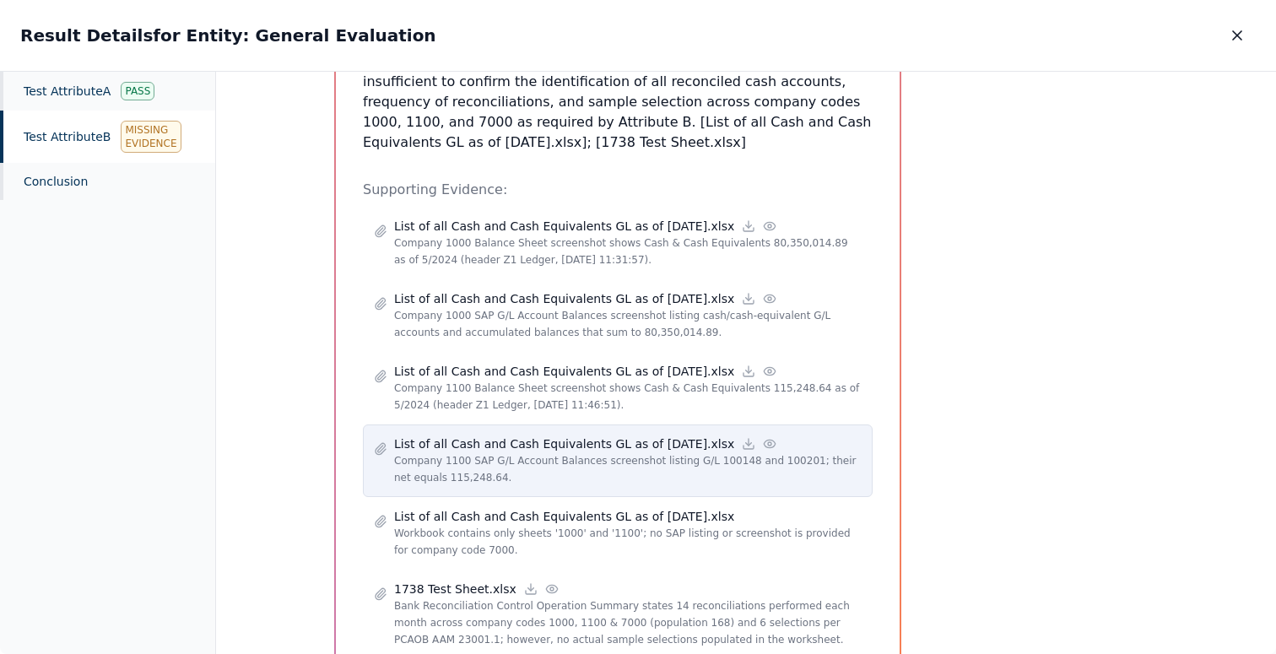
click at [763, 437] on icon at bounding box center [770, 444] width 14 height 14
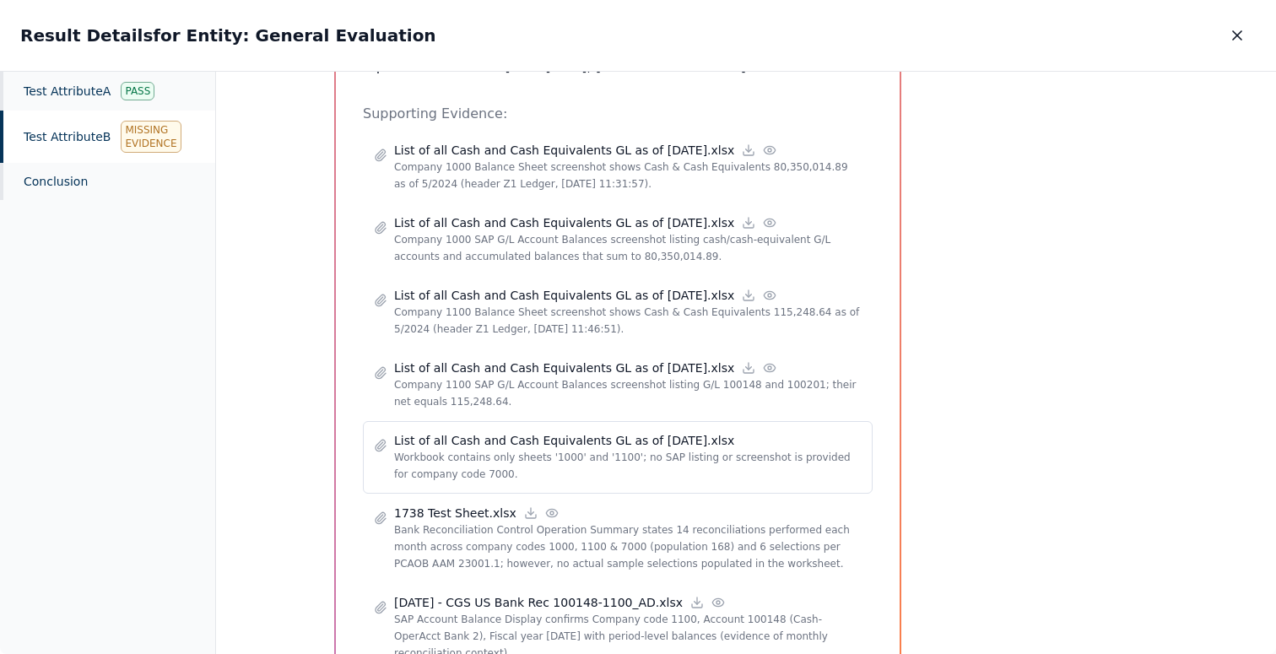
scroll to position [833, 0]
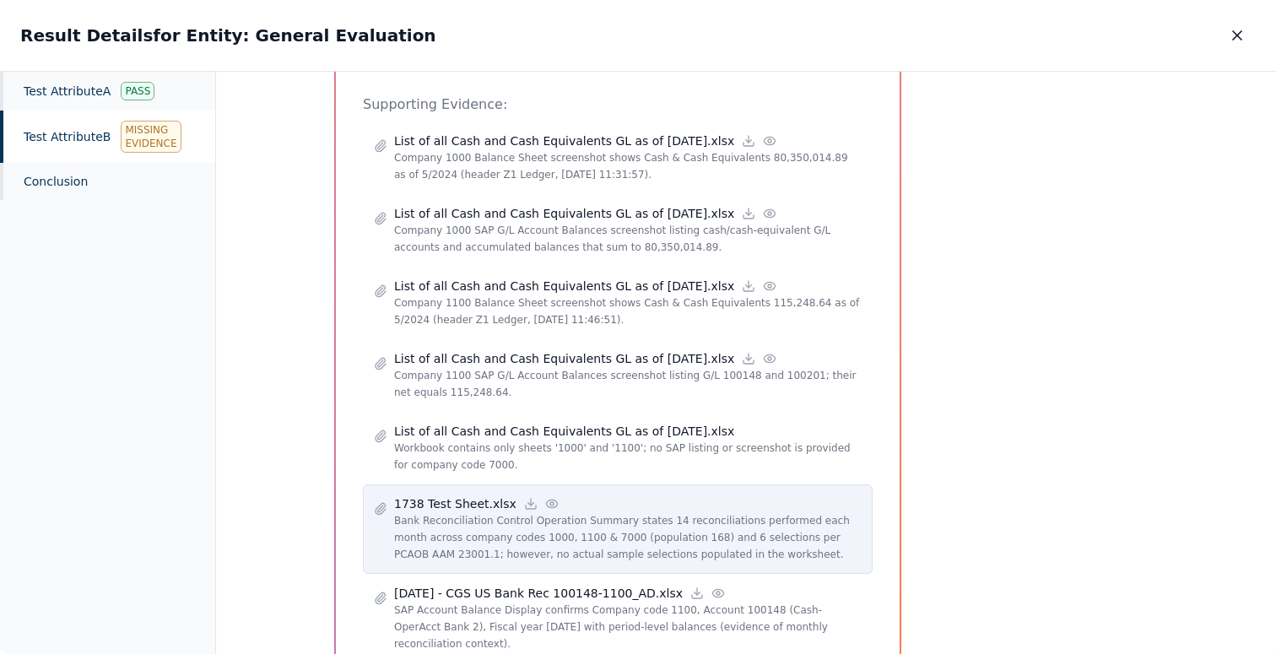
click at [545, 497] on icon at bounding box center [552, 504] width 14 height 14
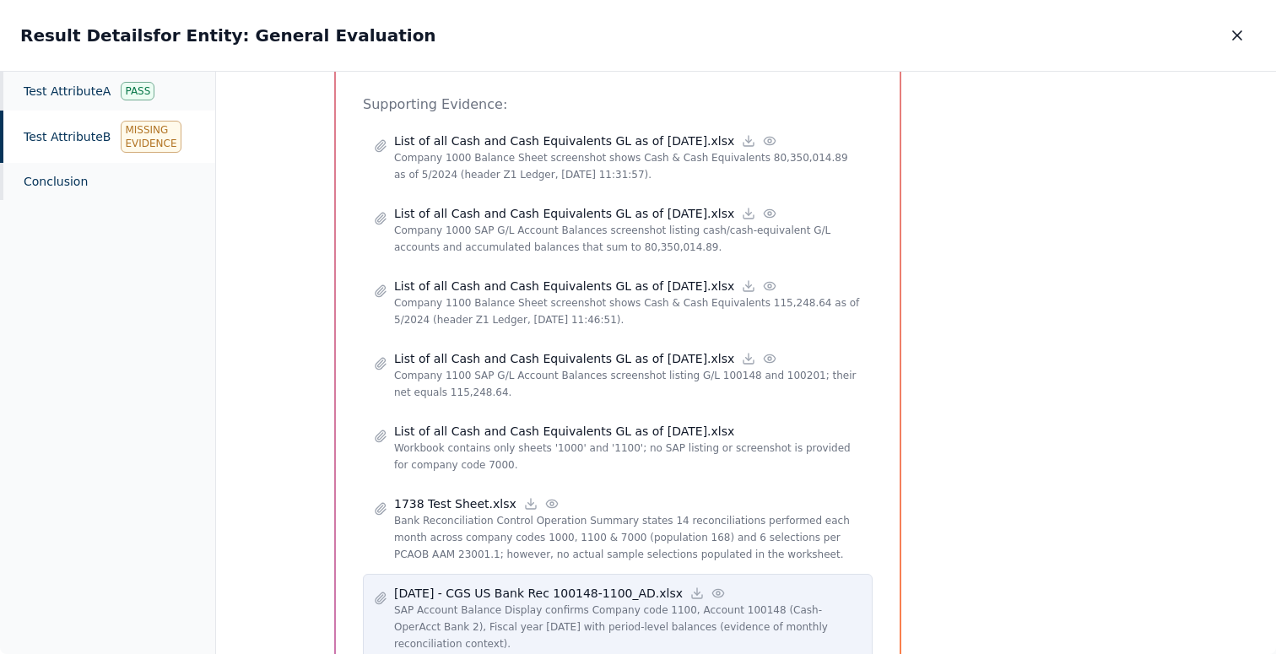
click at [717, 592] on circle at bounding box center [718, 593] width 3 height 3
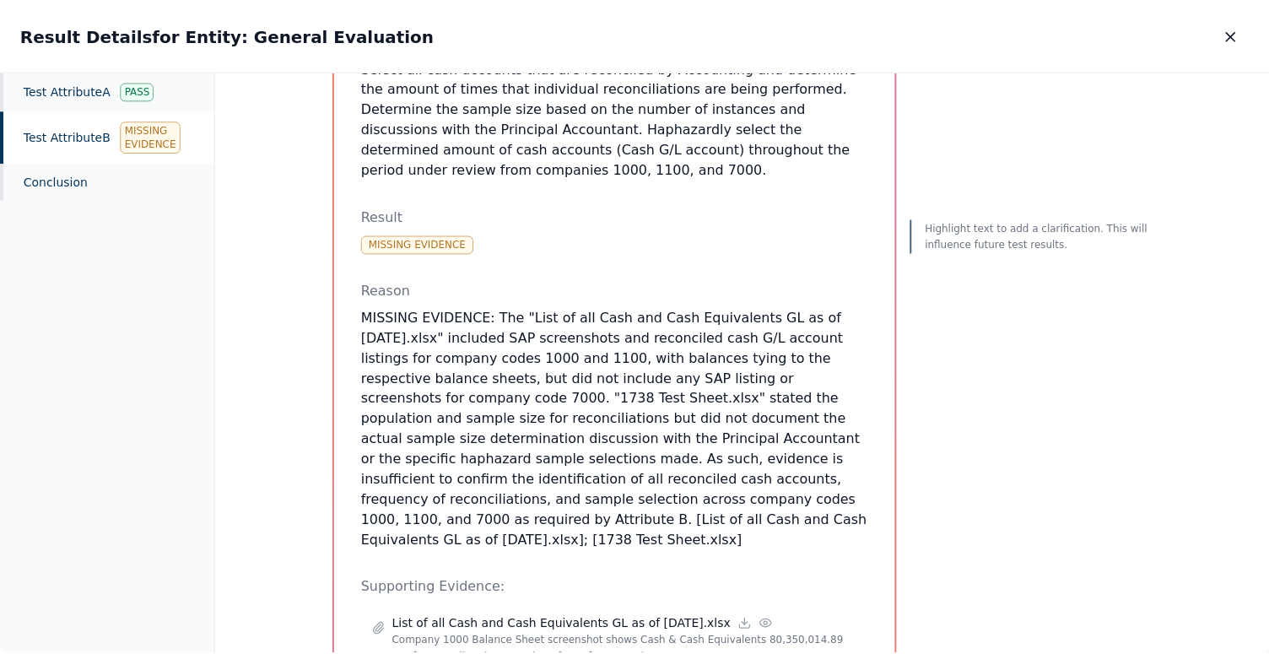
scroll to position [350, 0]
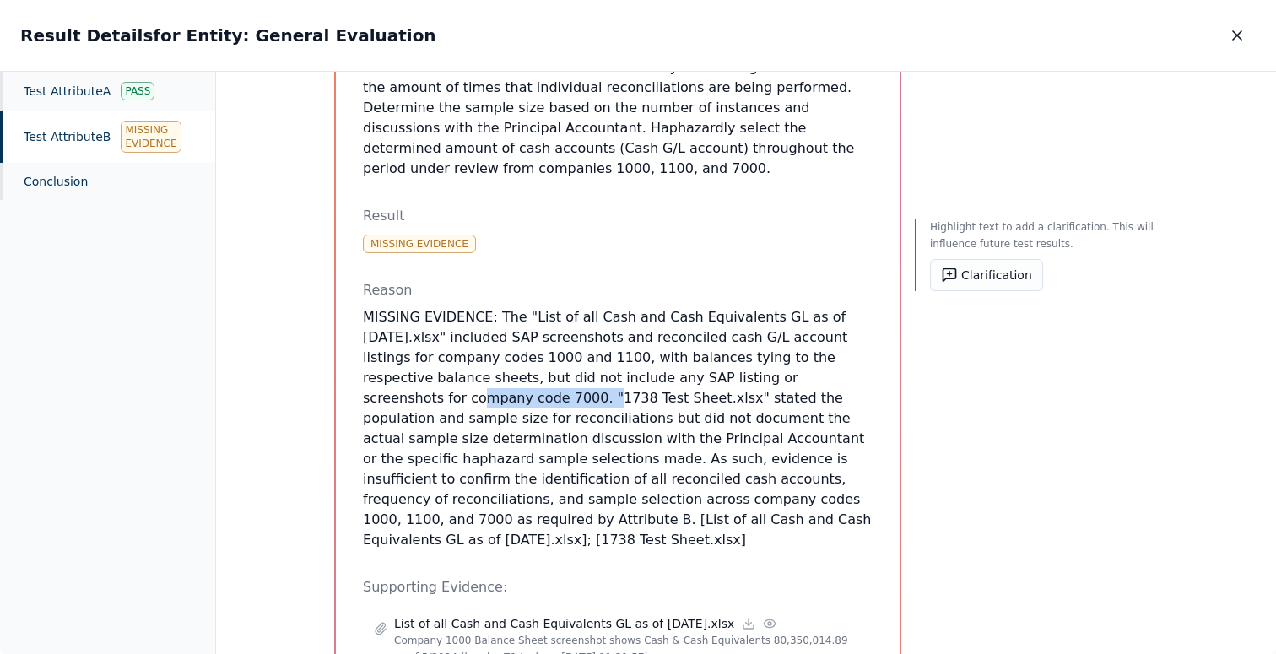
drag, startPoint x: 735, startPoint y: 335, endPoint x: 873, endPoint y: 335, distance: 138.4
click at [873, 335] on div "Test Attribute B : Select all cash accounts that are reconciled by Accounting a…" at bounding box center [618, 468] width 564 height 1409
click at [979, 274] on button "Clarification" at bounding box center [986, 275] width 113 height 32
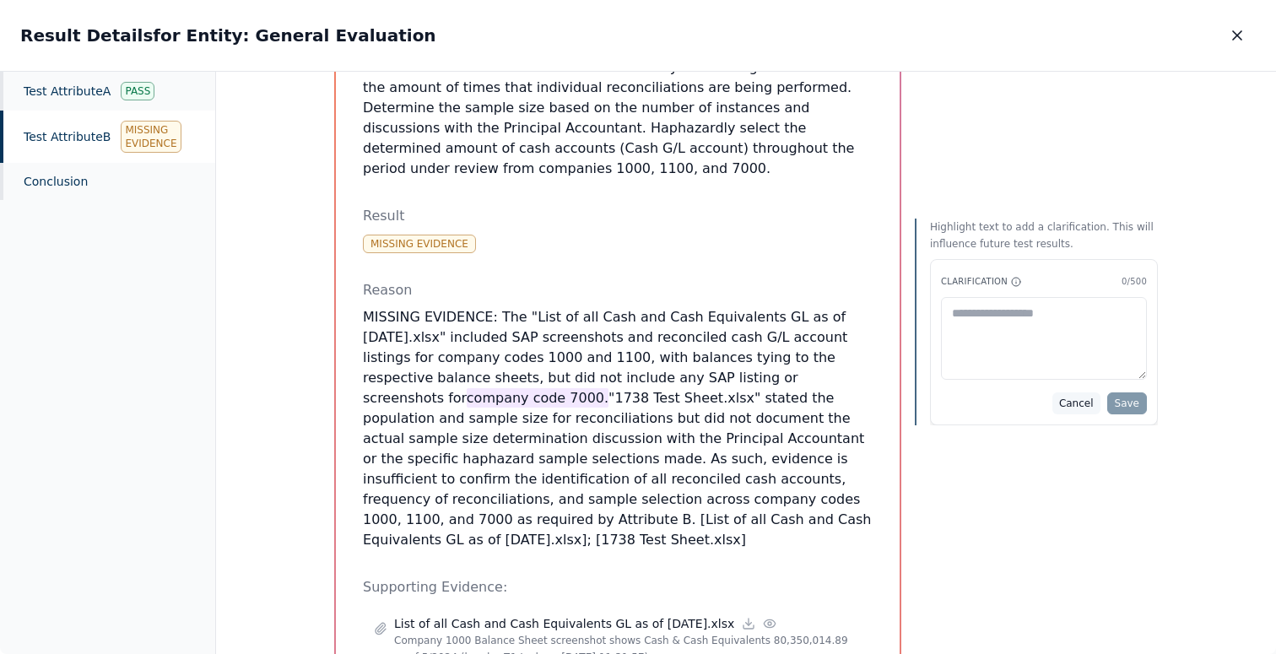
click at [1085, 399] on button "Cancel" at bounding box center [1076, 403] width 48 height 22
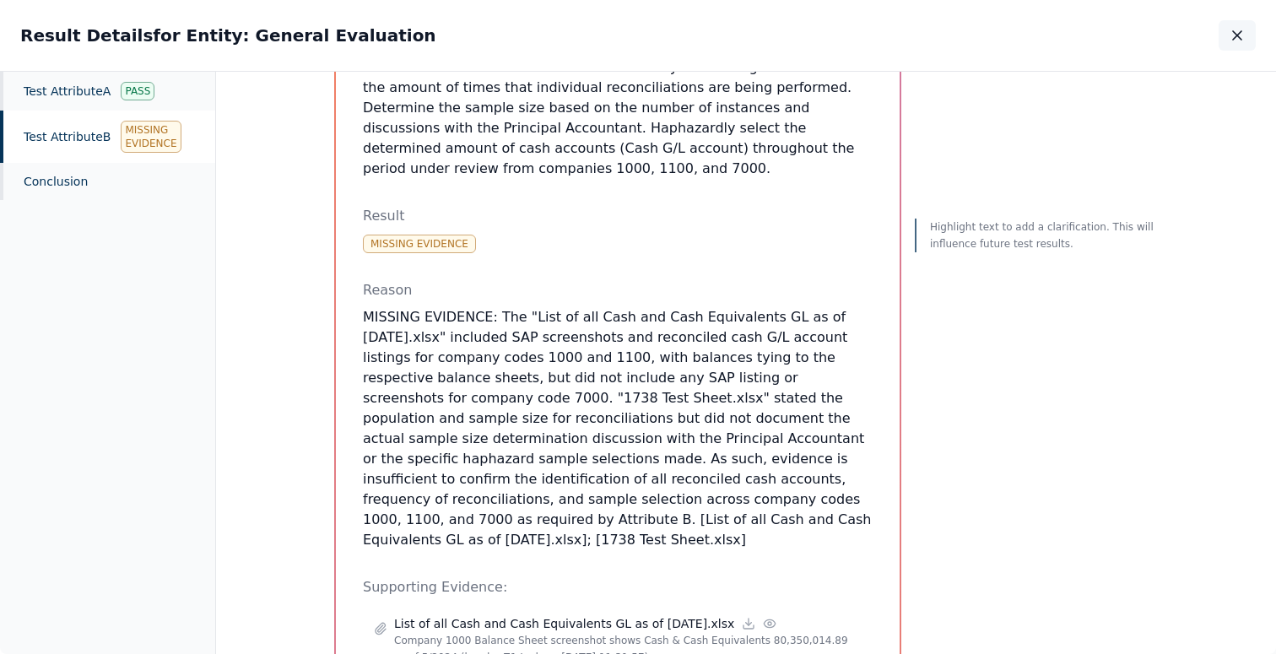
click at [1234, 38] on icon "button" at bounding box center [1237, 35] width 8 height 8
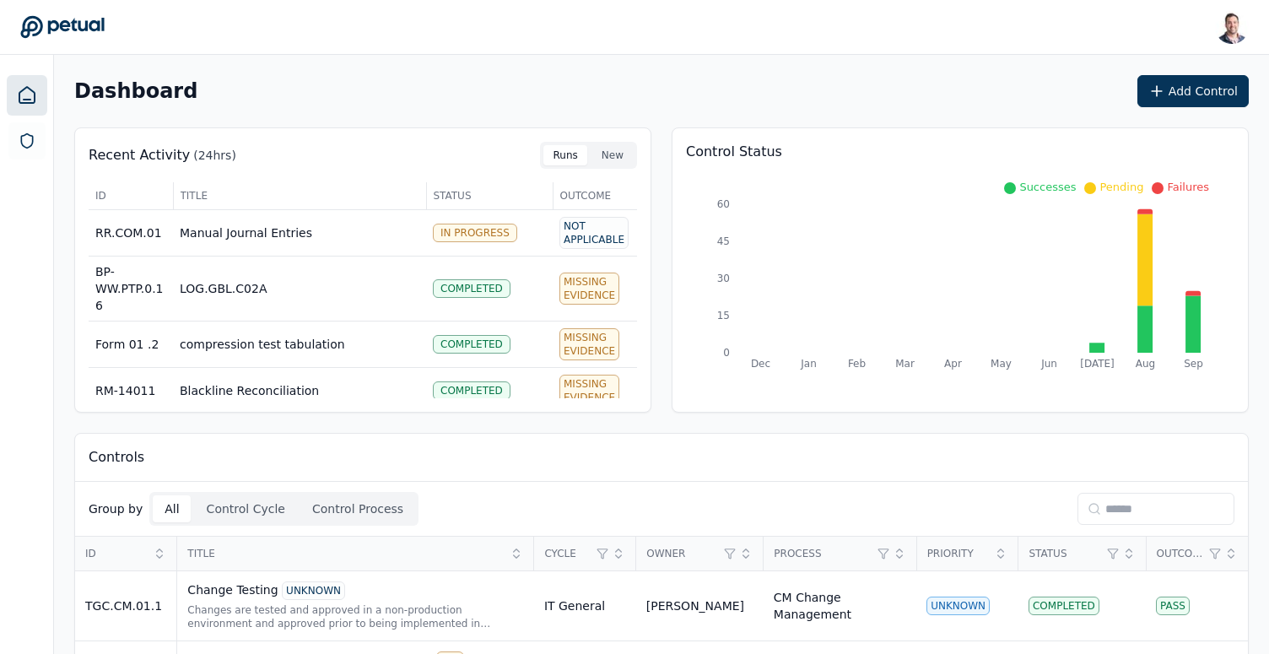
click at [1138, 509] on input at bounding box center [1156, 509] width 157 height 32
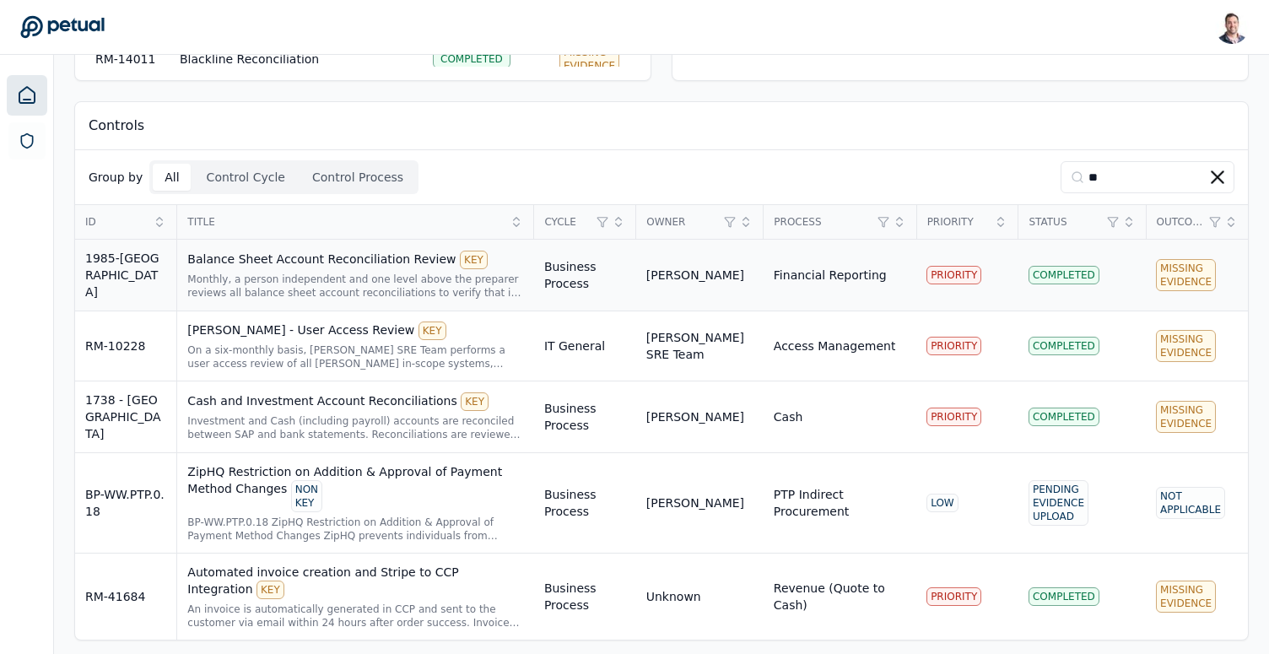
scroll to position [335, 0]
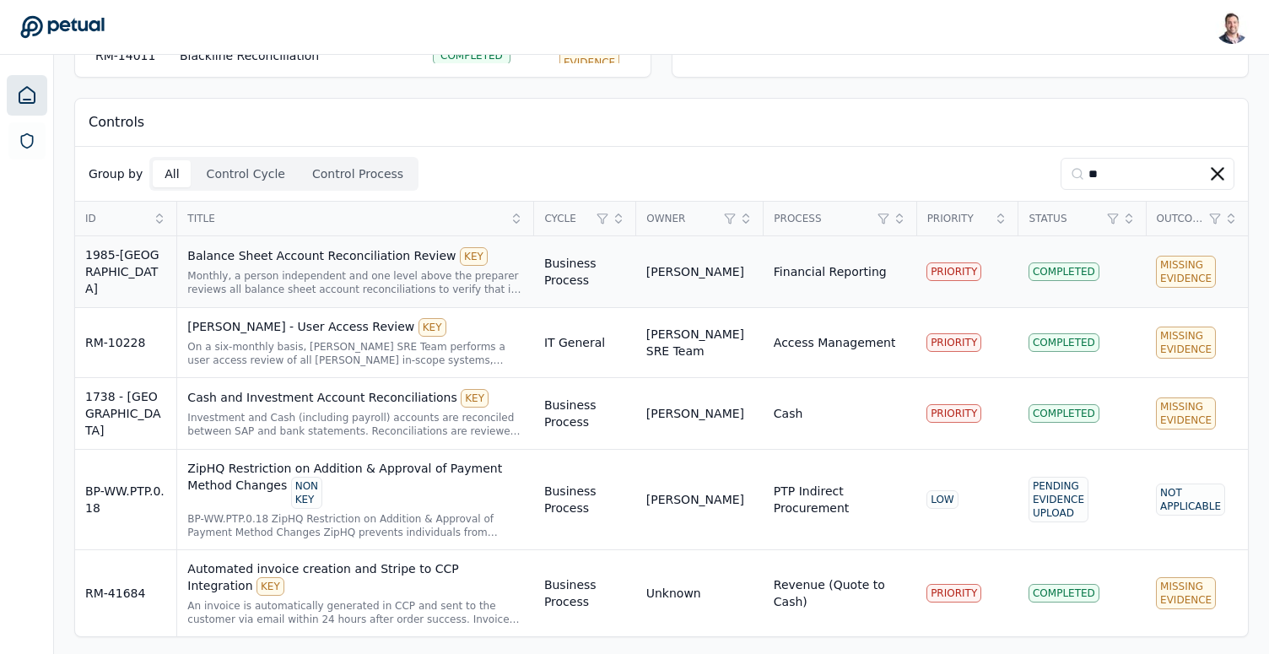
type input "**"
click at [313, 255] on div "Balance Sheet Account Reconciliation Review KEY" at bounding box center [355, 256] width 337 height 19
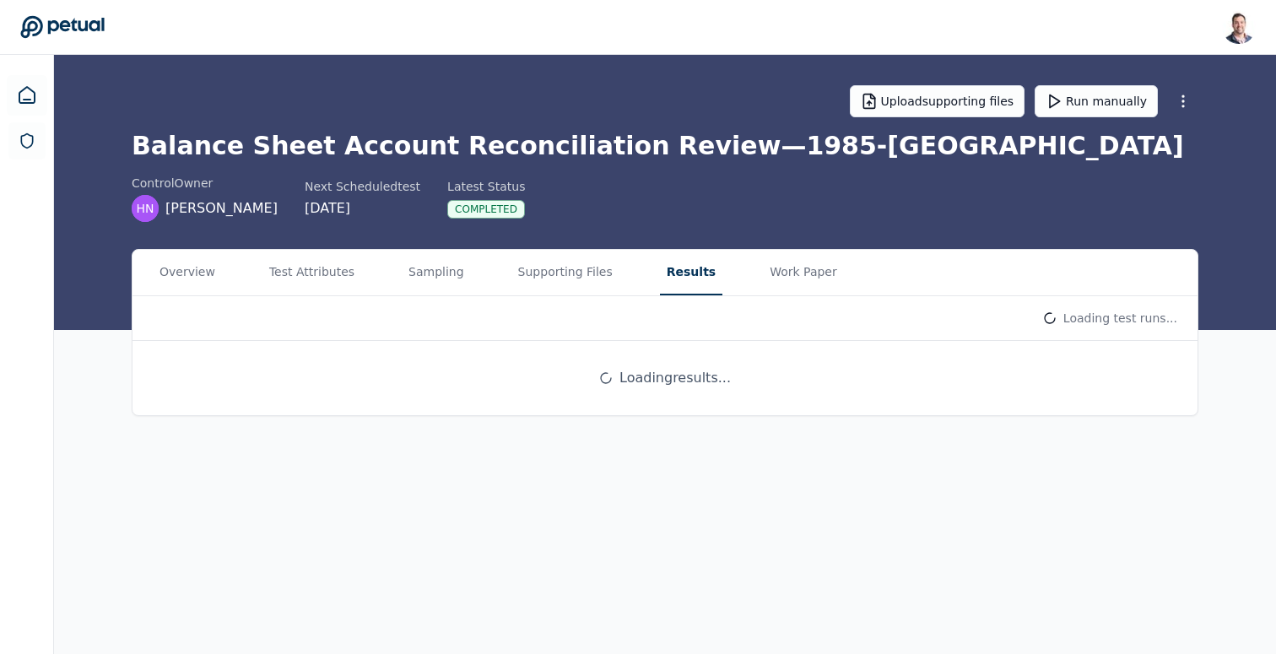
click at [675, 283] on button "Results" at bounding box center [691, 273] width 62 height 46
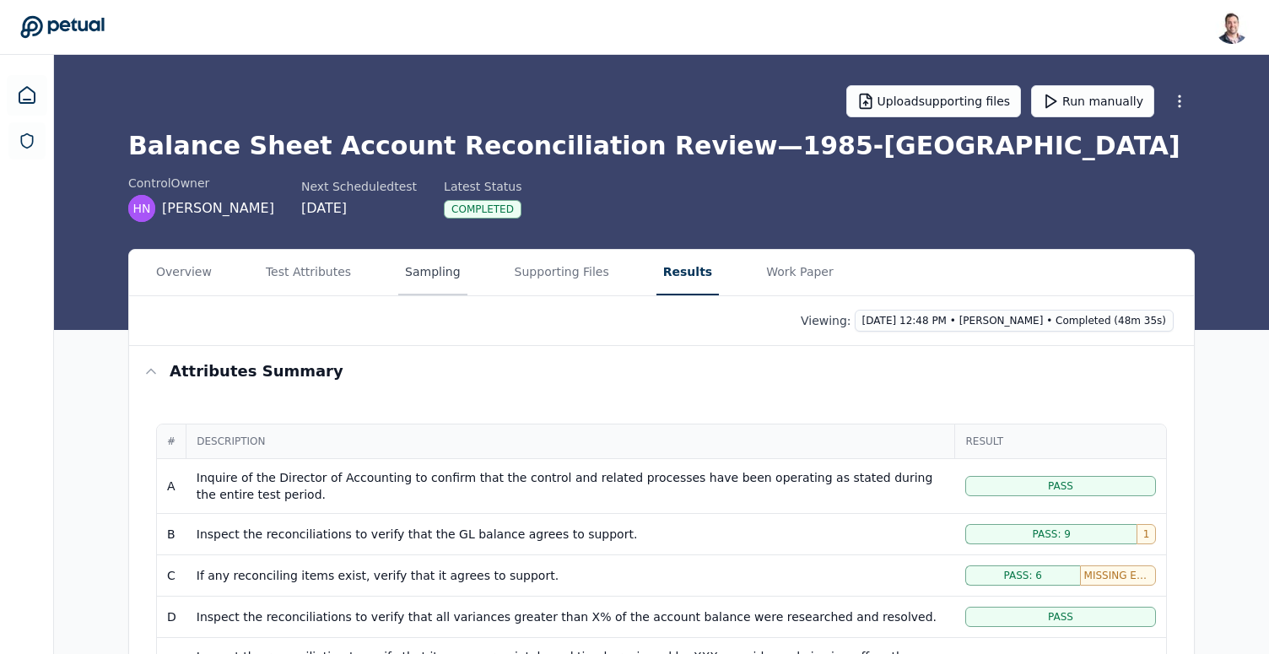
click at [414, 270] on button "Sampling" at bounding box center [432, 273] width 69 height 46
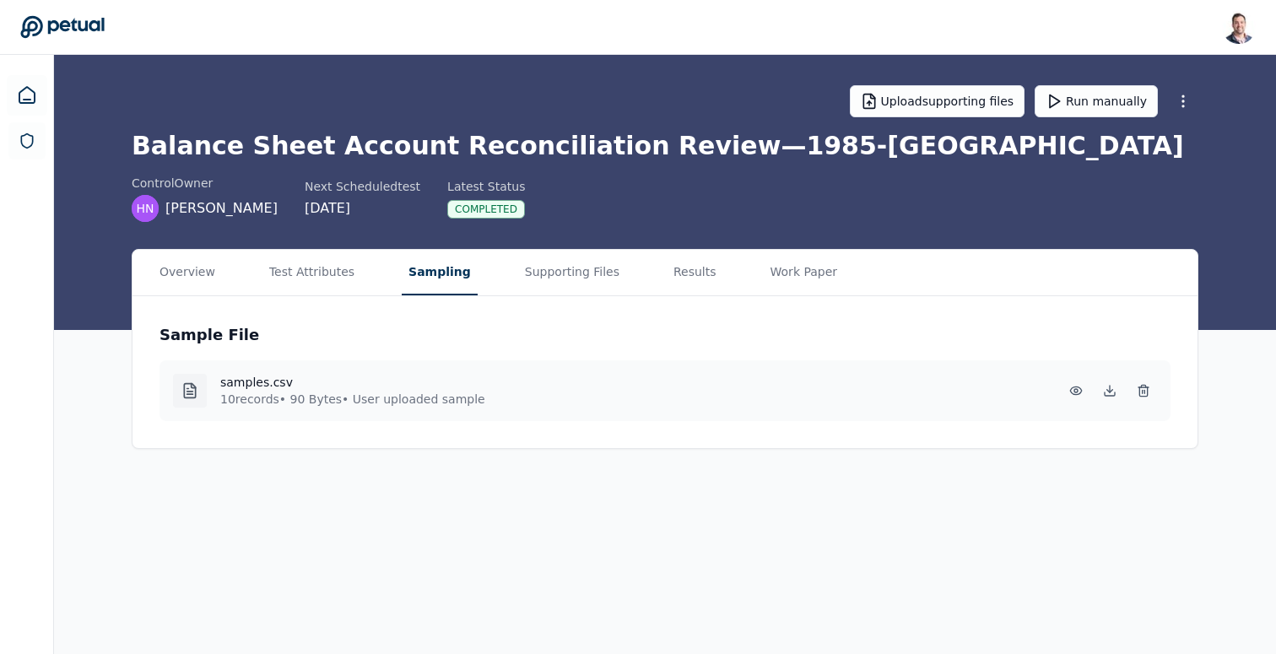
click at [711, 279] on div "Overview Test Attributes Sampling Supporting Files Results Work Paper" at bounding box center [665, 273] width 1065 height 46
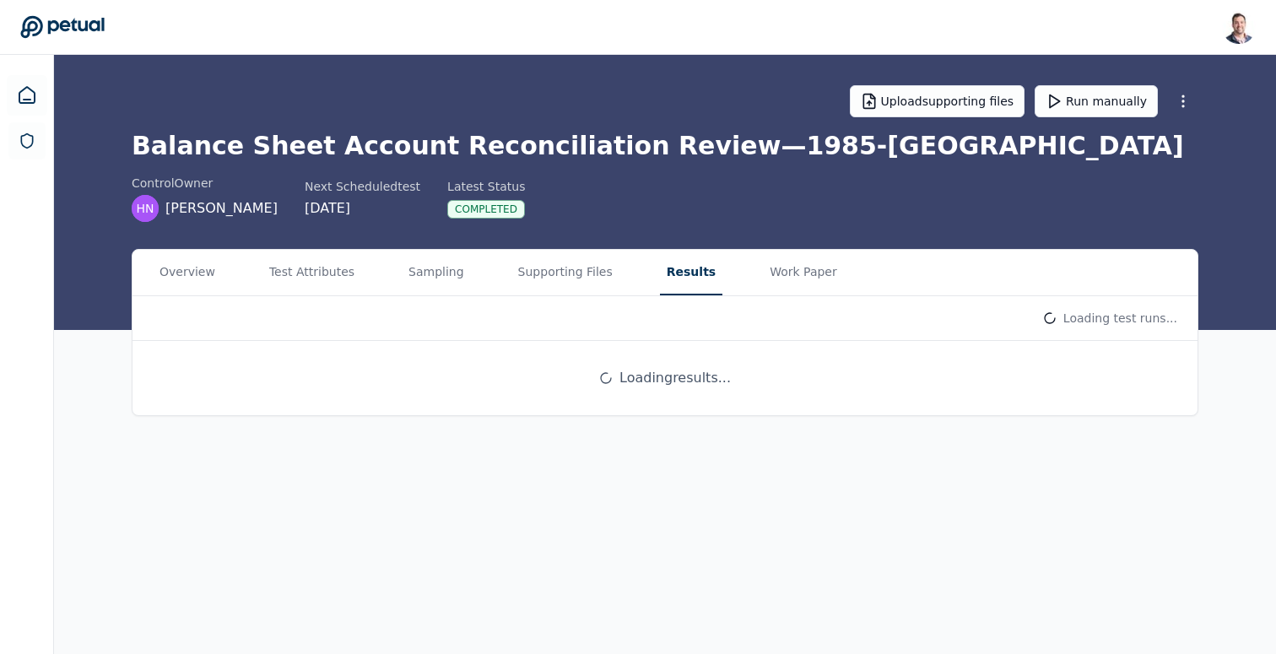
click at [689, 279] on button "Results" at bounding box center [691, 273] width 62 height 46
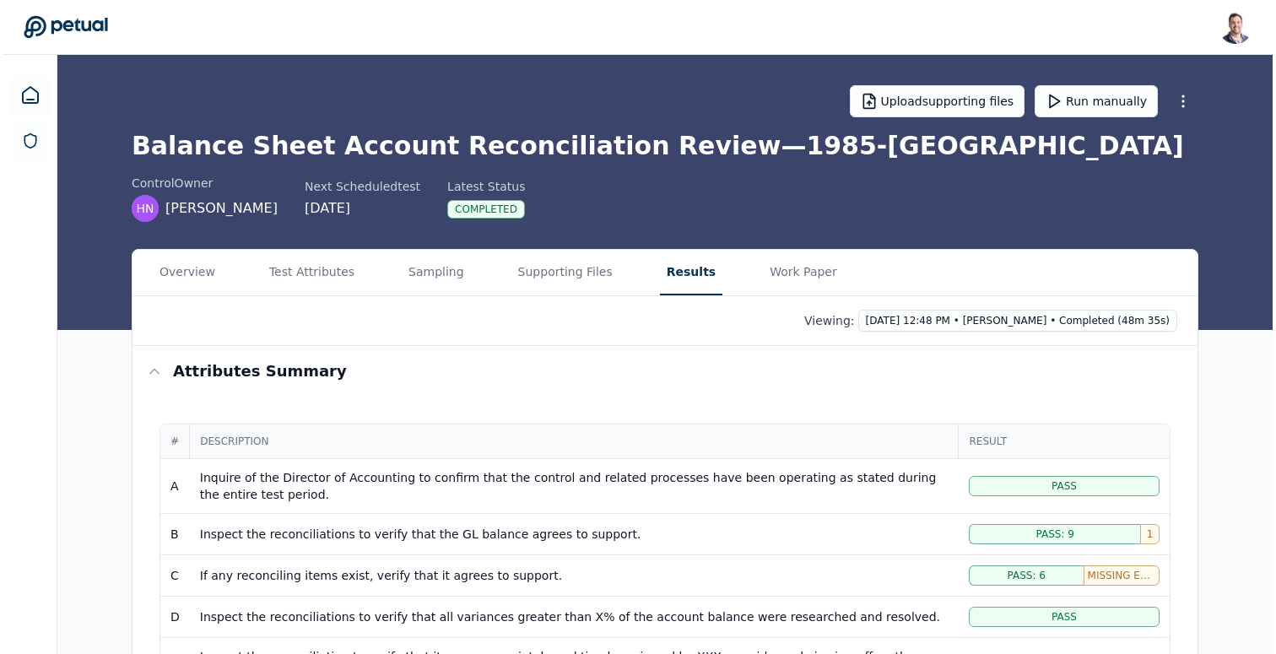
scroll to position [679, 0]
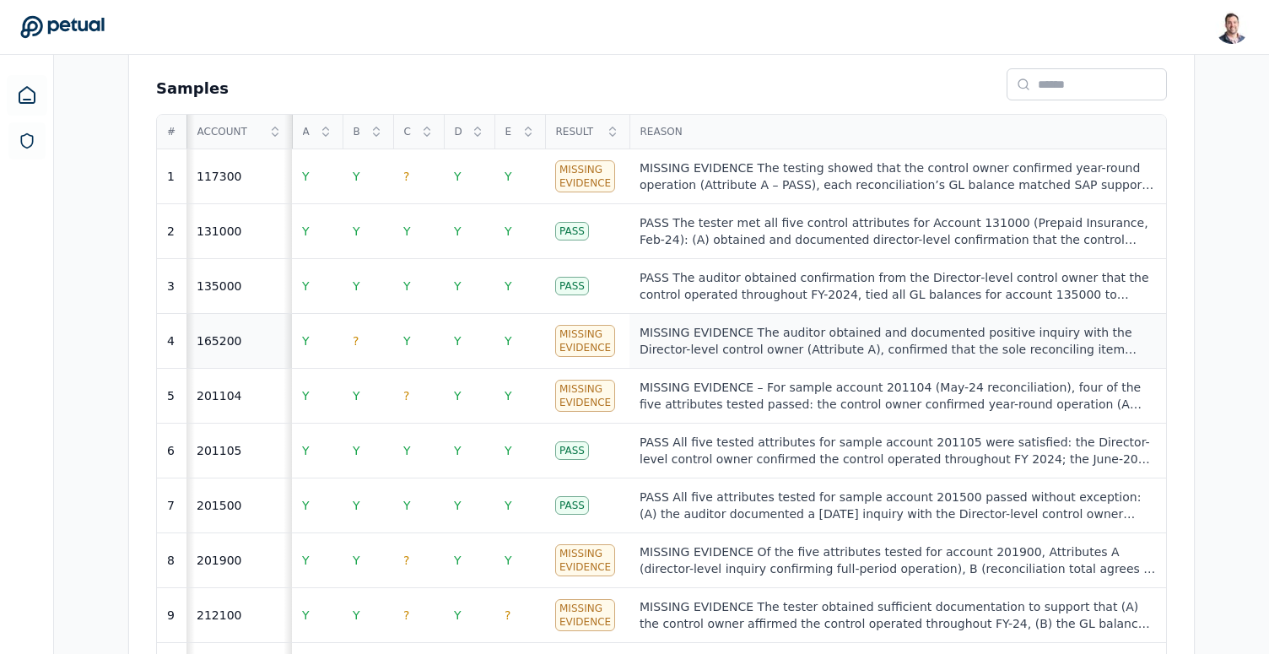
click at [747, 327] on div "MISSING EVIDENCE The auditor obtained and documented positive inquiry with the …" at bounding box center [898, 341] width 517 height 34
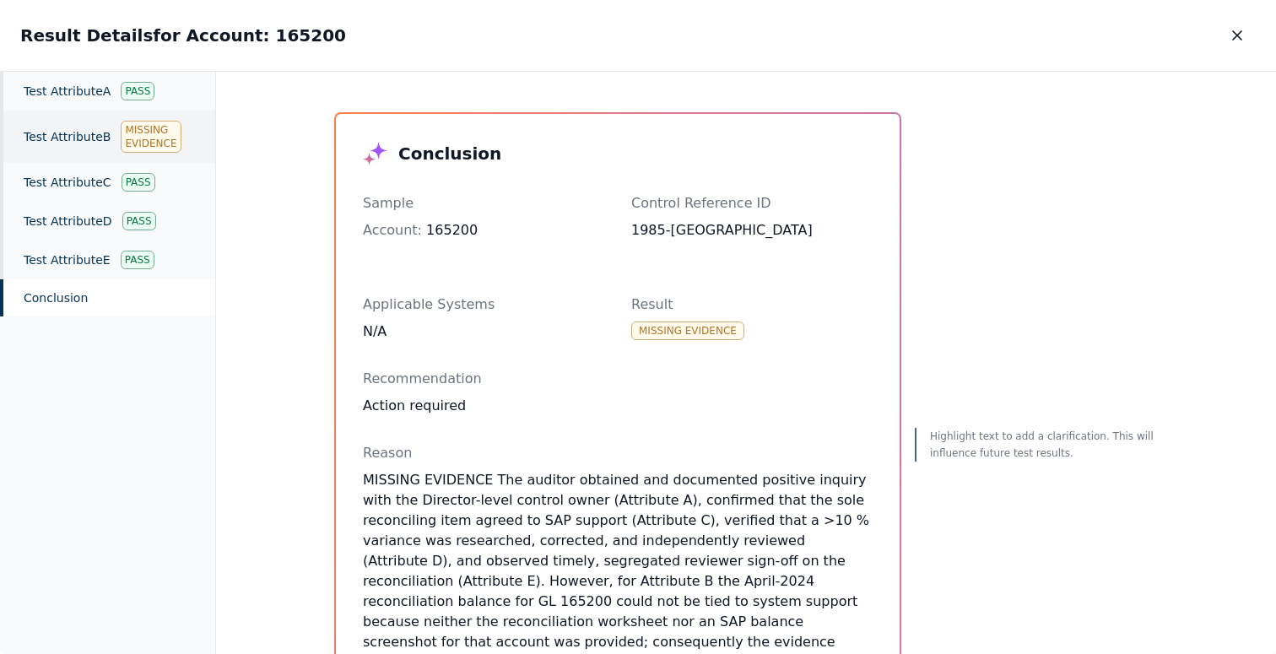
click at [87, 128] on div "Test Attribute B Missing Evidence" at bounding box center [107, 137] width 215 height 52
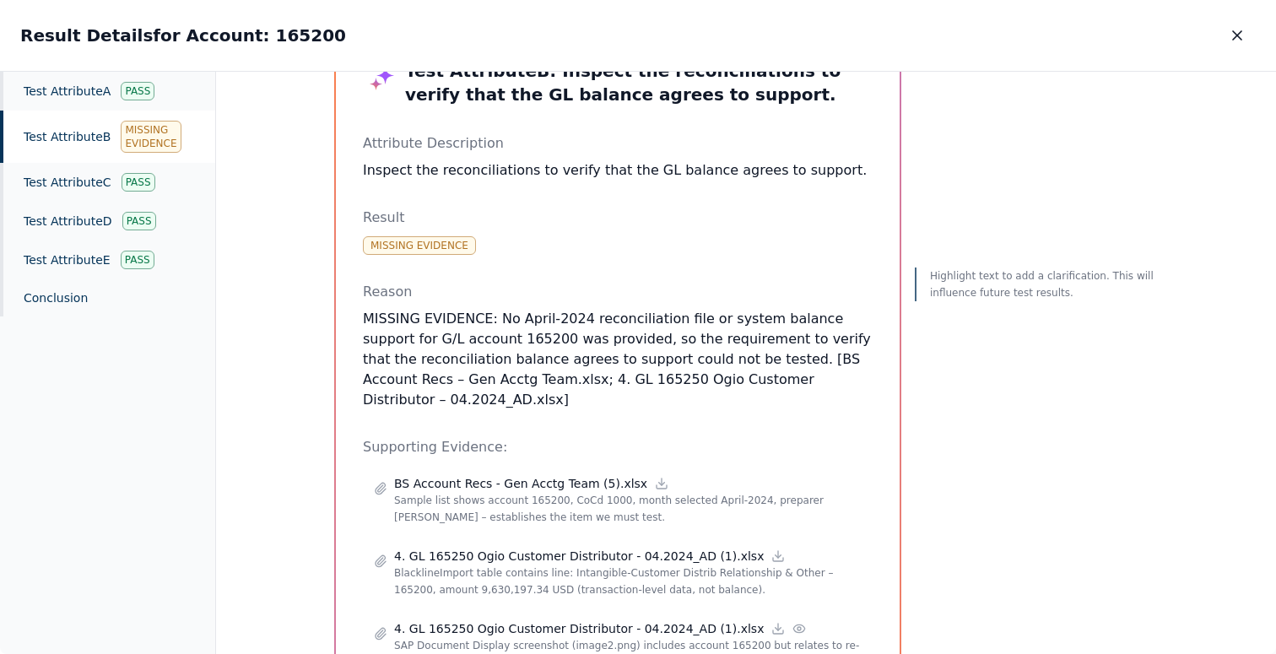
scroll to position [84, 0]
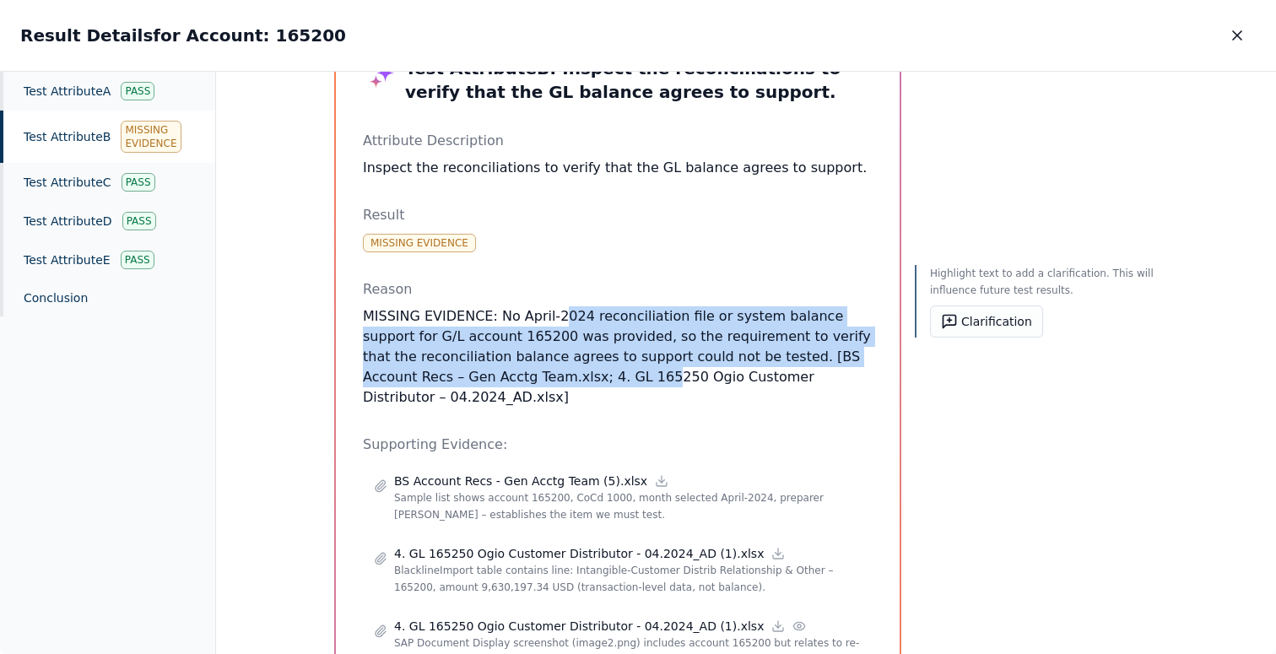
drag, startPoint x: 553, startPoint y: 323, endPoint x: 552, endPoint y: 379, distance: 55.7
click at [552, 379] on p "MISSING EVIDENCE: No April-2024 reconciliation file or system balance support f…" at bounding box center [618, 356] width 510 height 101
click at [1230, 27] on icon "button" at bounding box center [1237, 35] width 17 height 17
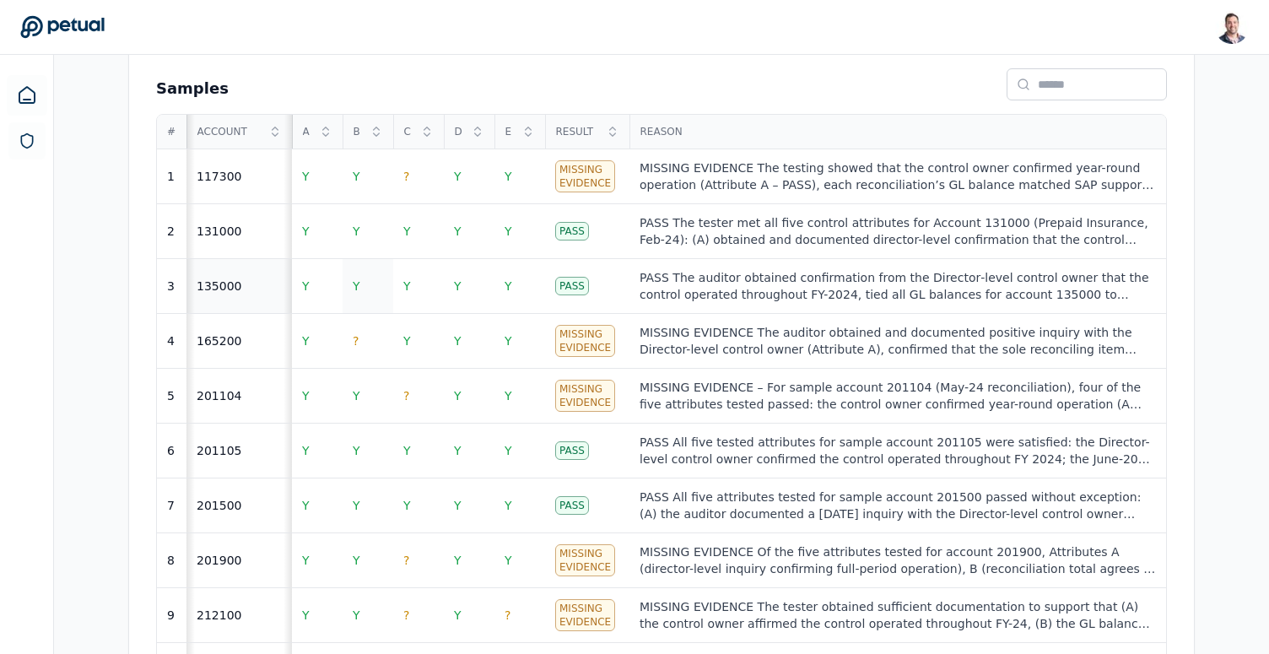
click at [356, 279] on span "Y" at bounding box center [357, 286] width 8 height 14
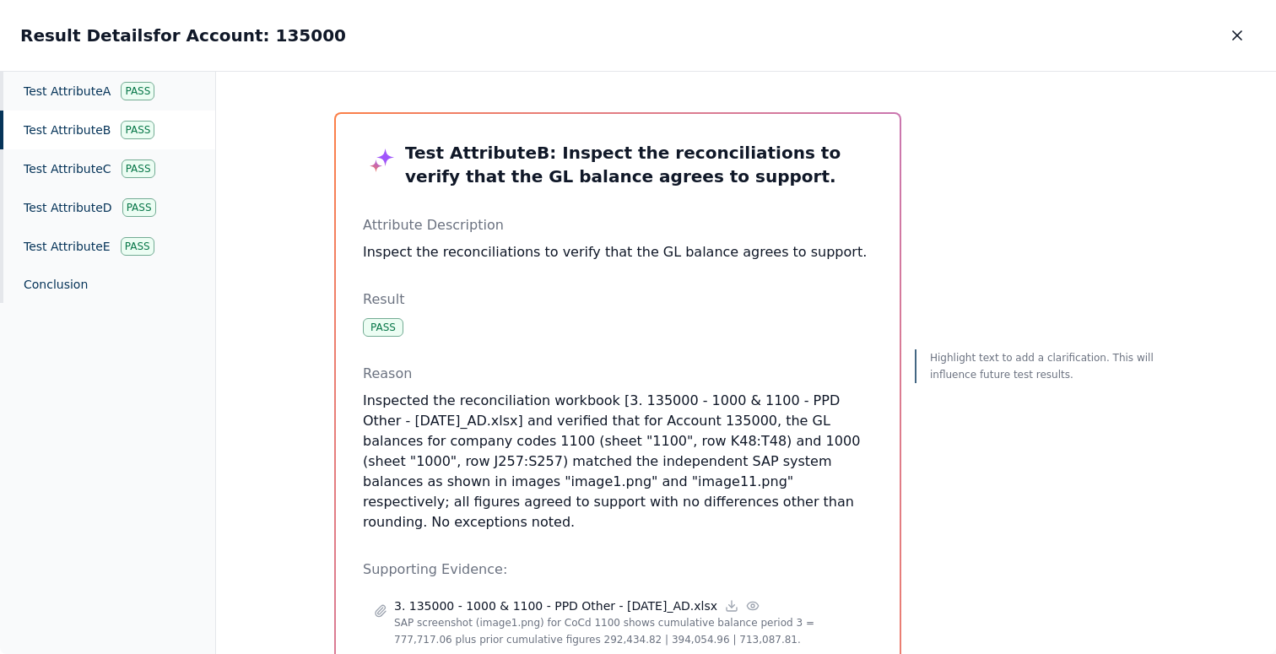
click at [109, 127] on div "Test Attribute B Pass" at bounding box center [107, 130] width 215 height 39
click at [1226, 23] on button "button" at bounding box center [1237, 35] width 37 height 30
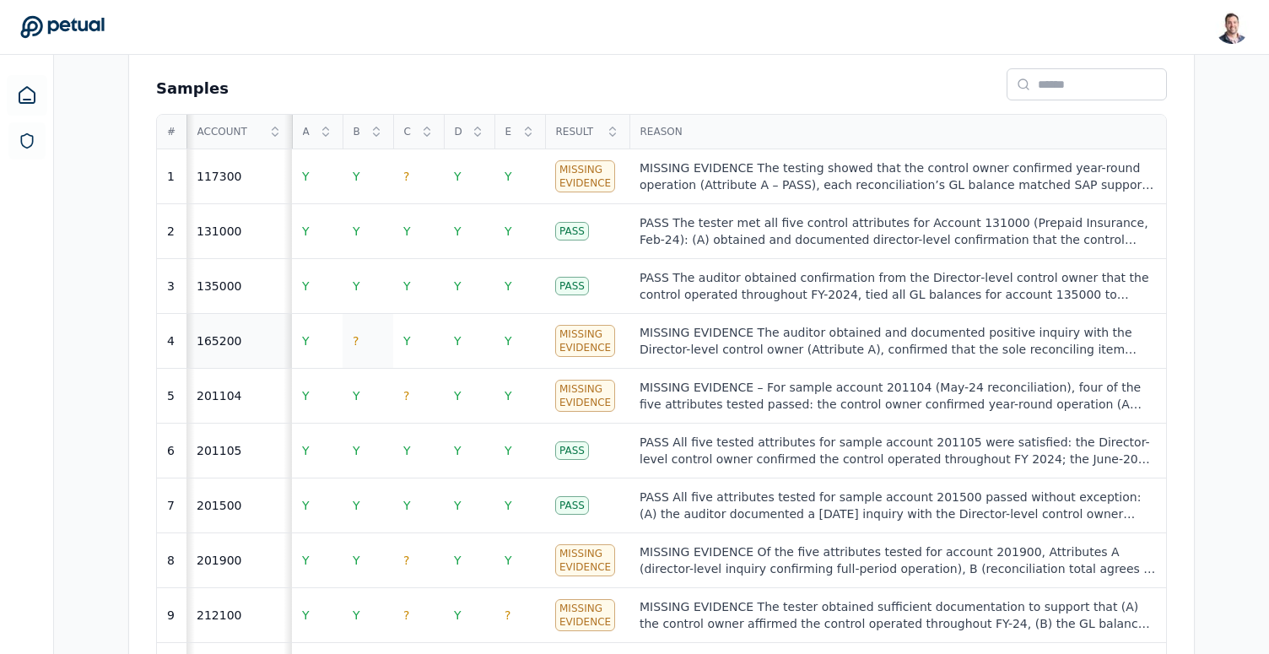
click at [355, 334] on span "?" at bounding box center [356, 341] width 6 height 14
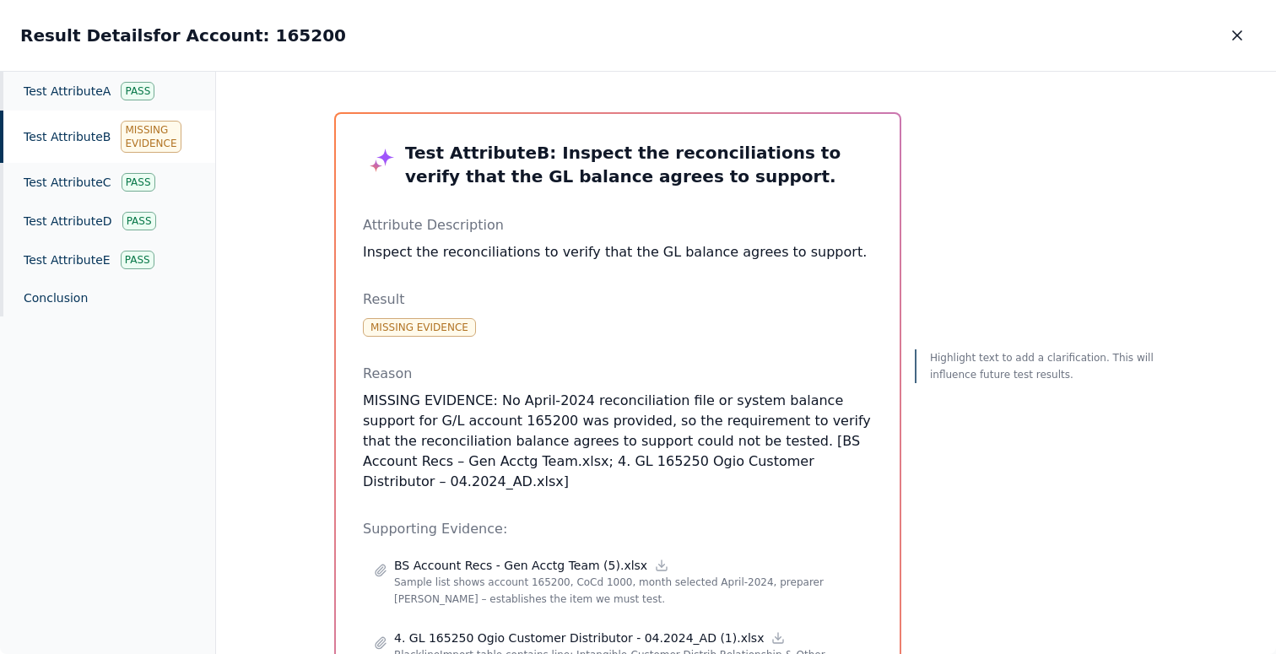
click at [72, 133] on div "Test Attribute B Missing Evidence" at bounding box center [107, 137] width 215 height 52
click at [78, 181] on div "Test Attribute C Pass" at bounding box center [107, 182] width 215 height 39
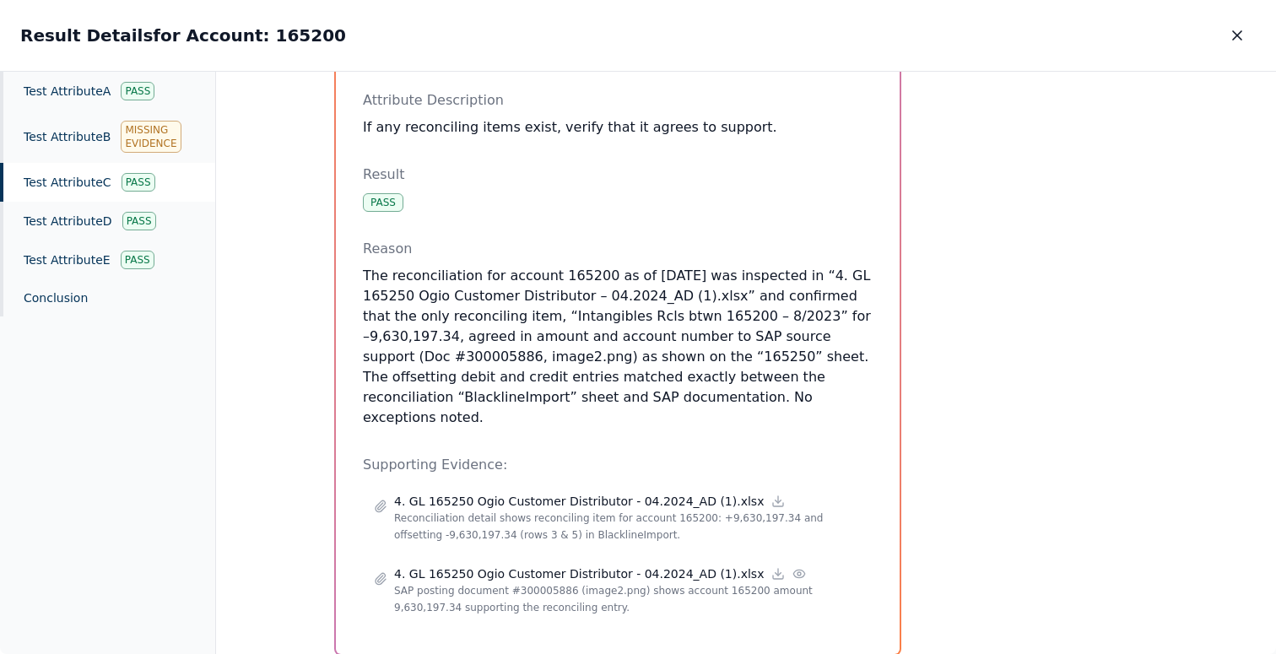
scroll to position [126, 0]
drag, startPoint x: 652, startPoint y: 403, endPoint x: 611, endPoint y: 270, distance: 138.6
click at [611, 270] on p "The reconciliation for account 165200 as of April 2024 was inspected in “4. GL …" at bounding box center [618, 346] width 510 height 162
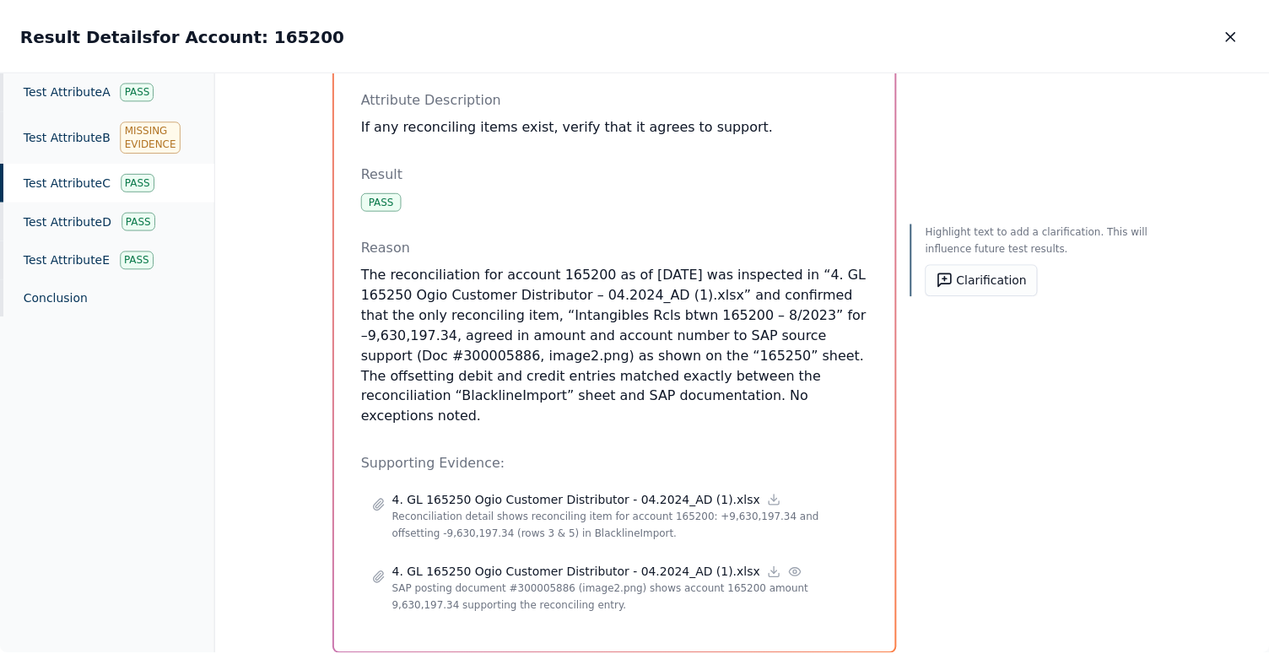
scroll to position [0, 0]
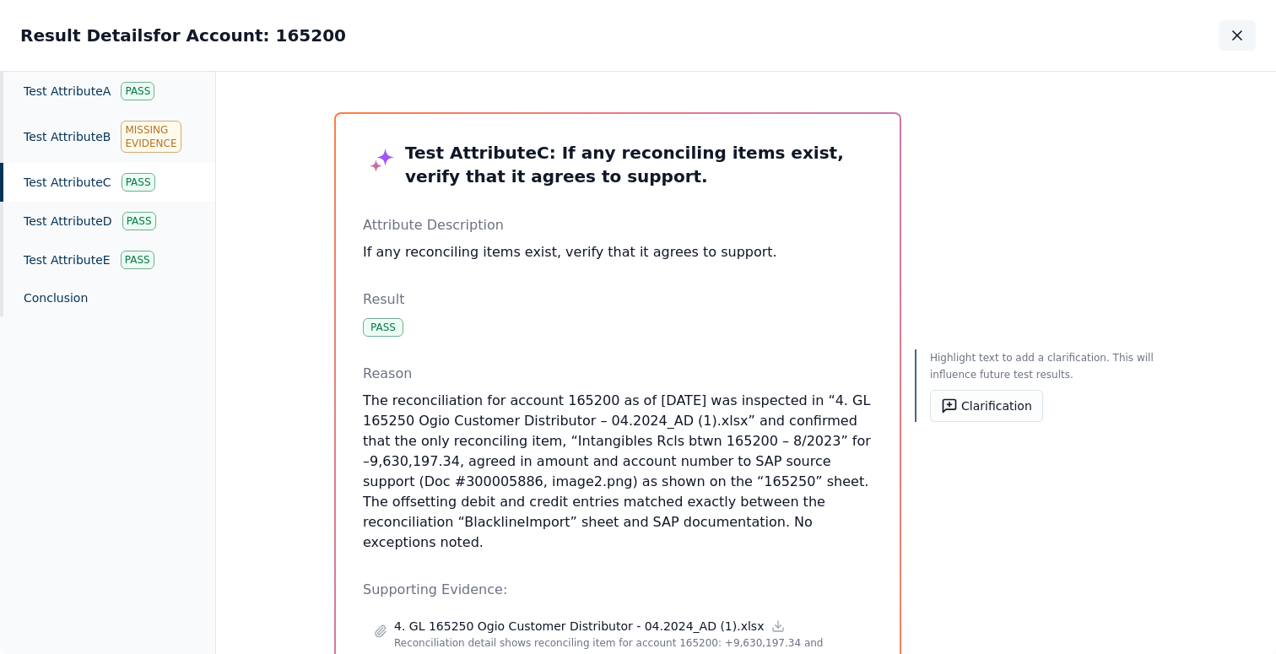
click at [1240, 49] on button "button" at bounding box center [1237, 35] width 37 height 30
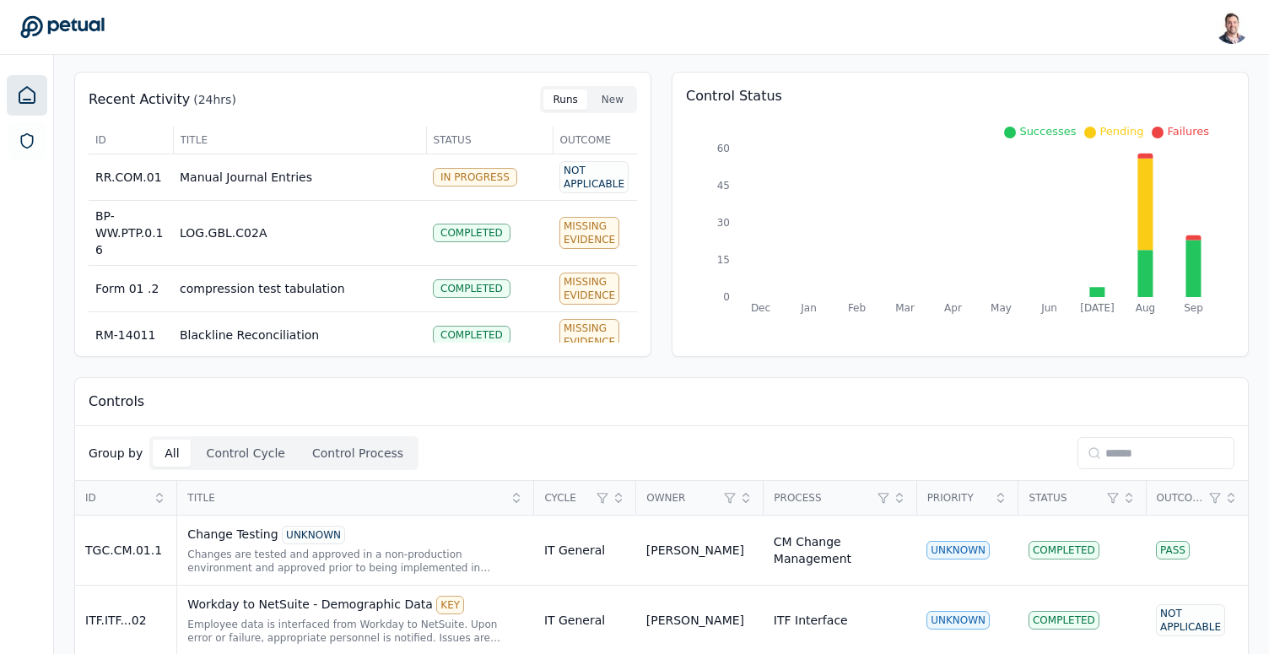
scroll to position [57, 0]
click at [1148, 438] on input at bounding box center [1156, 452] width 157 height 32
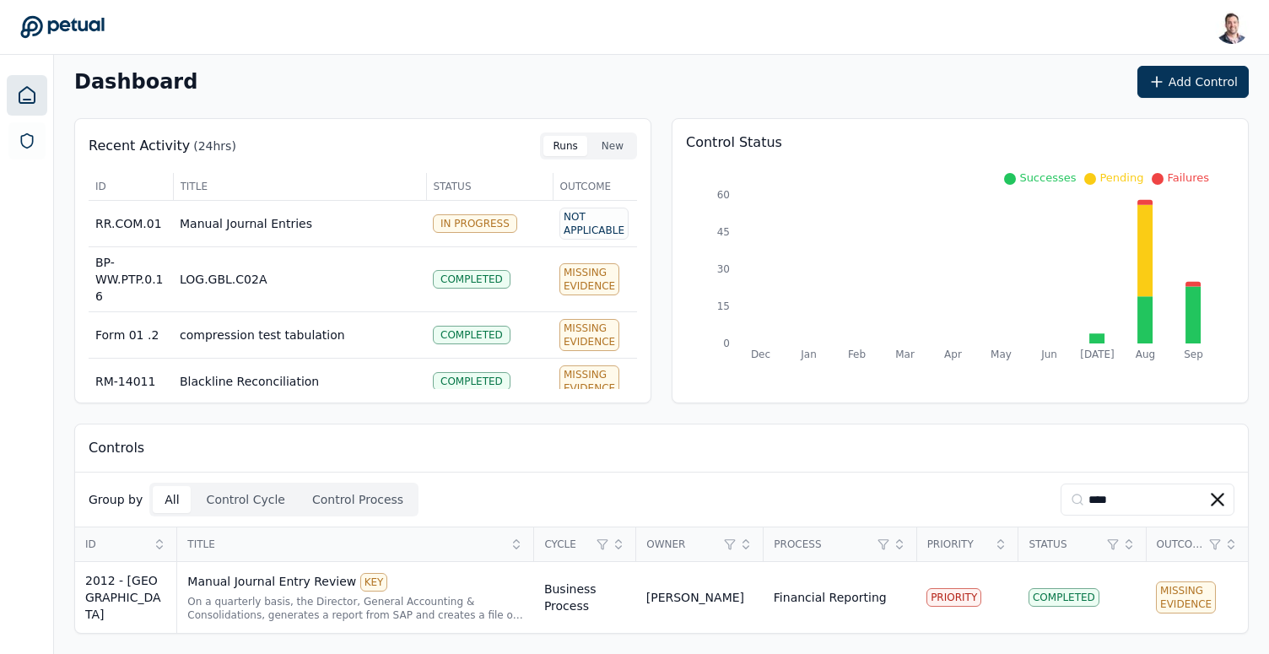
scroll to position [8, 0]
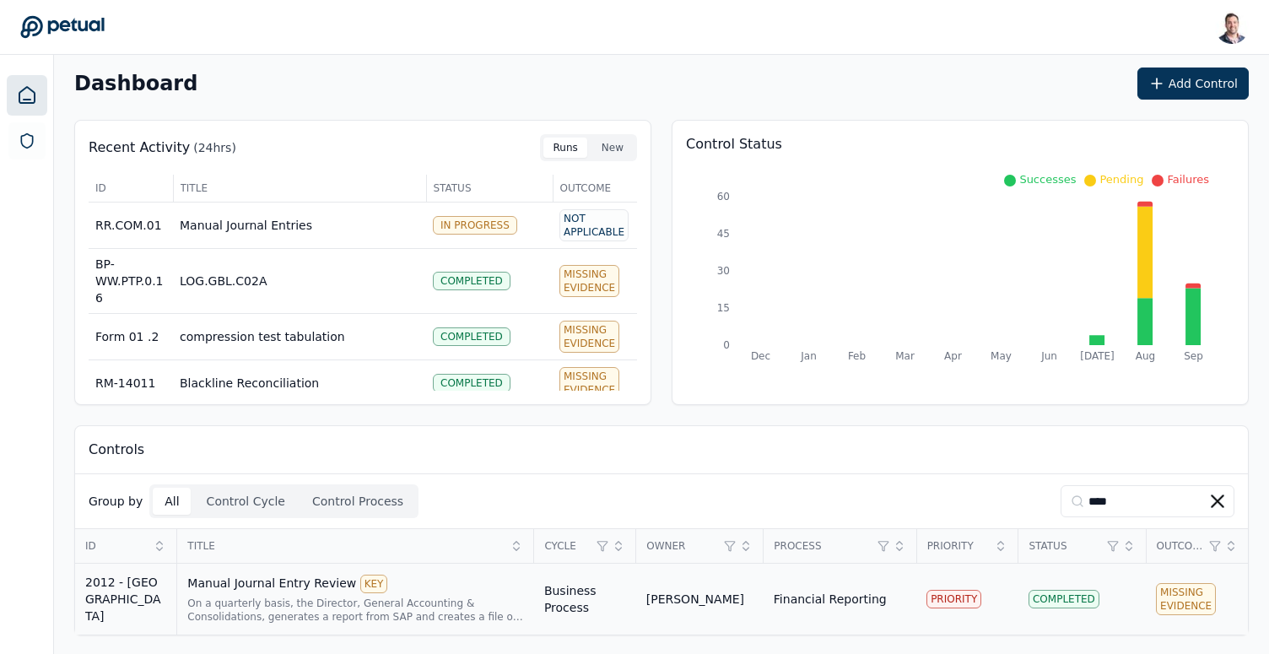
type input "****"
click at [253, 583] on div "Manual Journal Entry Review KEY" at bounding box center [355, 584] width 337 height 19
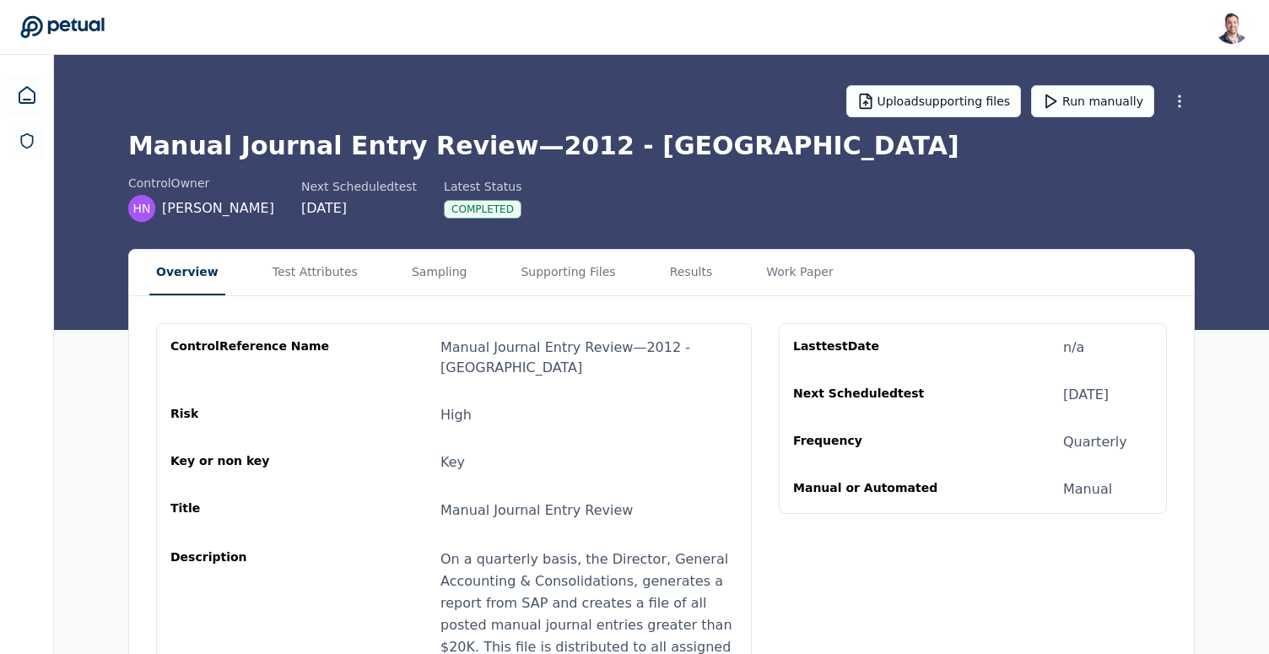
click at [695, 243] on div "Upload supporting files Run manually Manual Journal Entry Review — 2012 - CA co…" at bounding box center [661, 192] width 1215 height 275
click at [680, 261] on button "Results" at bounding box center [691, 273] width 57 height 46
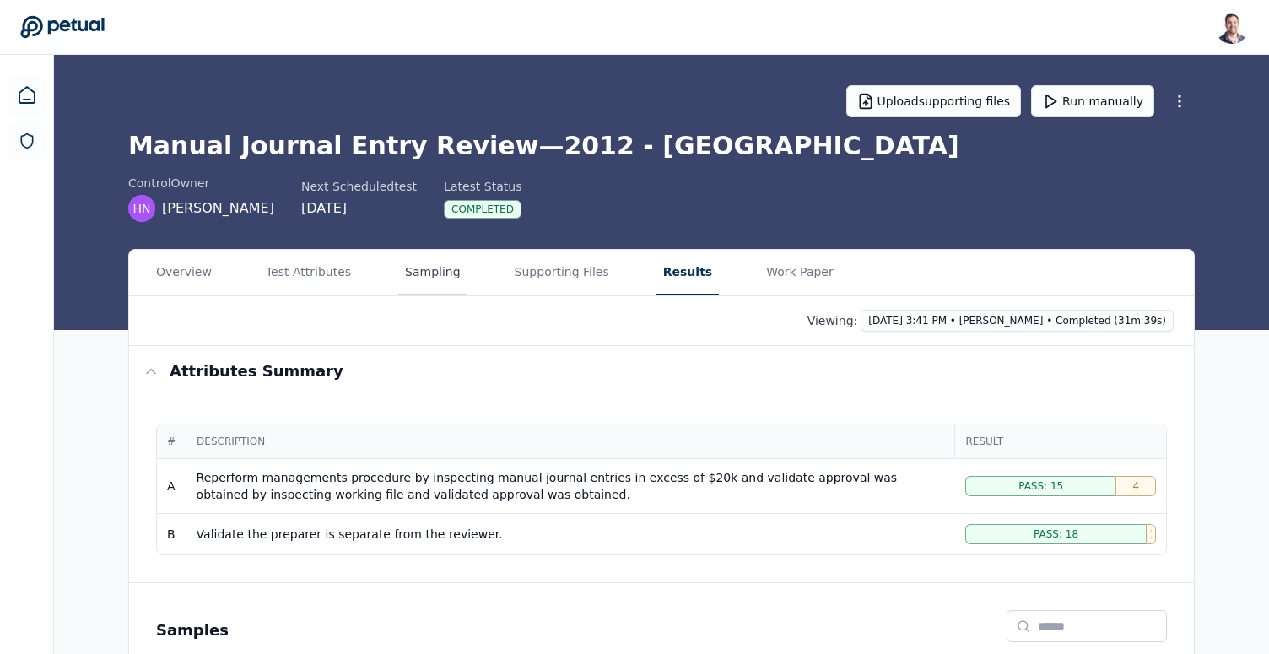
click at [435, 260] on button "Sampling" at bounding box center [432, 273] width 69 height 46
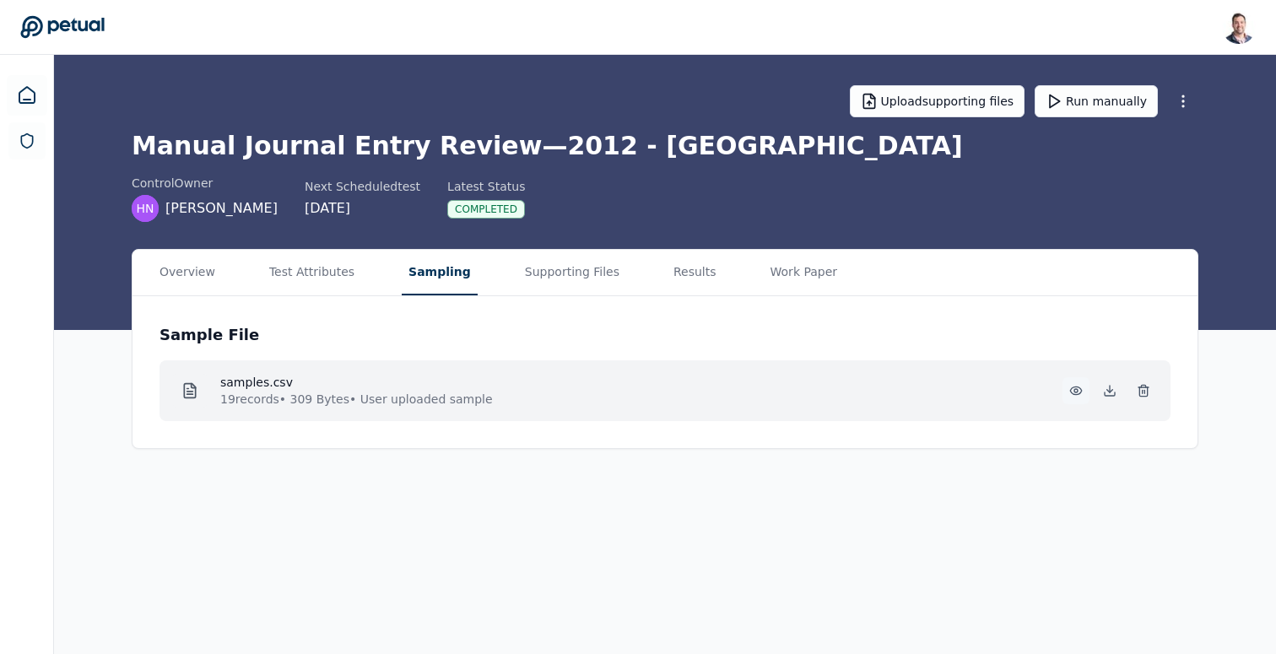
click at [1074, 392] on icon at bounding box center [1076, 391] width 14 height 14
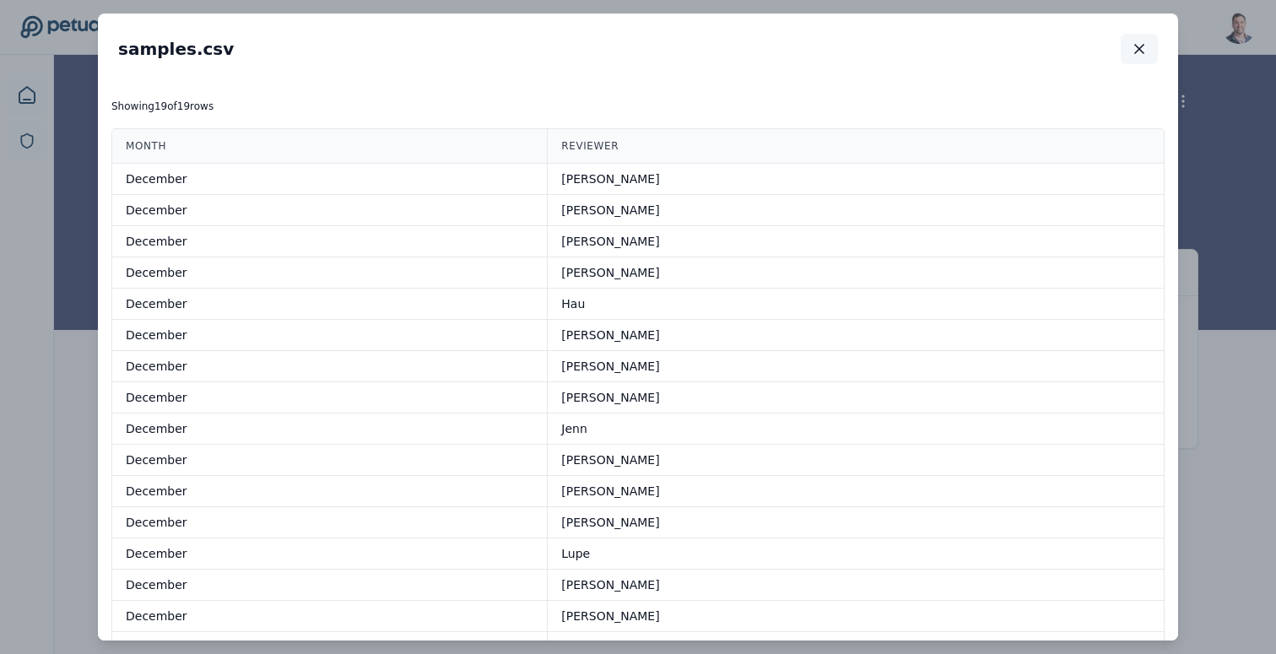
click at [1144, 38] on button "button" at bounding box center [1139, 49] width 37 height 30
